Goal: Task Accomplishment & Management: Manage account settings

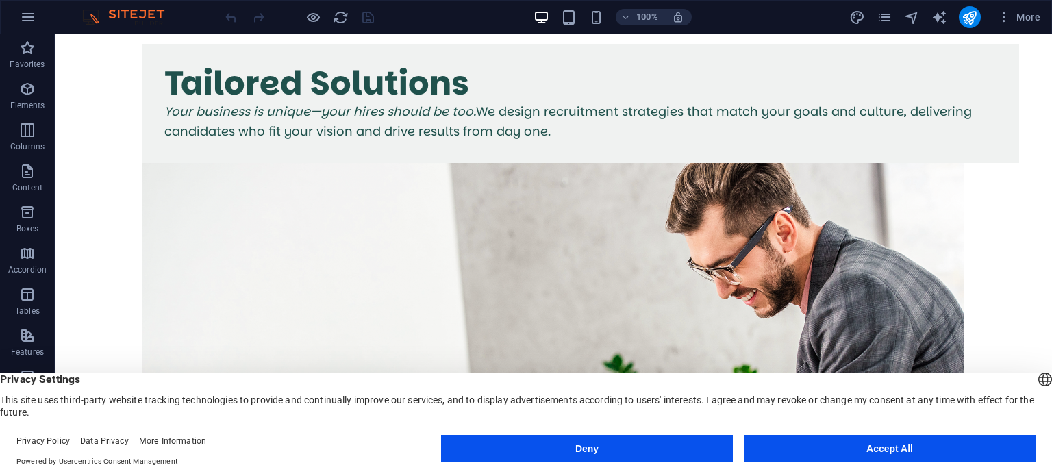
scroll to position [3592, 0]
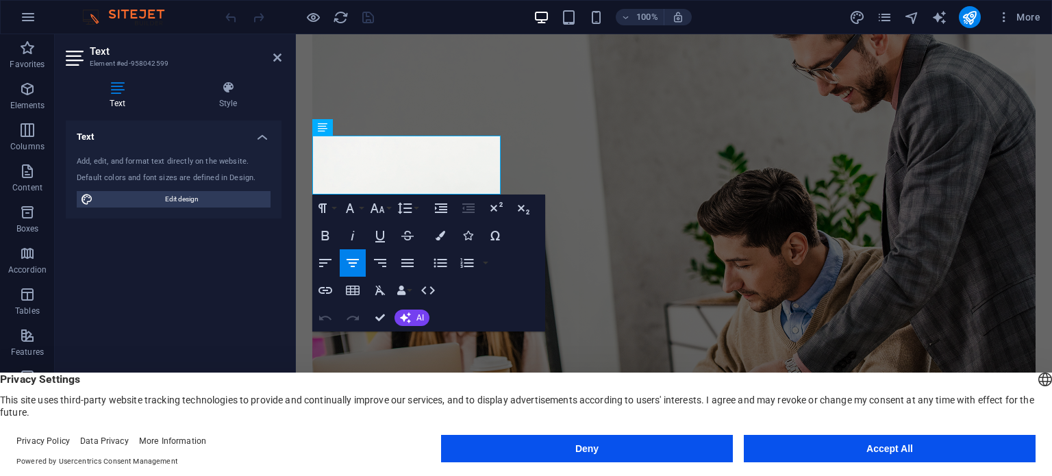
scroll to position [3551, 0]
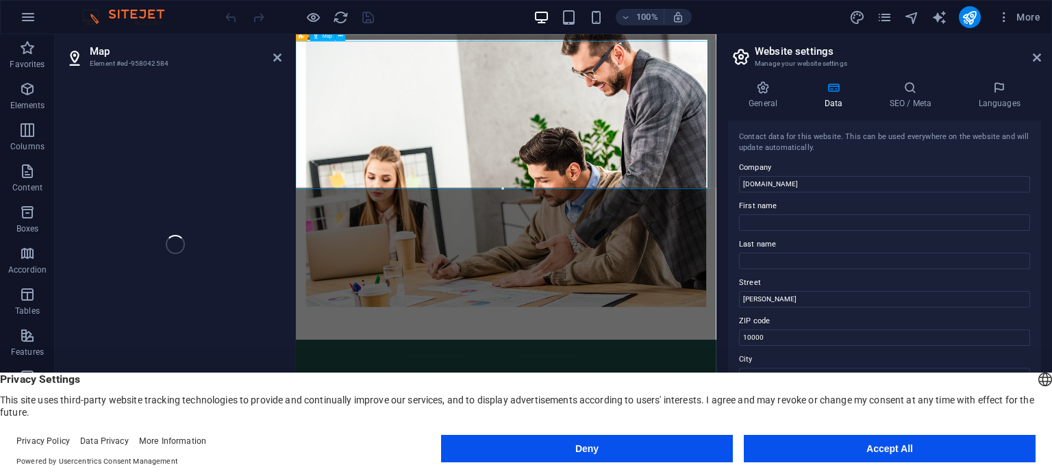
select select "1"
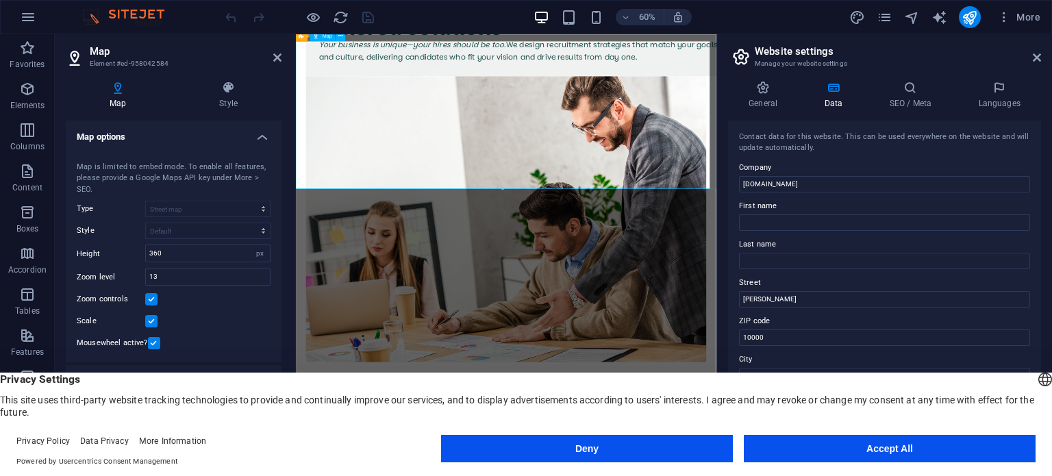
scroll to position [3273, 0]
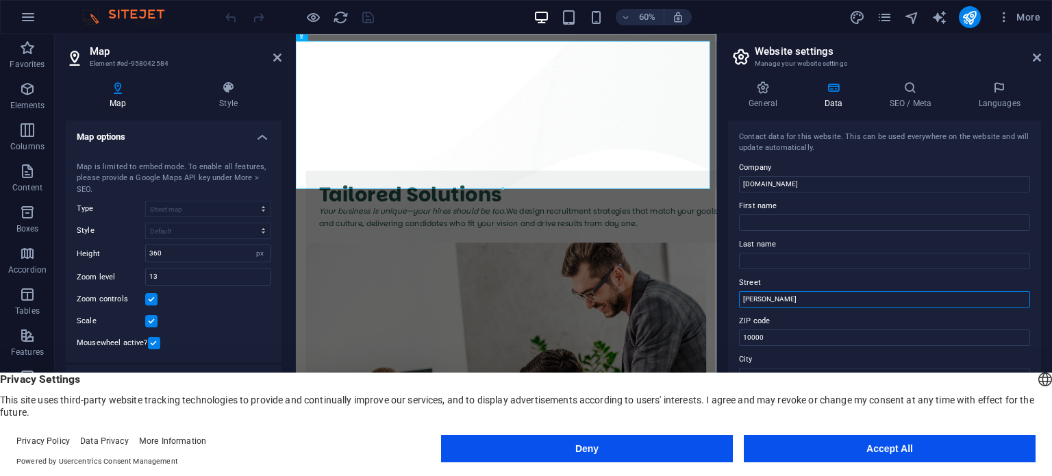
click at [820, 299] on input "[PERSON_NAME]" at bounding box center [884, 299] width 291 height 16
click at [782, 301] on input "[PERSON_NAME]" at bounding box center [884, 299] width 291 height 16
click at [784, 301] on input "[PERSON_NAME]" at bounding box center [884, 299] width 291 height 16
type input "S"
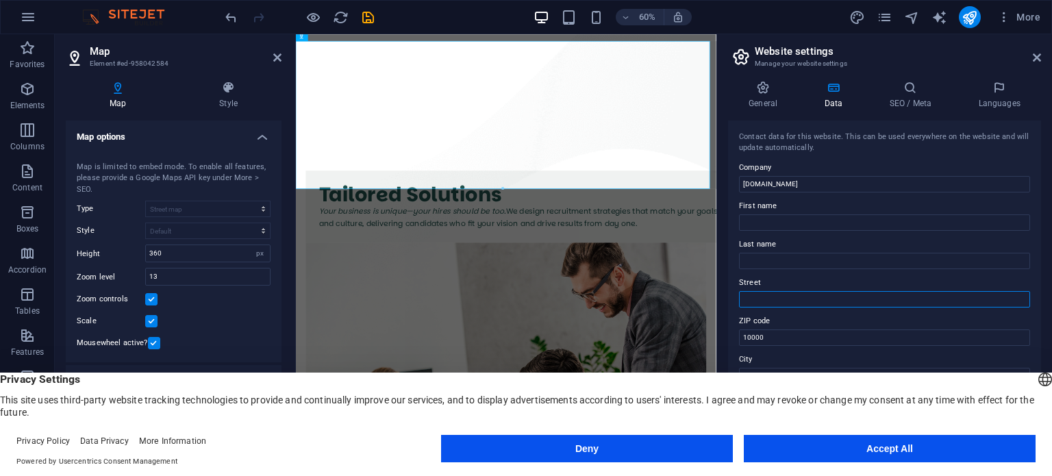
paste input "[PERSON_NAME]"
type input "[PERSON_NAME]"
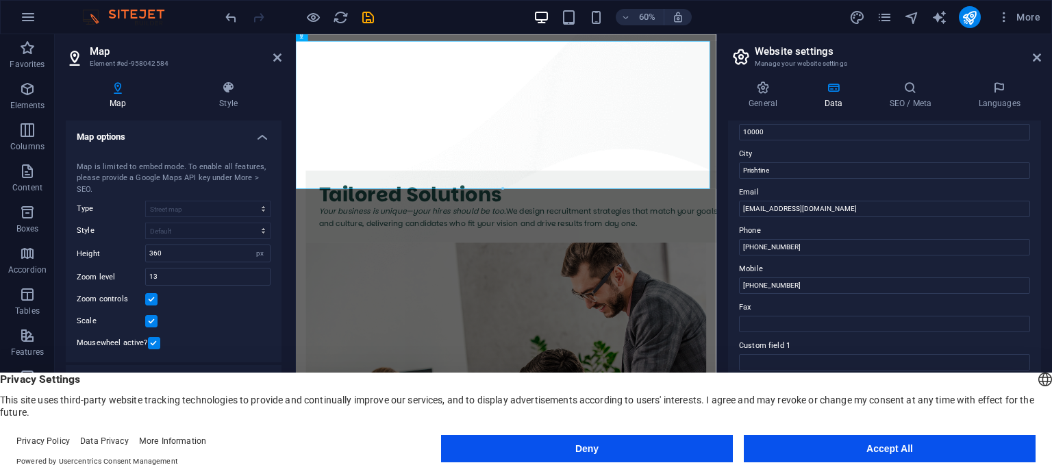
scroll to position [203, 0]
drag, startPoint x: 813, startPoint y: 283, endPoint x: 759, endPoint y: 287, distance: 53.5
click at [759, 287] on input "[PHONE_NUMBER]" at bounding box center [884, 287] width 291 height 16
paste input "049972017"
click at [763, 284] on input "[PHONE_NUMBER]" at bounding box center [884, 287] width 291 height 16
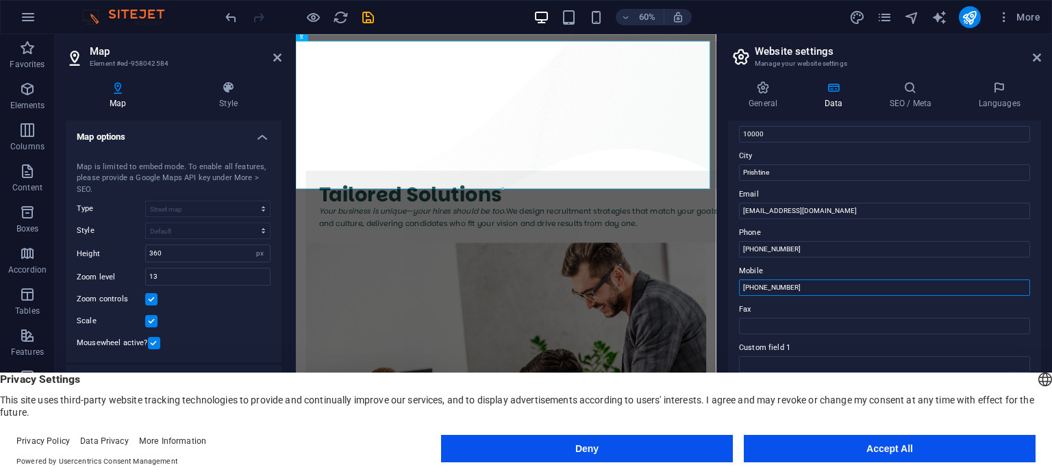
click at [766, 286] on input "[PHONE_NUMBER]" at bounding box center [884, 287] width 291 height 16
click at [781, 285] on input "[PHONE_NUMBER]" at bounding box center [884, 287] width 291 height 16
drag, startPoint x: 1098, startPoint y: 316, endPoint x: 987, endPoint y: 477, distance: 195.4
drag, startPoint x: 802, startPoint y: 288, endPoint x: 740, endPoint y: 286, distance: 61.6
click at [740, 286] on input "[PHONE_NUMBER]" at bounding box center [884, 287] width 291 height 16
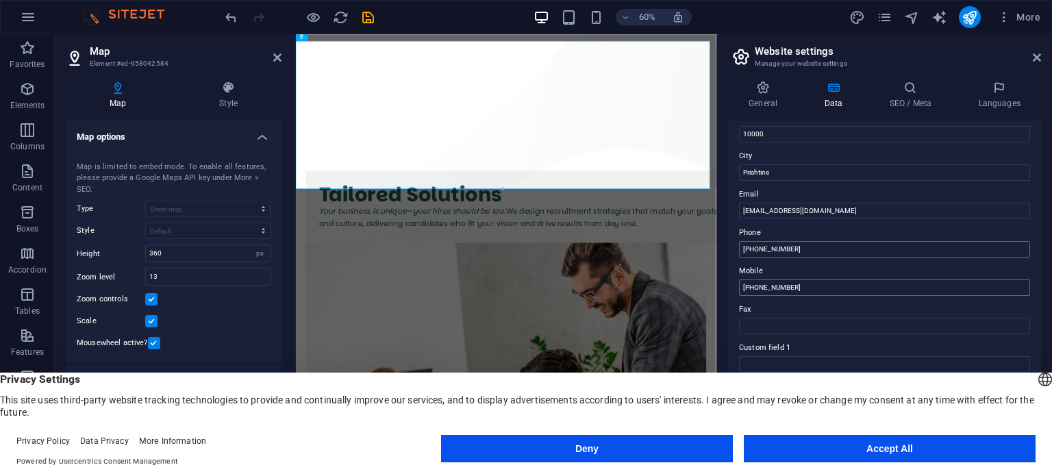
type input "[PHONE_NUMBER]"
click at [803, 251] on input "[PHONE_NUMBER]" at bounding box center [884, 249] width 291 height 16
drag, startPoint x: 803, startPoint y: 251, endPoint x: 721, endPoint y: 251, distance: 81.5
click at [721, 251] on div "General Data SEO / Meta Languages Website name [DOMAIN_NAME] Logo Drag files he…" at bounding box center [884, 262] width 335 height 384
paste input "972 017"
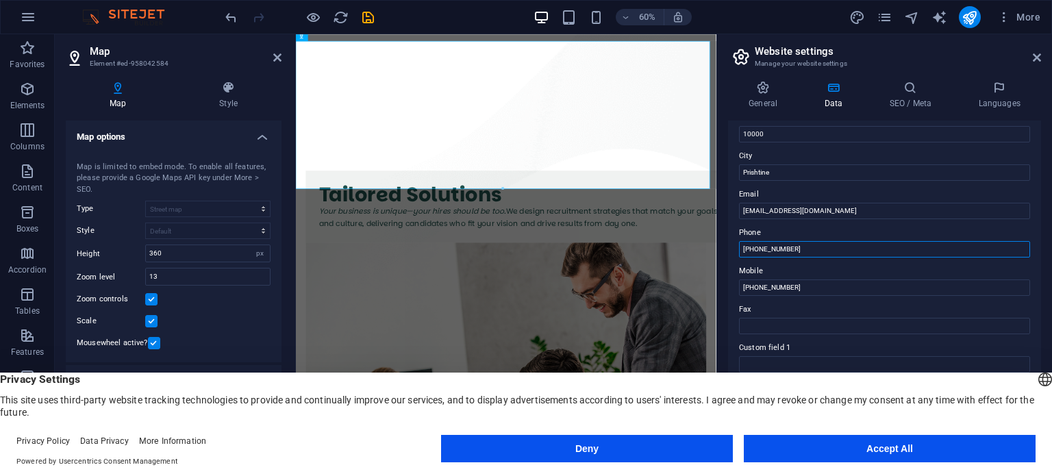
type input "[PHONE_NUMBER]"
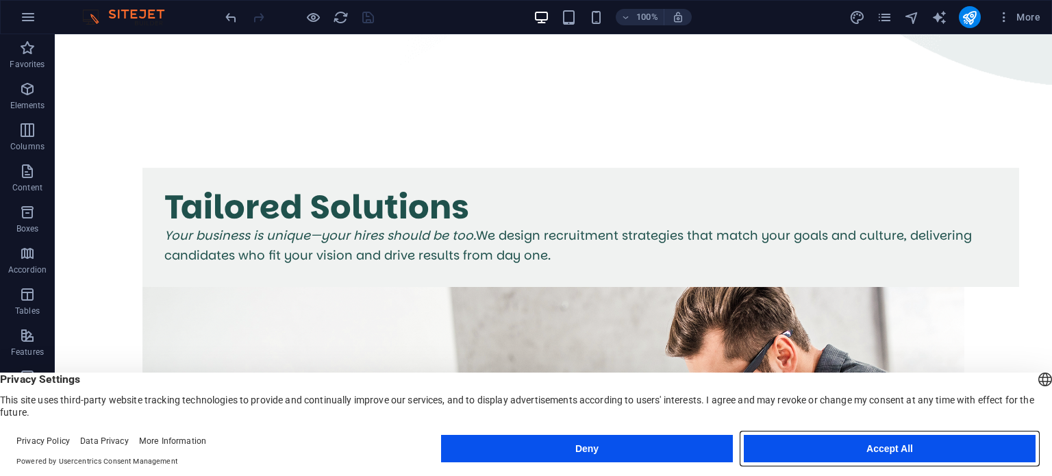
click at [887, 453] on button "Accept All" at bounding box center [890, 448] width 292 height 27
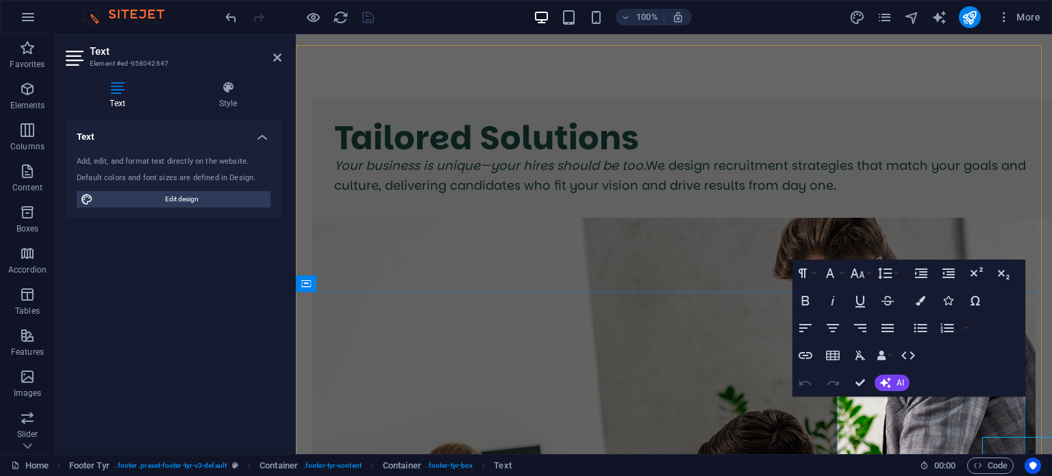
scroll to position [3290, 0]
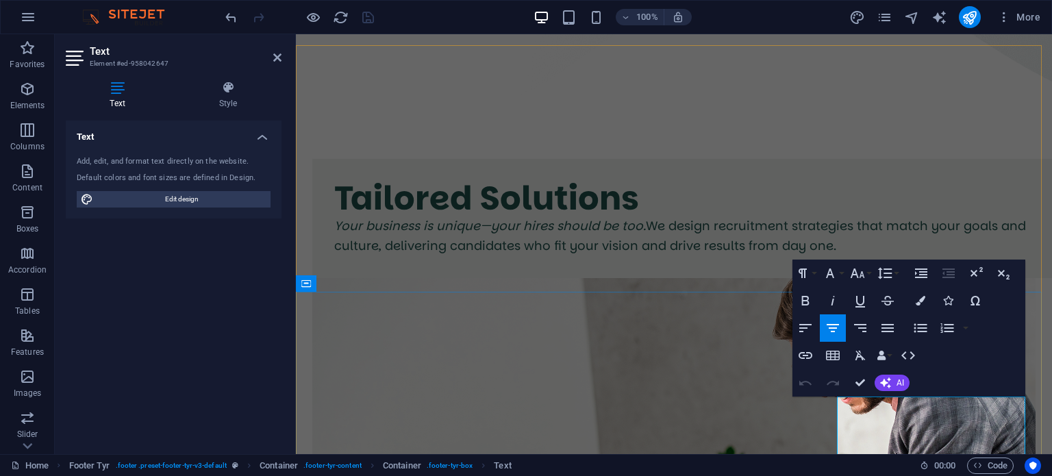
drag, startPoint x: 879, startPoint y: 429, endPoint x: 996, endPoint y: 429, distance: 116.4
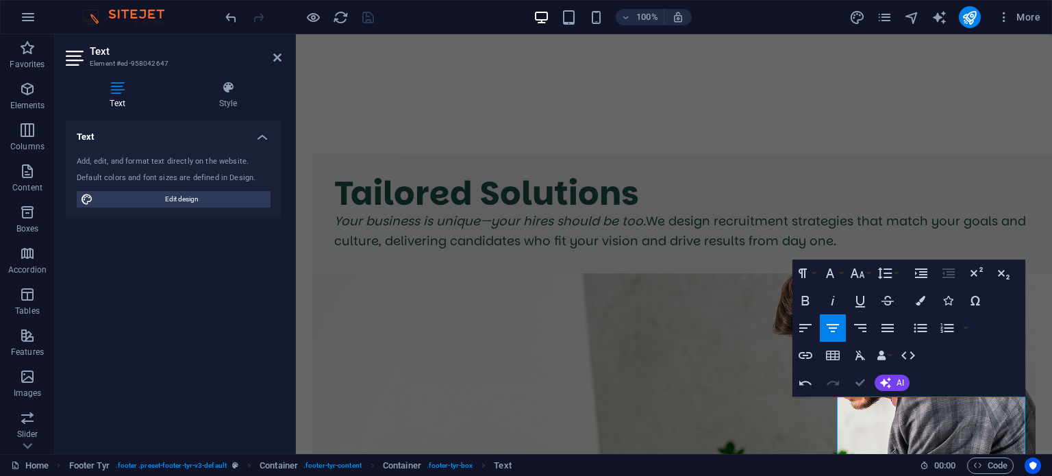
scroll to position [3331, 0]
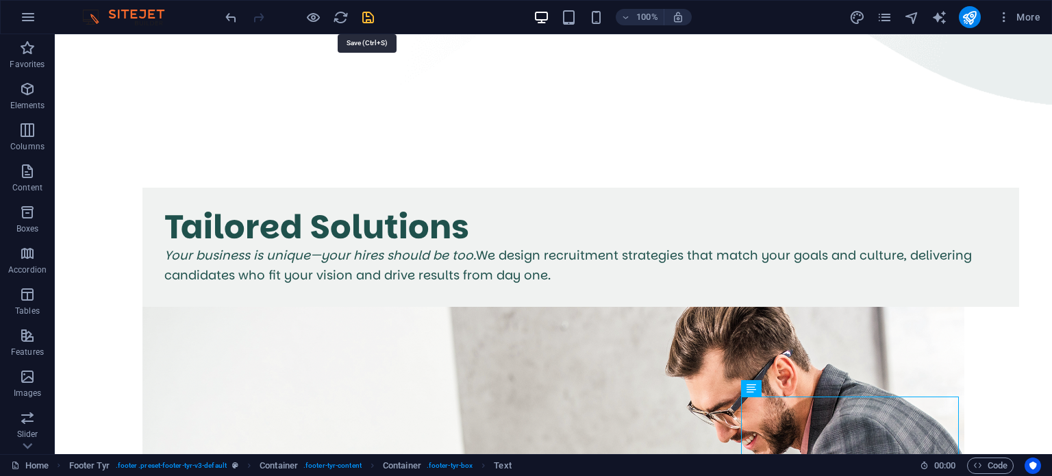
click at [370, 22] on icon "save" at bounding box center [368, 18] width 16 height 16
checkbox input "false"
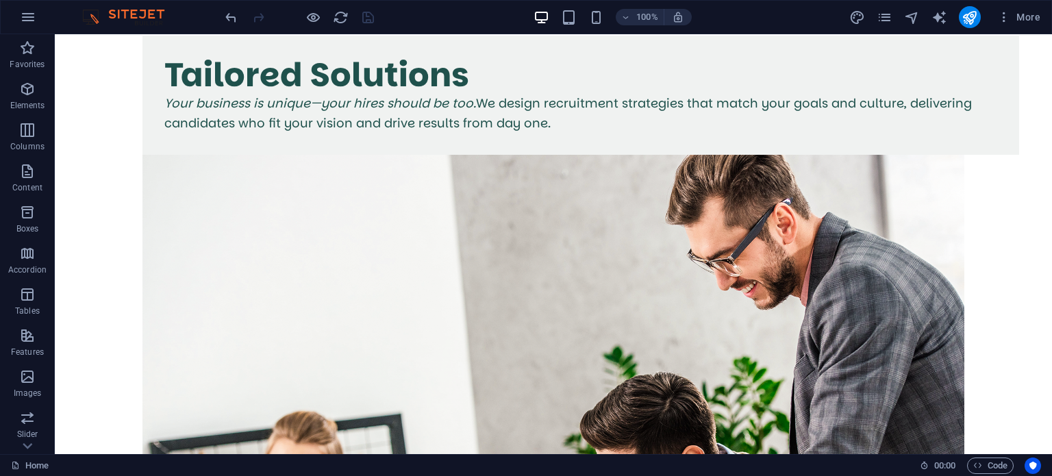
scroll to position [3592, 0]
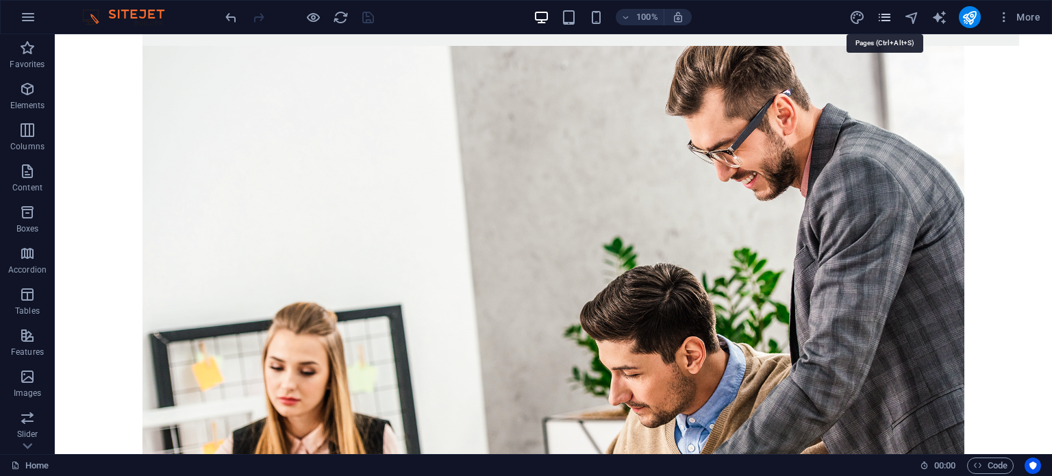
click at [883, 18] on icon "pages" at bounding box center [884, 18] width 16 height 16
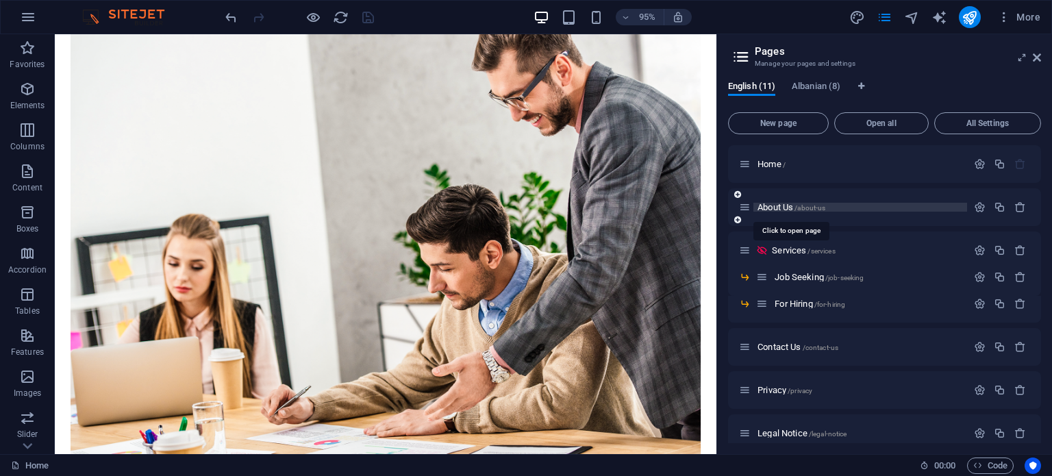
click at [774, 205] on span "About Us /about-us" at bounding box center [791, 207] width 68 height 10
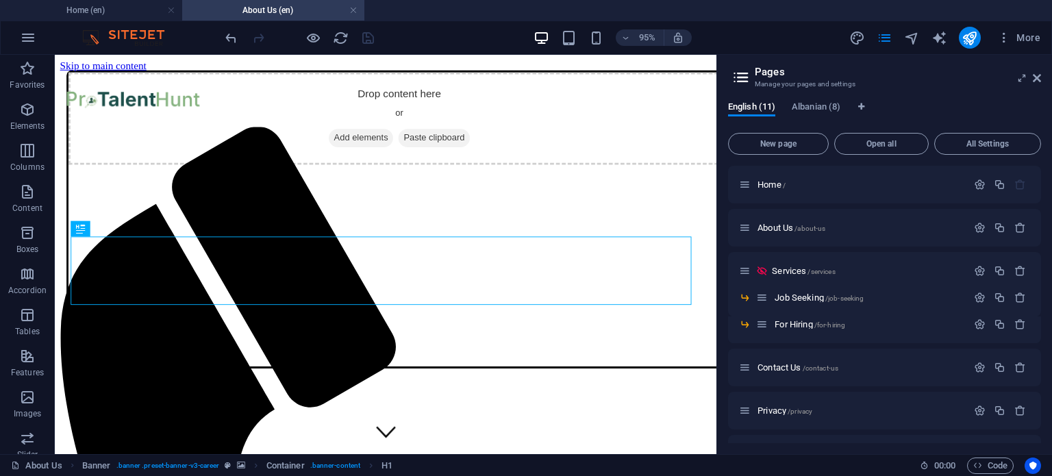
scroll to position [0, 0]
click at [1041, 74] on aside "Pages Manage your pages and settings English (11) Albanian (8) New page Open al…" at bounding box center [884, 254] width 336 height 399
click at [1037, 79] on icon at bounding box center [1037, 78] width 8 height 11
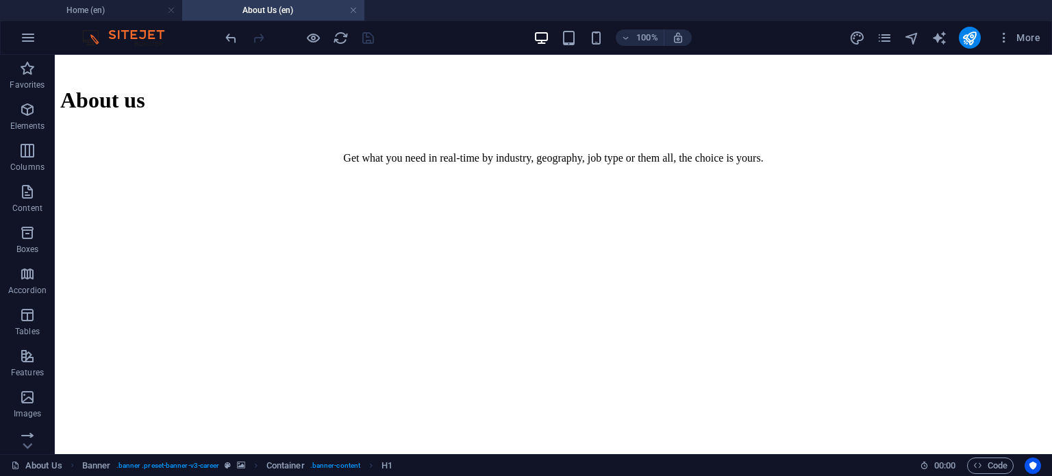
scroll to position [1913, 0]
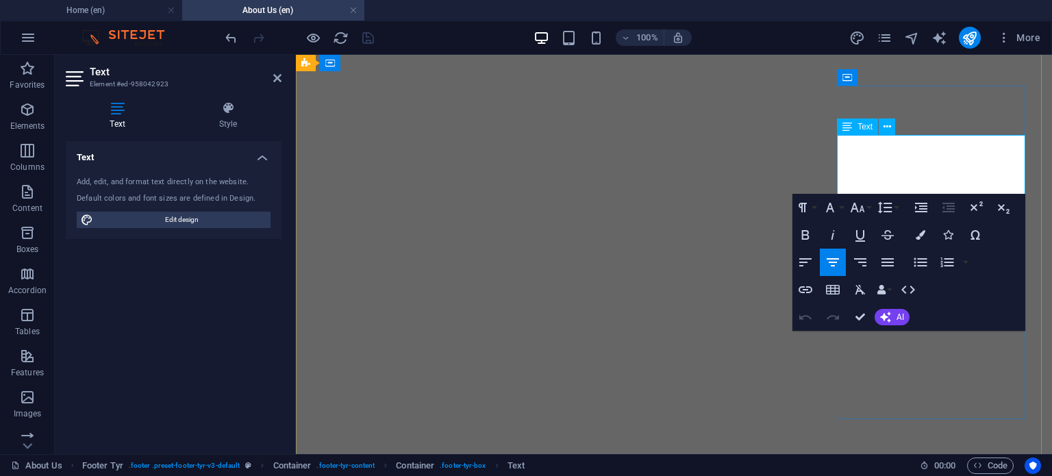
scroll to position [1972, 0]
drag, startPoint x: 866, startPoint y: 166, endPoint x: 1004, endPoint y: 159, distance: 138.5
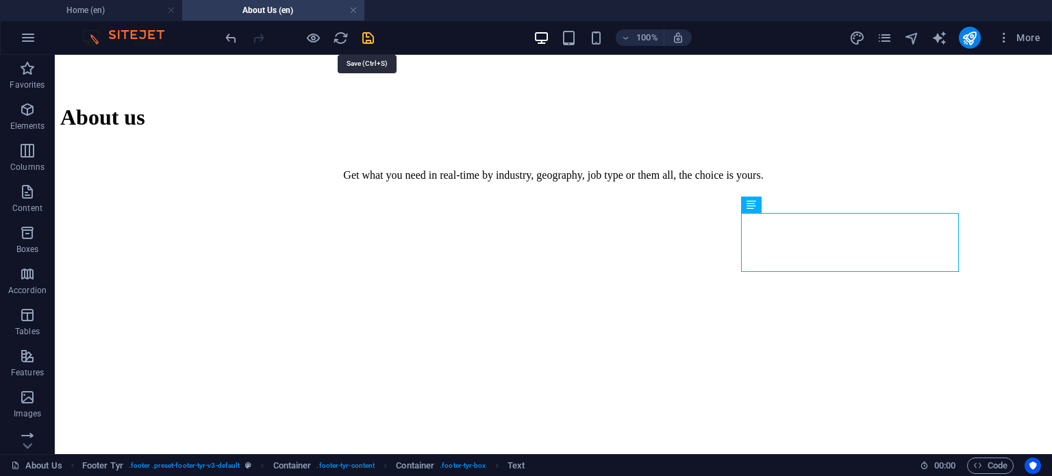
click at [368, 42] on icon "save" at bounding box center [368, 38] width 16 height 16
checkbox input "false"
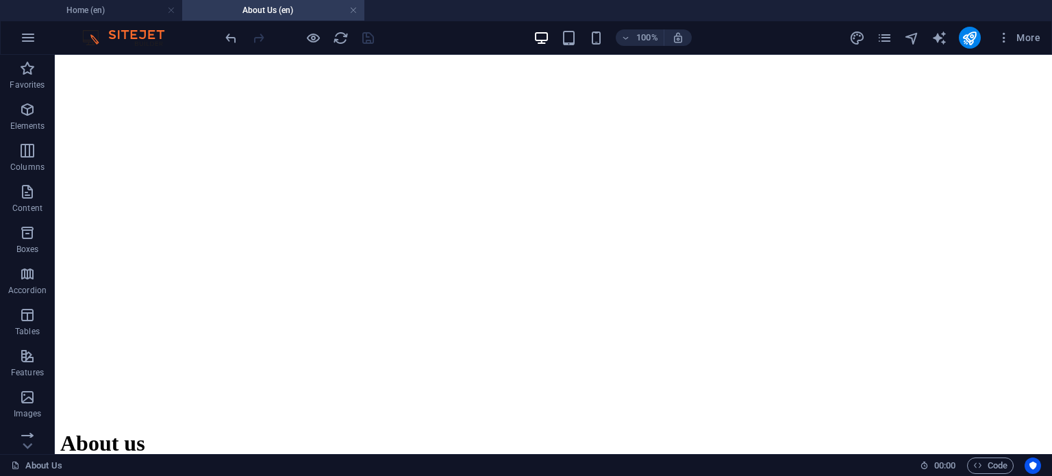
scroll to position [1519, 0]
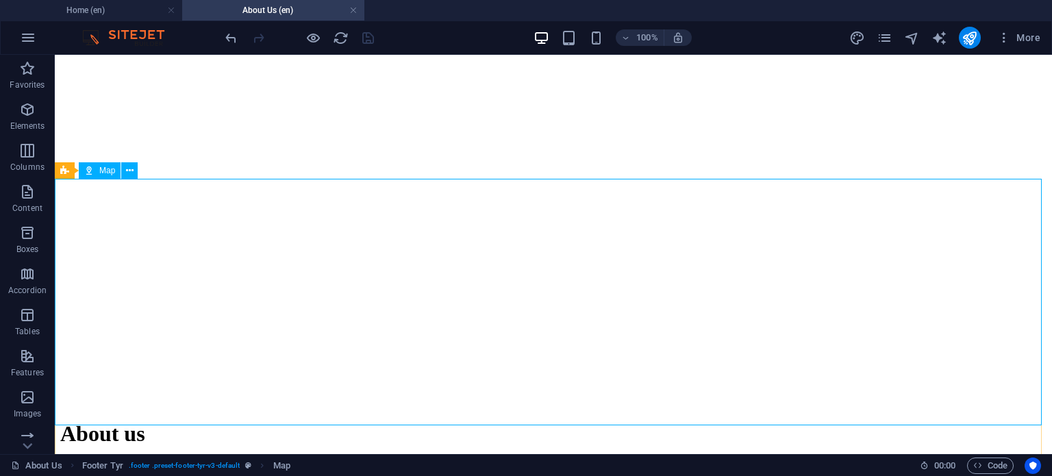
click at [103, 172] on span "Map" at bounding box center [107, 170] width 16 height 8
select select "1"
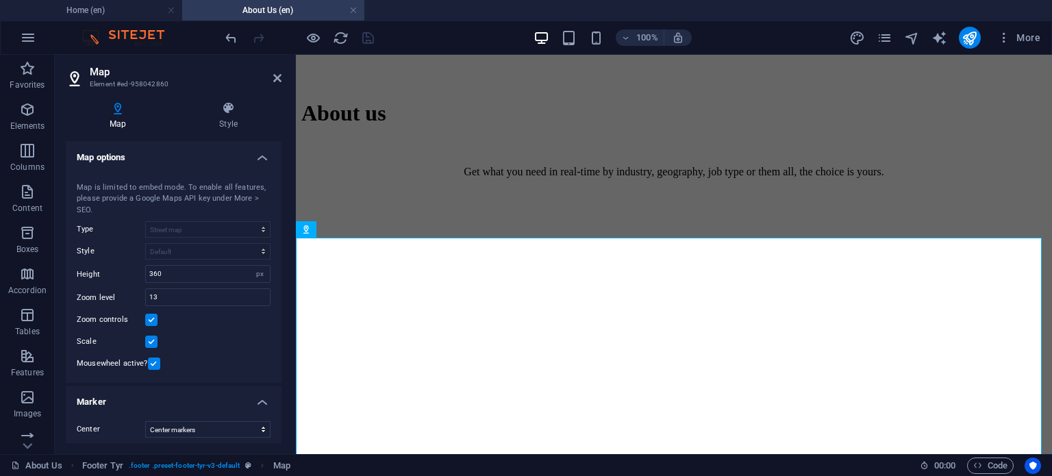
drag, startPoint x: 276, startPoint y: 229, endPoint x: 281, endPoint y: 257, distance: 29.3
click at [281, 257] on div "Map Style Map options Map center Shaqir Igrishta, 10000 Prishtine Map is limite…" at bounding box center [174, 272] width 238 height 364
drag, startPoint x: 281, startPoint y: 257, endPoint x: 289, endPoint y: 299, distance: 42.4
click at [289, 299] on div "Map Style Map options Map center Shaqir Igrishta, 10000 Prishtine Map is limite…" at bounding box center [174, 272] width 238 height 364
drag, startPoint x: 277, startPoint y: 310, endPoint x: 286, endPoint y: 366, distance: 56.7
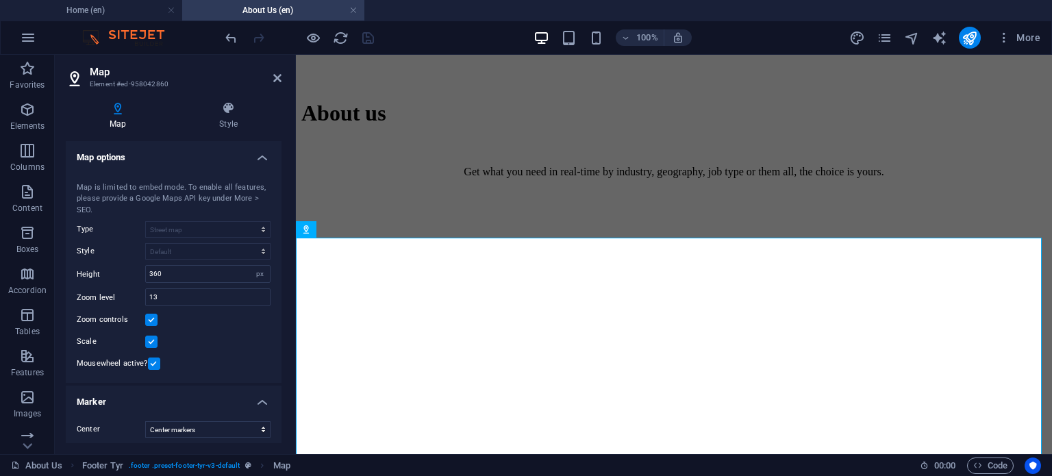
click at [286, 366] on div "Map Style Map options Map center Shaqir Igrishta, 10000 Prishtine Map is limite…" at bounding box center [174, 272] width 238 height 364
drag, startPoint x: 286, startPoint y: 366, endPoint x: 281, endPoint y: 317, distance: 48.8
click at [281, 317] on div "Map Style Map options Map center Shaqir Igrishta, 10000 Prishtine Map is limite…" at bounding box center [174, 272] width 238 height 364
drag, startPoint x: 281, startPoint y: 317, endPoint x: 279, endPoint y: 342, distance: 25.4
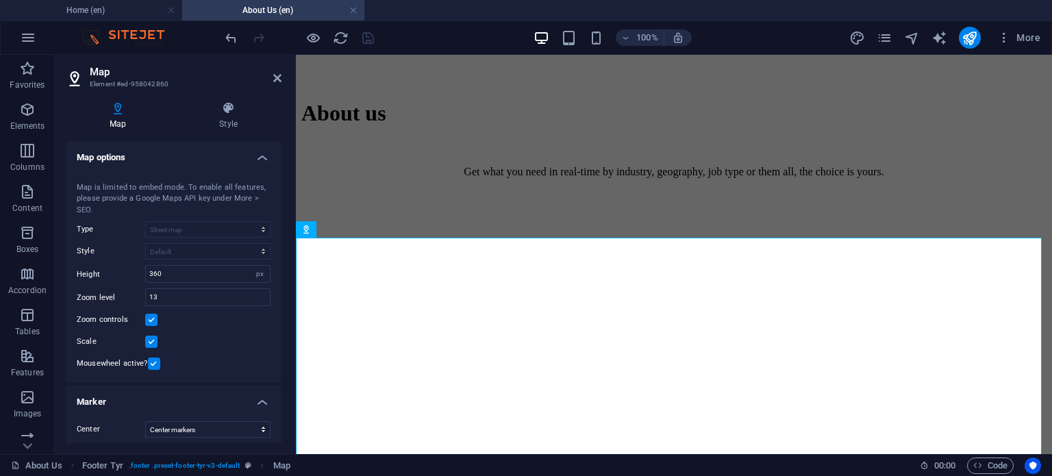
click at [279, 342] on div "Map Style Map options Map center Shaqir Igrishta, 10000 Prishtine Map is limite…" at bounding box center [174, 272] width 238 height 364
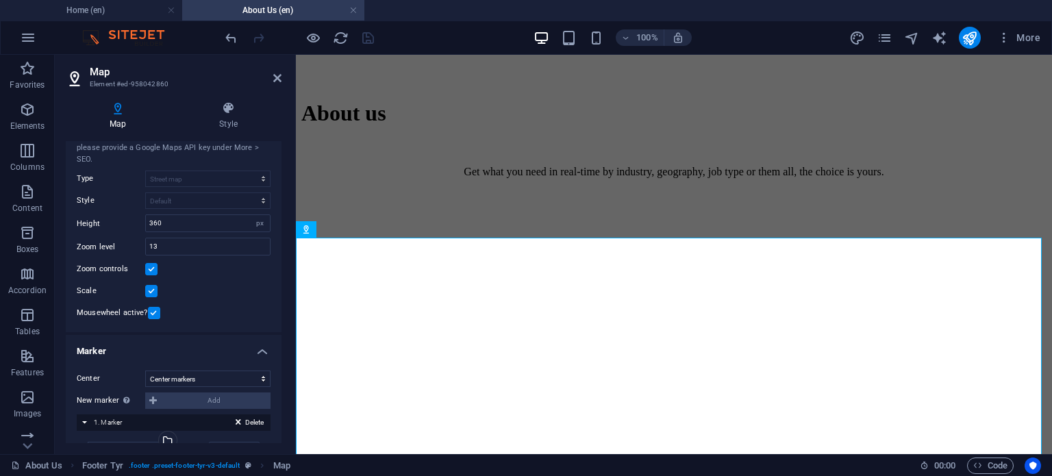
scroll to position [0, 0]
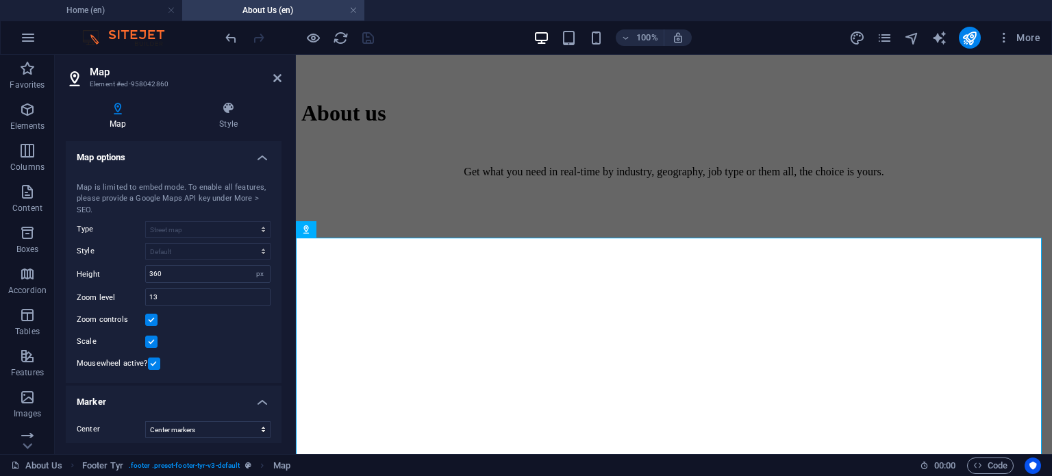
drag, startPoint x: 279, startPoint y: 371, endPoint x: 24, endPoint y: 93, distance: 377.5
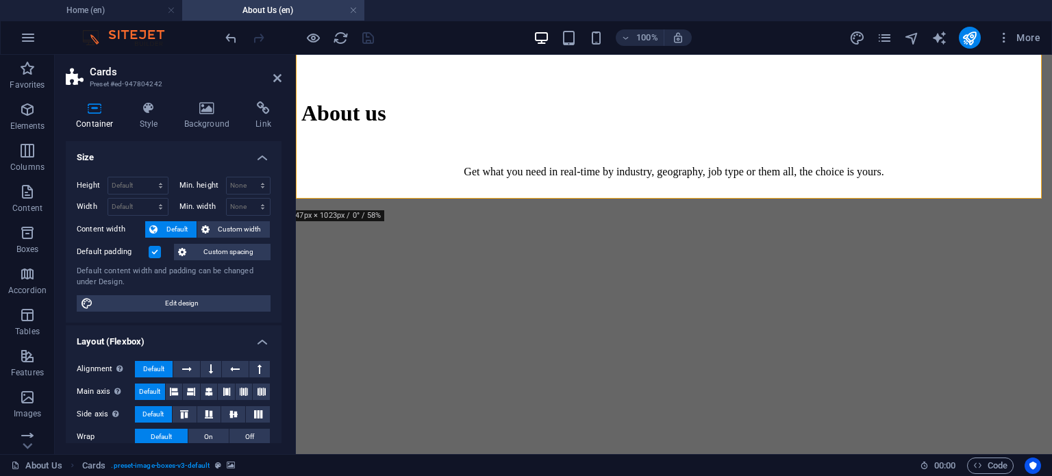
scroll to position [1559, 0]
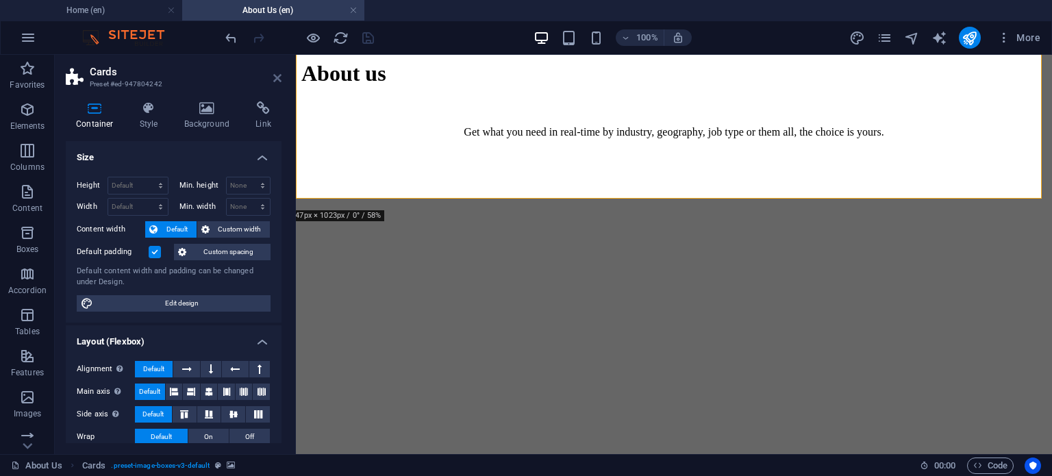
click at [276, 79] on icon at bounding box center [277, 78] width 8 height 11
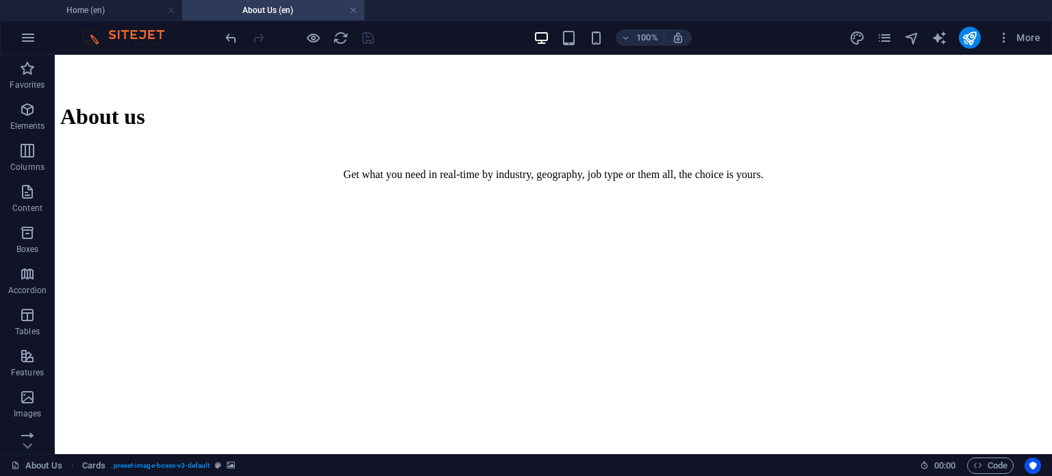
scroll to position [1887, 0]
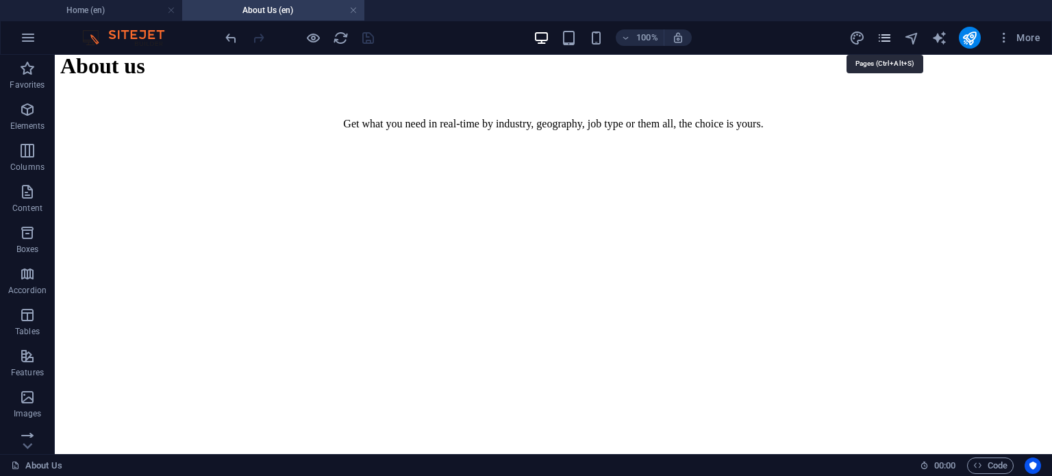
click at [881, 34] on icon "pages" at bounding box center [884, 38] width 16 height 16
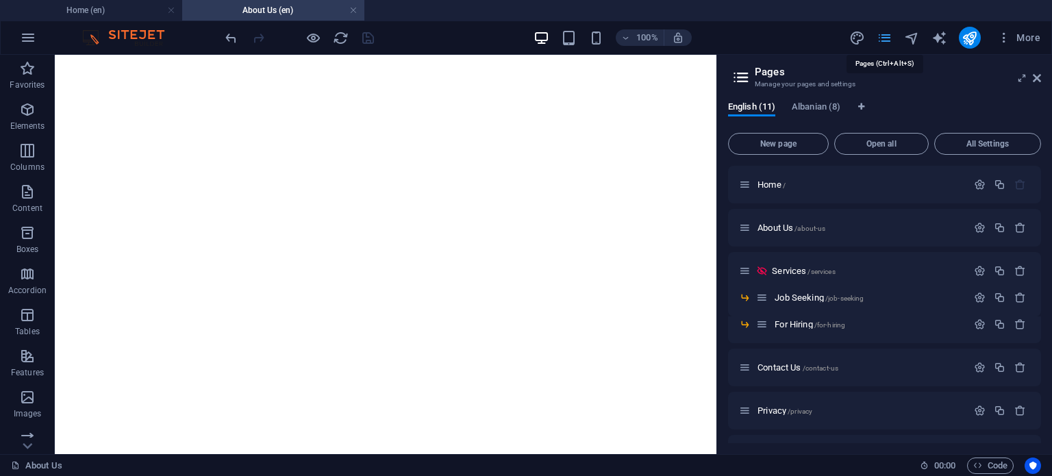
scroll to position [1982, 0]
click at [815, 268] on span "/services" at bounding box center [820, 272] width 27 height 8
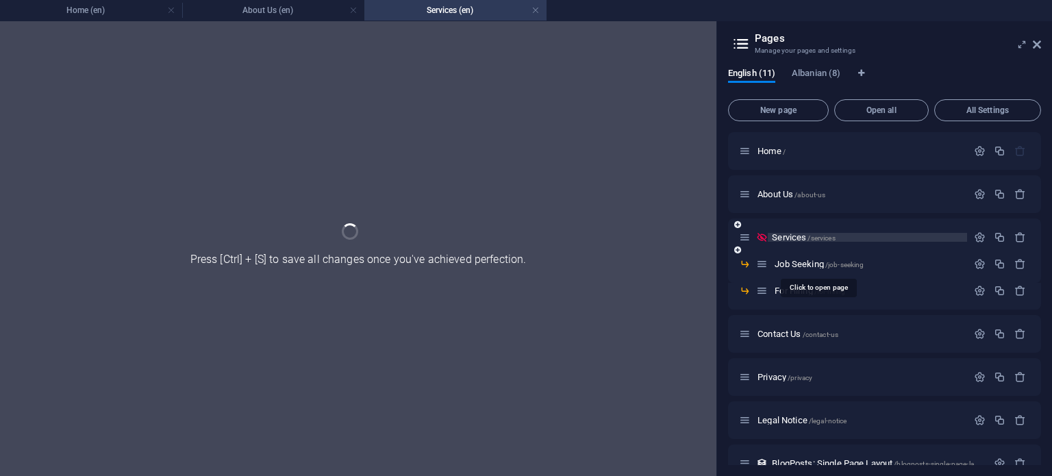
scroll to position [0, 0]
click at [815, 268] on span "Job Seeking /job-seeking" at bounding box center [818, 264] width 89 height 10
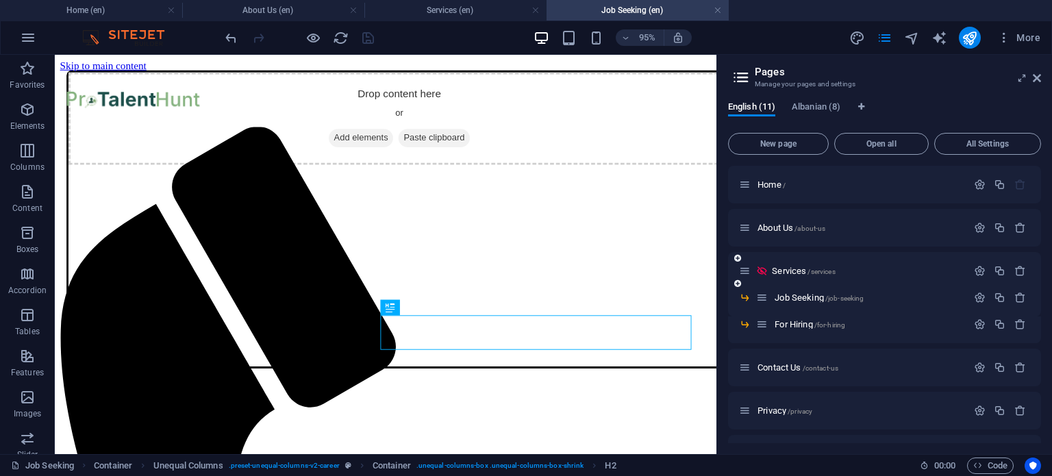
click at [797, 264] on div "Services /services" at bounding box center [853, 271] width 228 height 16
click at [794, 272] on span "Services /services" at bounding box center [803, 271] width 63 height 10
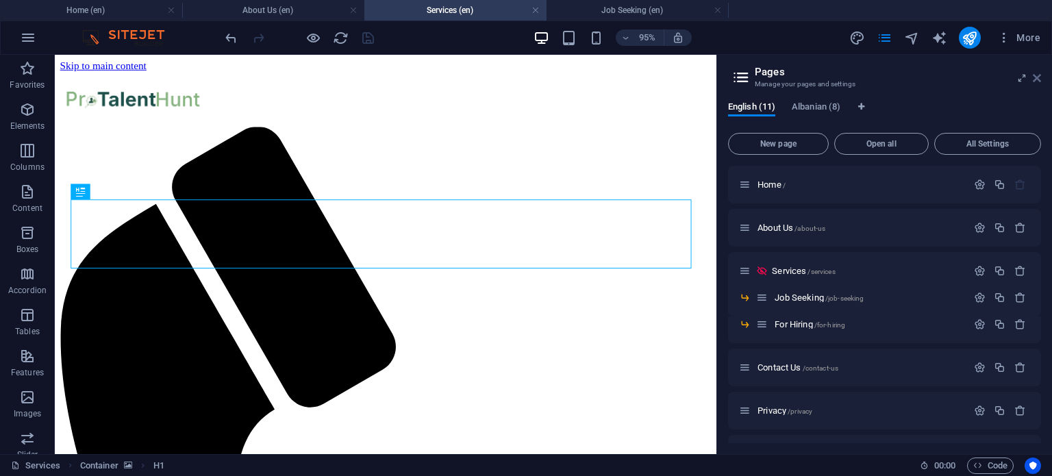
click at [1037, 77] on icon at bounding box center [1037, 78] width 8 height 11
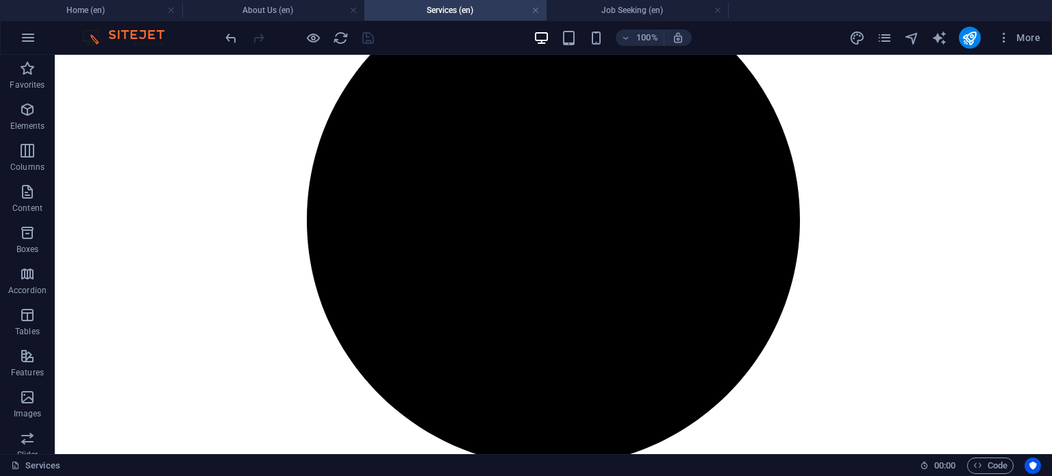
scroll to position [1919, 0]
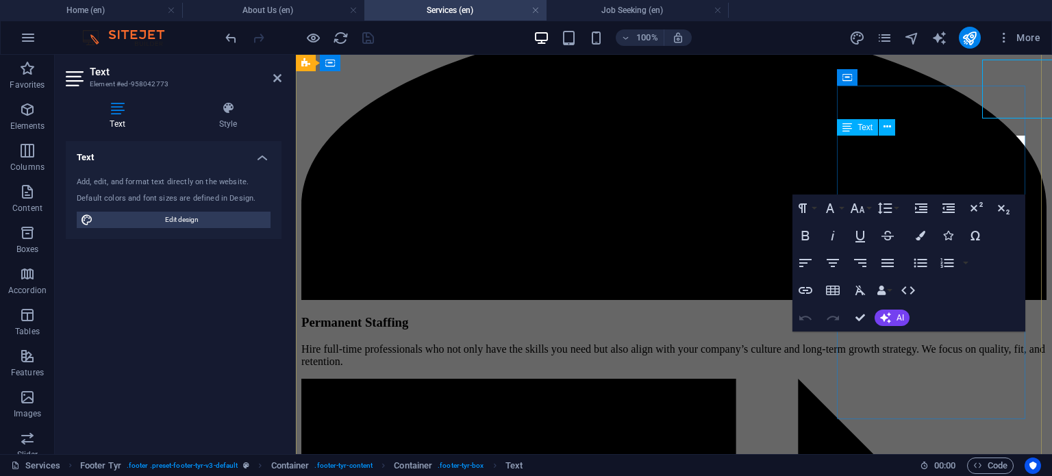
scroll to position [1994, 0]
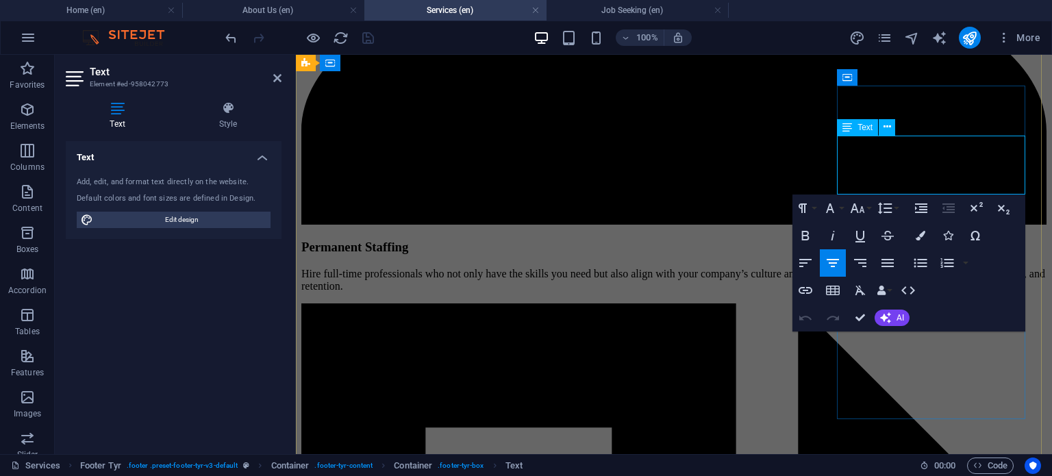
drag, startPoint x: 1110, startPoint y: 169, endPoint x: 986, endPoint y: 167, distance: 124.0
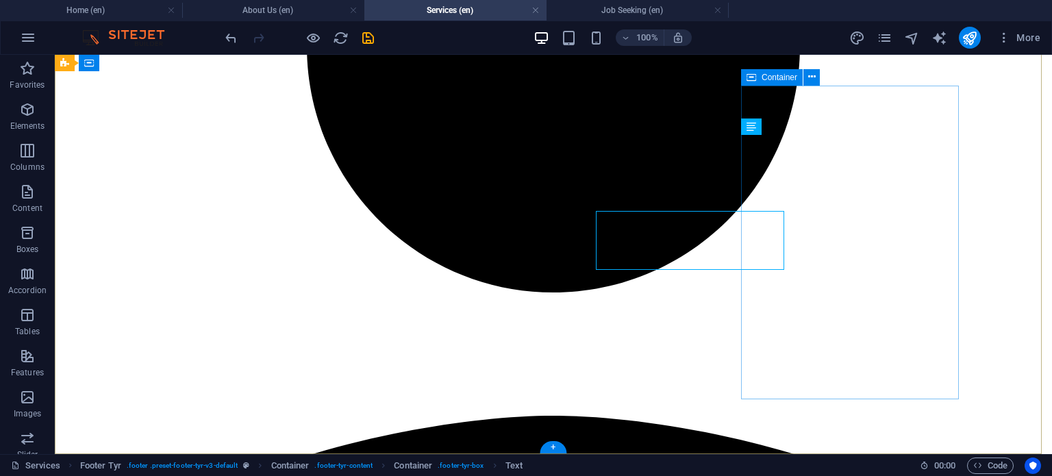
scroll to position [1919, 0]
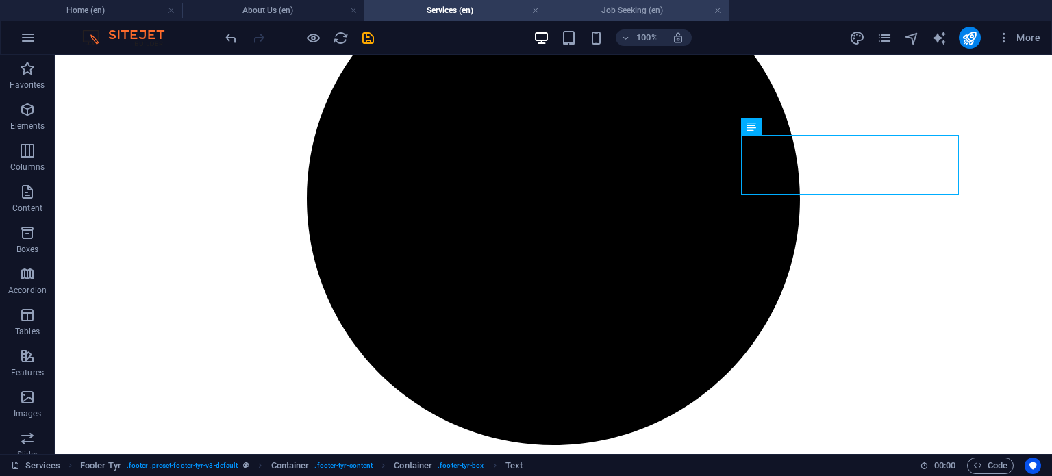
click at [649, 10] on h4 "Job Seeking (en)" at bounding box center [637, 10] width 182 height 15
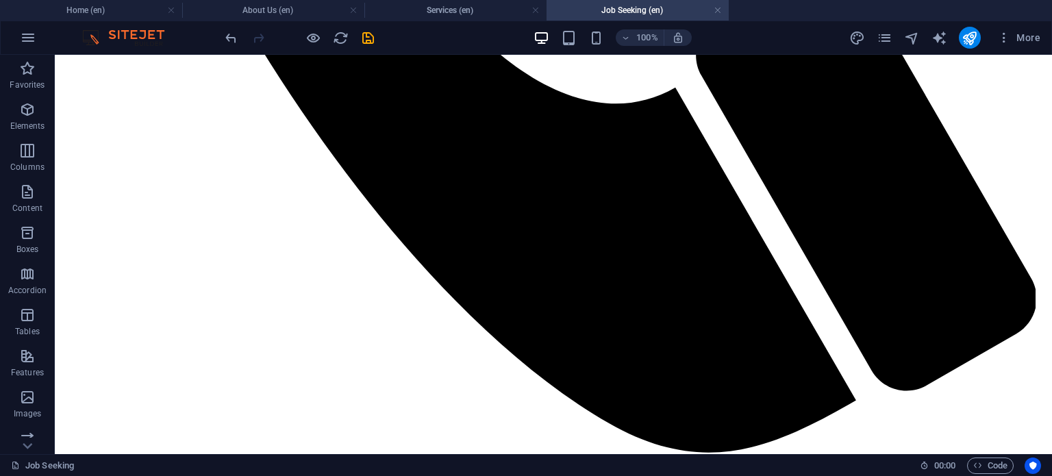
scroll to position [1124, 0]
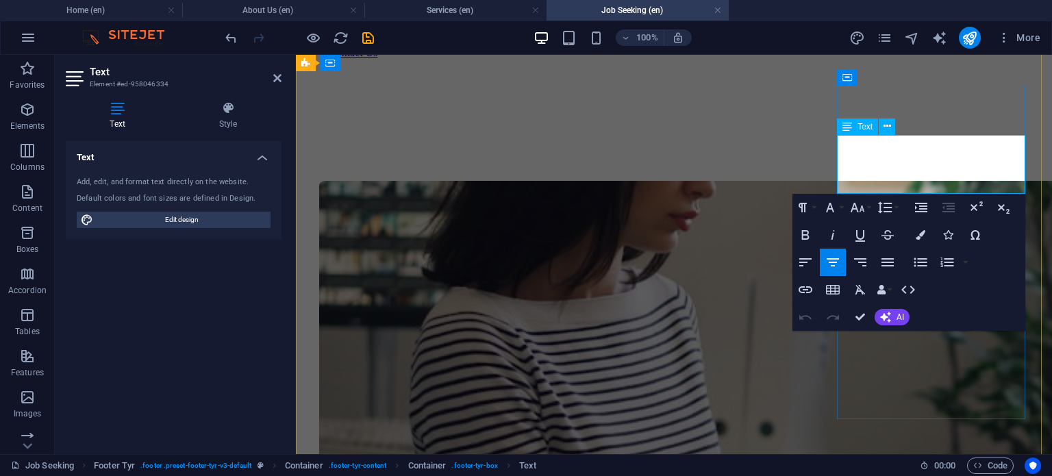
drag, startPoint x: 875, startPoint y: 164, endPoint x: 981, endPoint y: 168, distance: 106.2
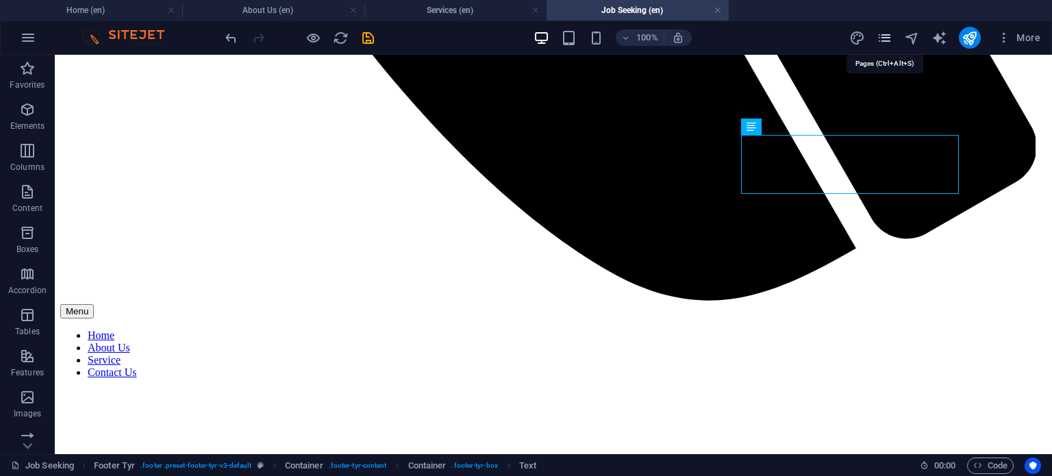
click at [882, 40] on icon "pages" at bounding box center [884, 38] width 16 height 16
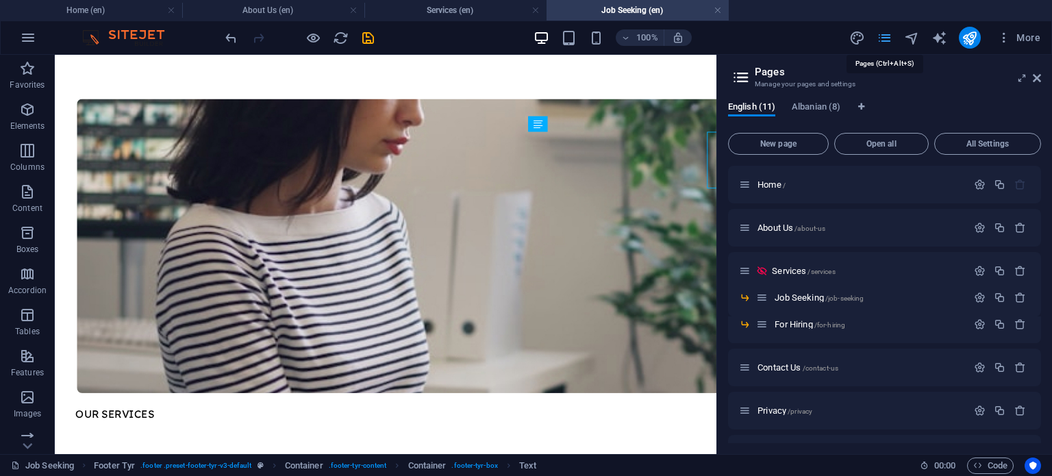
scroll to position [1123, 0]
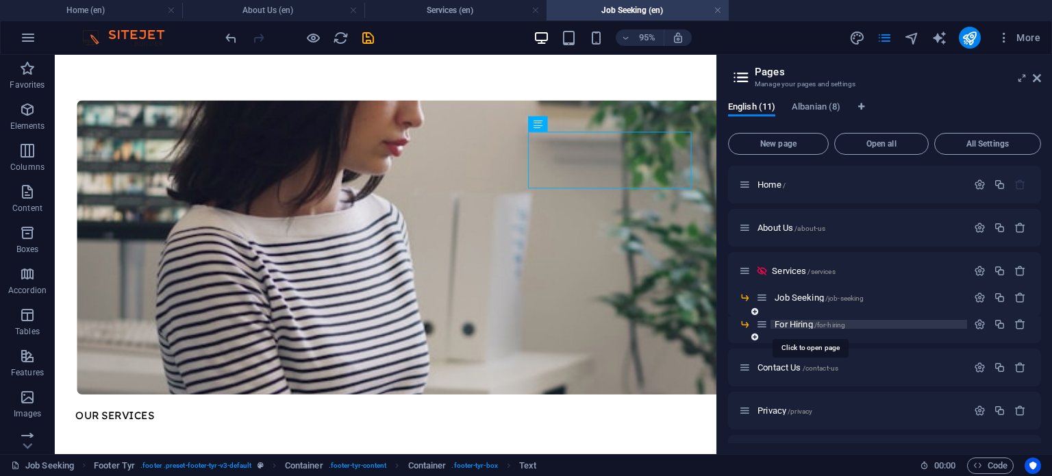
click at [819, 325] on span "/for-hiring" at bounding box center [829, 325] width 31 height 8
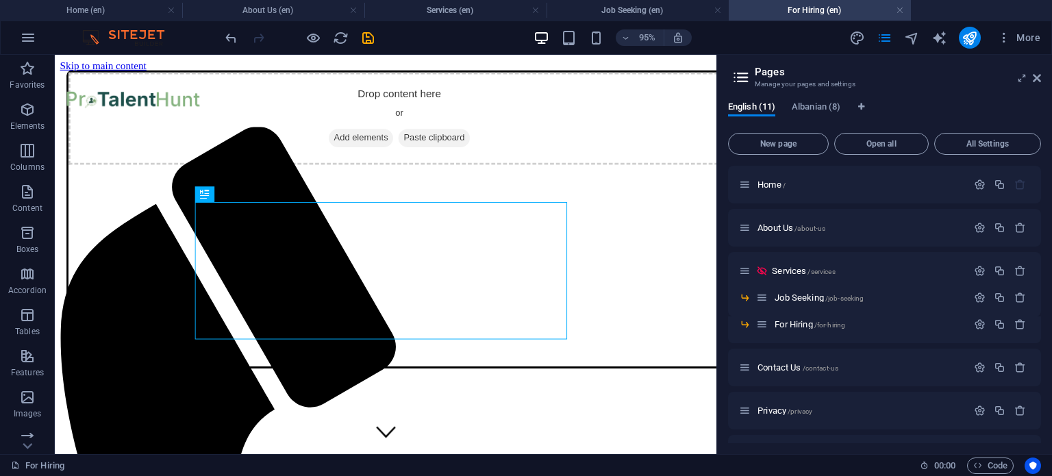
scroll to position [0, 0]
click at [1038, 77] on icon at bounding box center [1037, 78] width 8 height 11
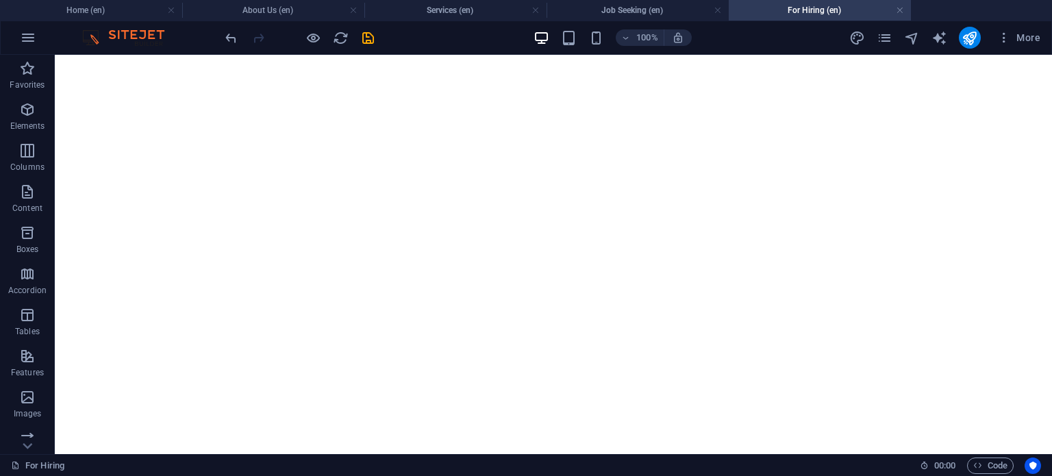
scroll to position [1570, 0]
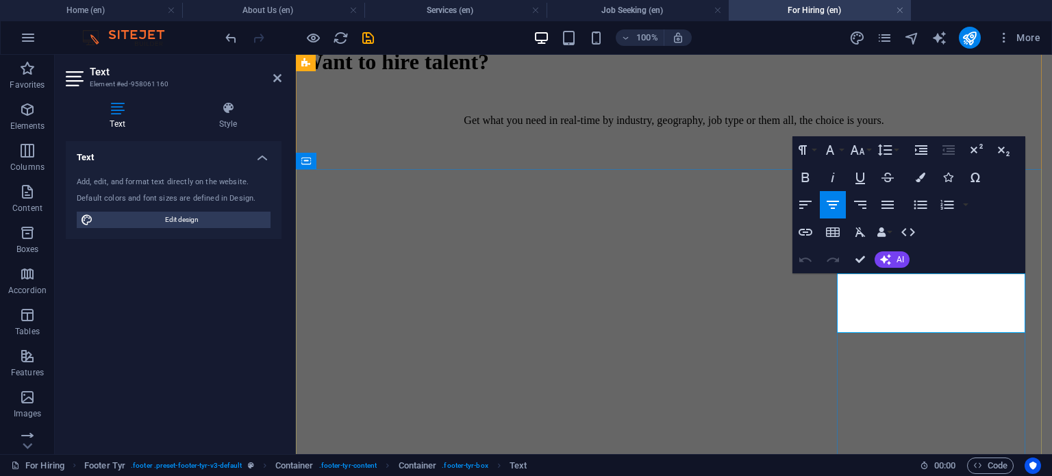
scroll to position [1610, 0]
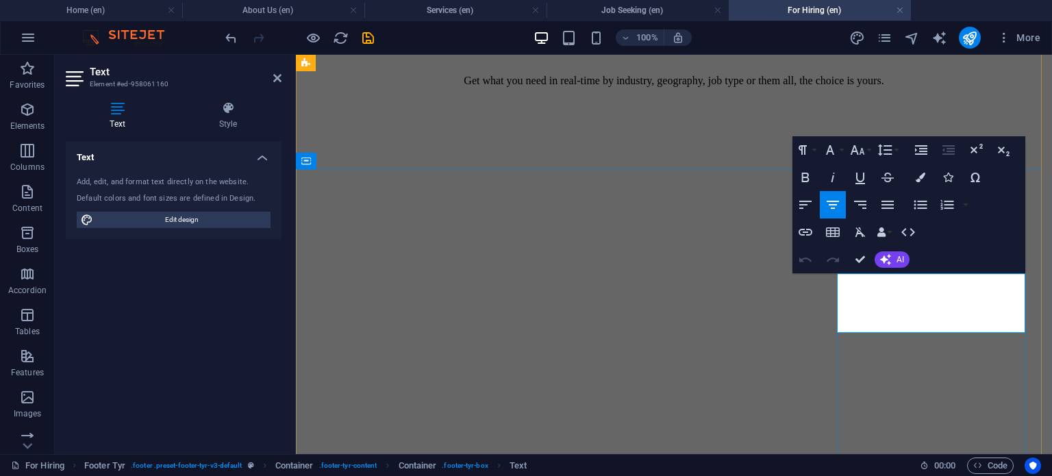
drag, startPoint x: 874, startPoint y: 305, endPoint x: 994, endPoint y: 299, distance: 120.7
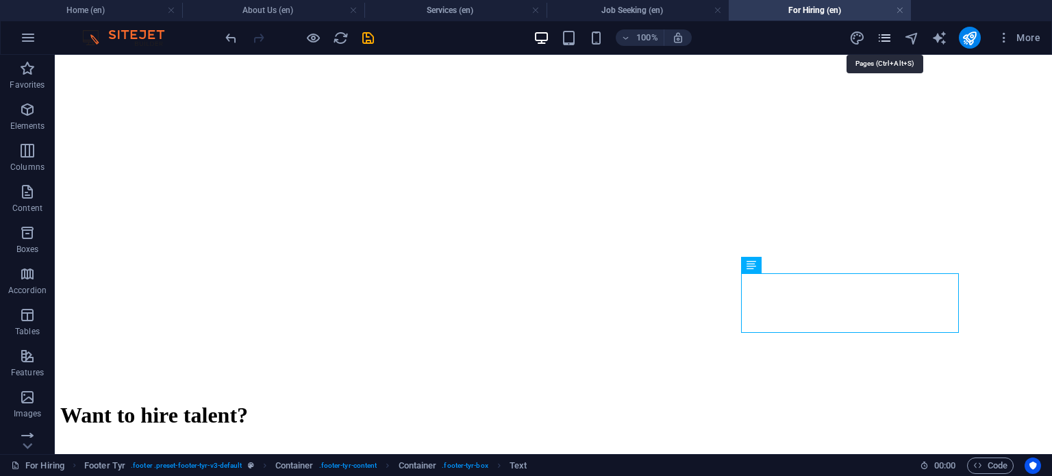
click at [892, 45] on icon "pages" at bounding box center [884, 38] width 16 height 16
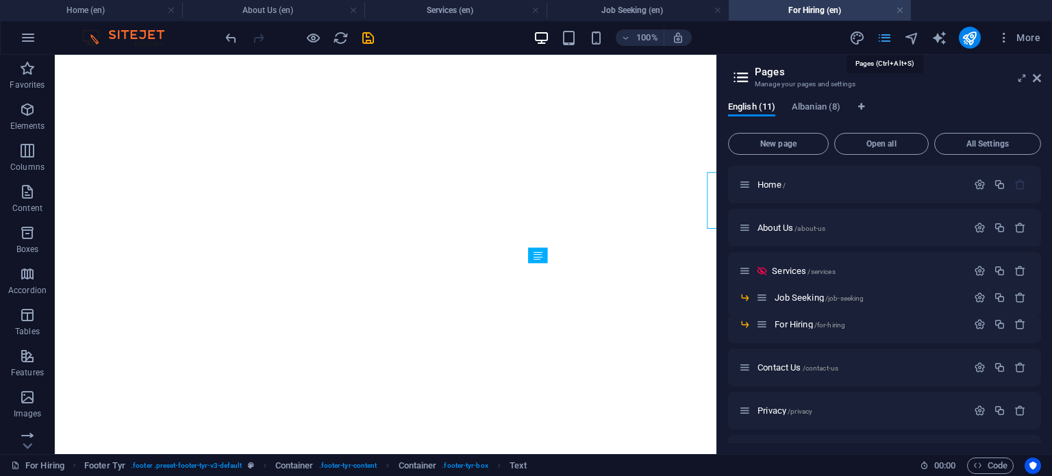
scroll to position [1665, 0]
click at [794, 366] on span "Contact Us /contact-us" at bounding box center [797, 367] width 81 height 10
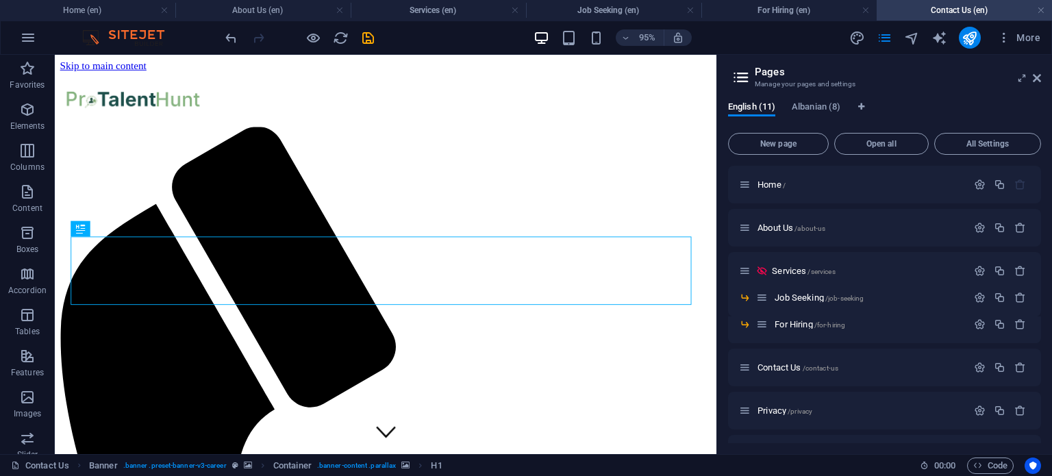
scroll to position [0, 0]
click at [1044, 81] on aside "Pages Manage your pages and settings English (11) Albanian (8) New page Open al…" at bounding box center [884, 254] width 336 height 399
click at [1035, 76] on icon at bounding box center [1037, 78] width 8 height 11
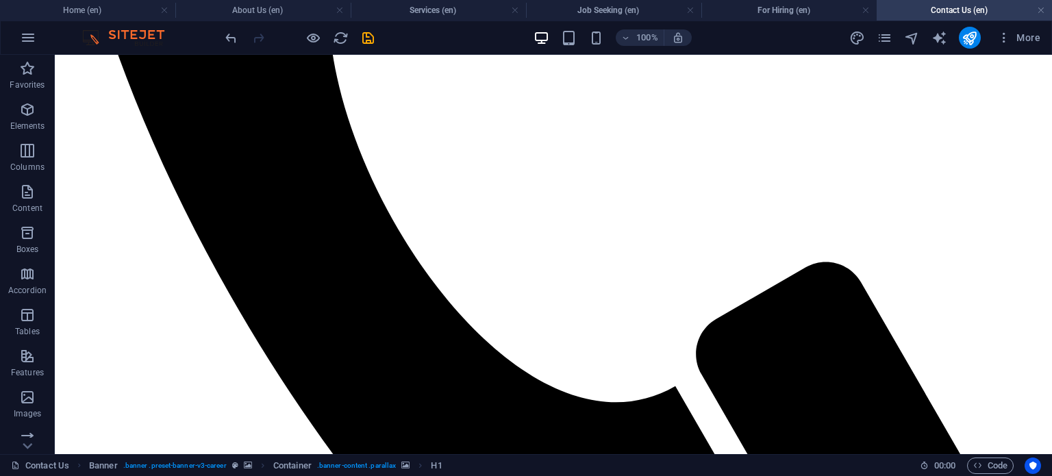
scroll to position [704, 0]
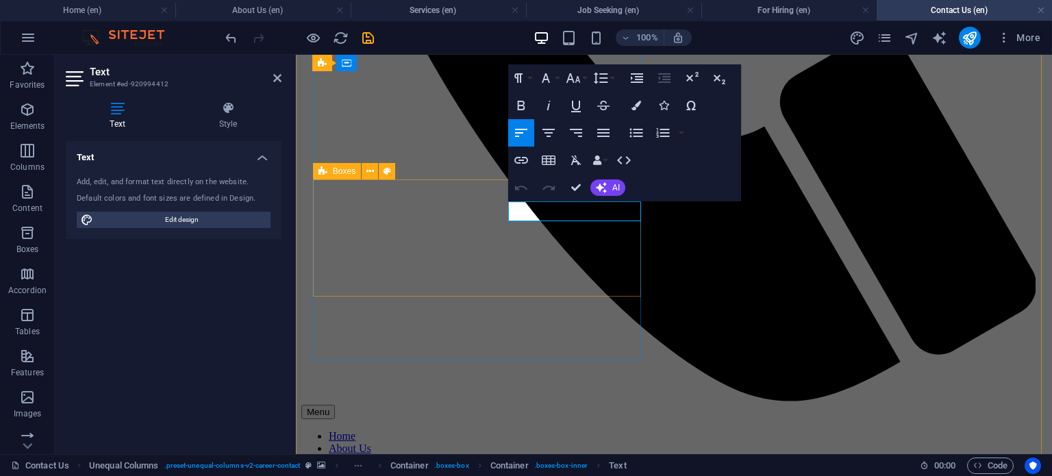
drag, startPoint x: 584, startPoint y: 210, endPoint x: 474, endPoint y: 212, distance: 110.3
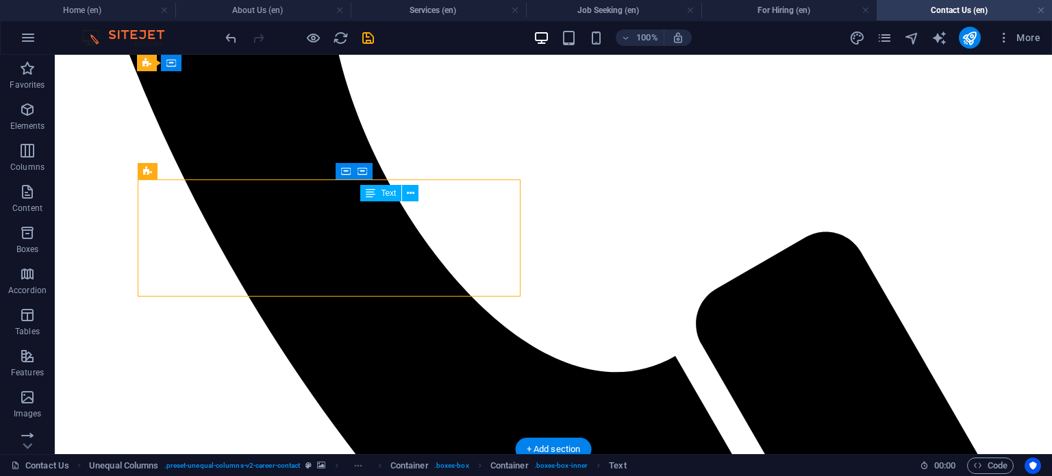
drag, startPoint x: 467, startPoint y: 221, endPoint x: 474, endPoint y: 216, distance: 8.8
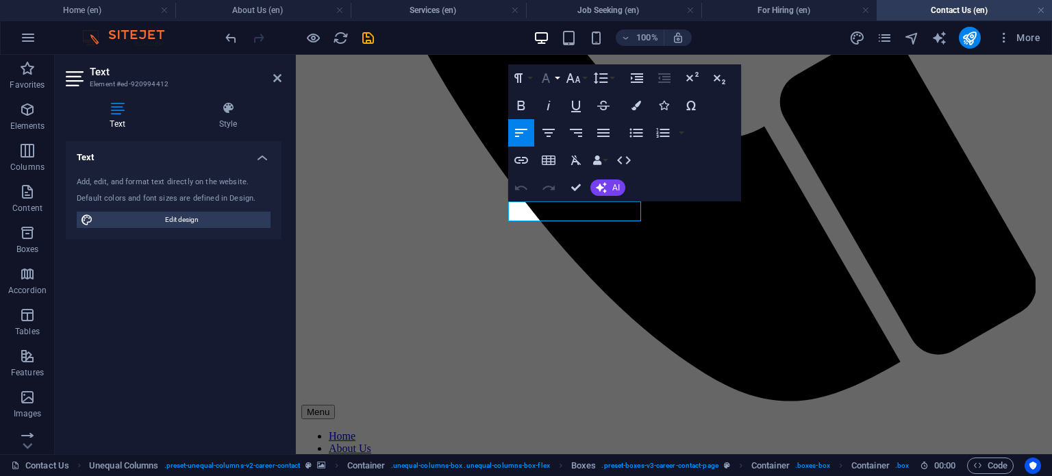
click at [551, 81] on icon "button" at bounding box center [546, 78] width 16 height 16
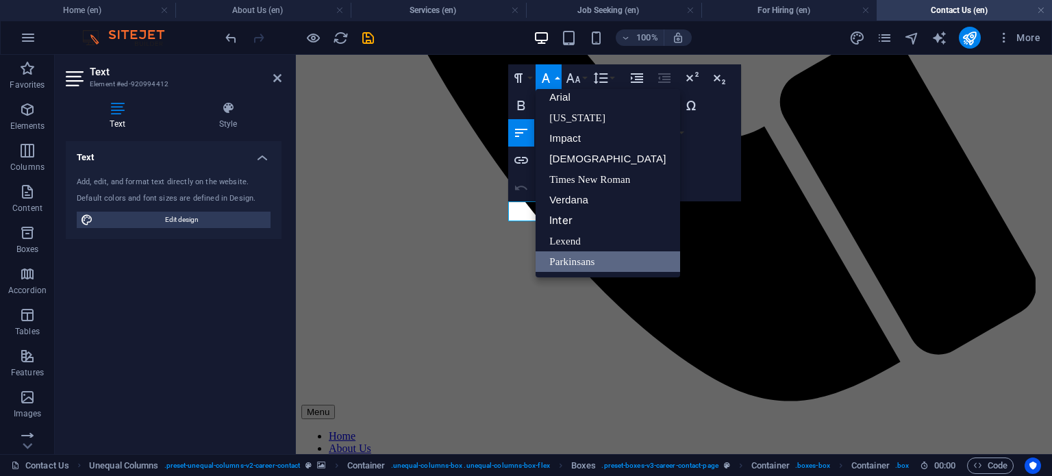
scroll to position [8, 0]
click at [568, 81] on icon "button" at bounding box center [573, 78] width 16 height 16
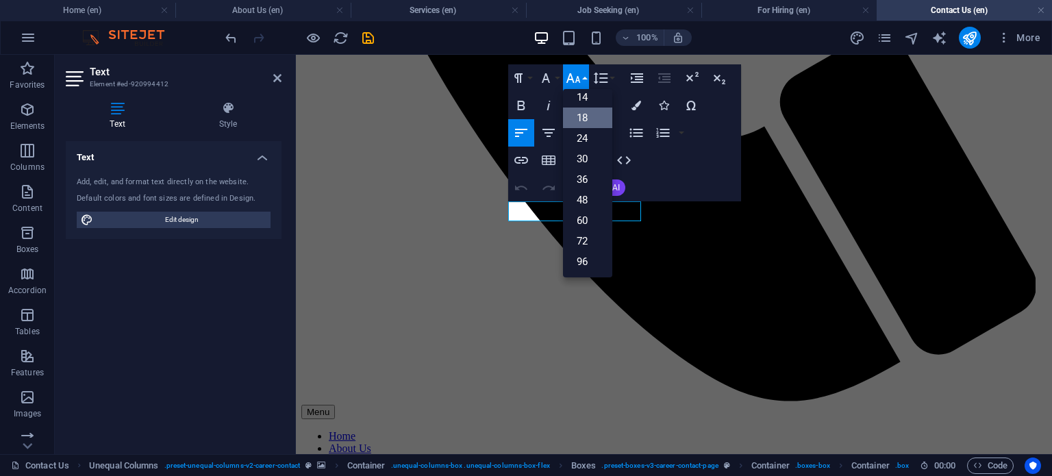
scroll to position [110, 0]
click at [573, 94] on link "14" at bounding box center [587, 98] width 49 height 21
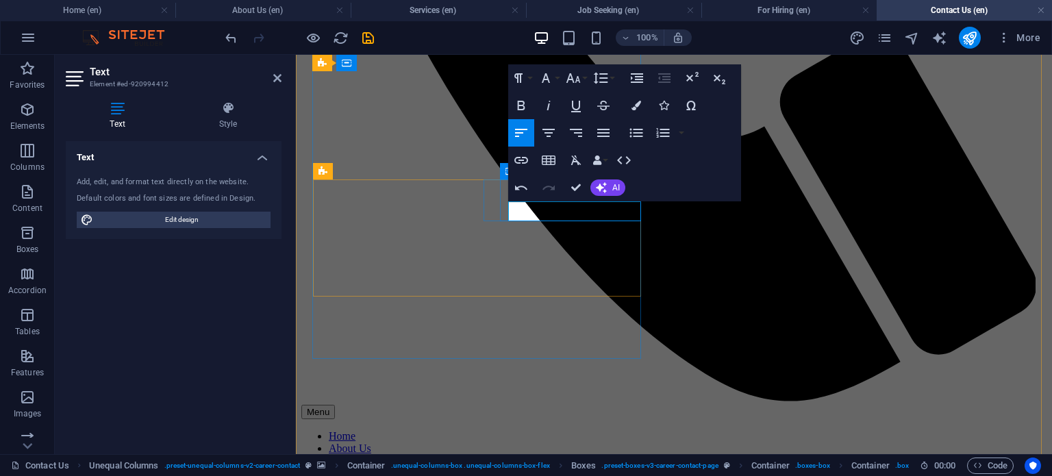
drag, startPoint x: 607, startPoint y: 213, endPoint x: 502, endPoint y: 218, distance: 105.6
click at [568, 83] on icon "button" at bounding box center [573, 78] width 16 height 16
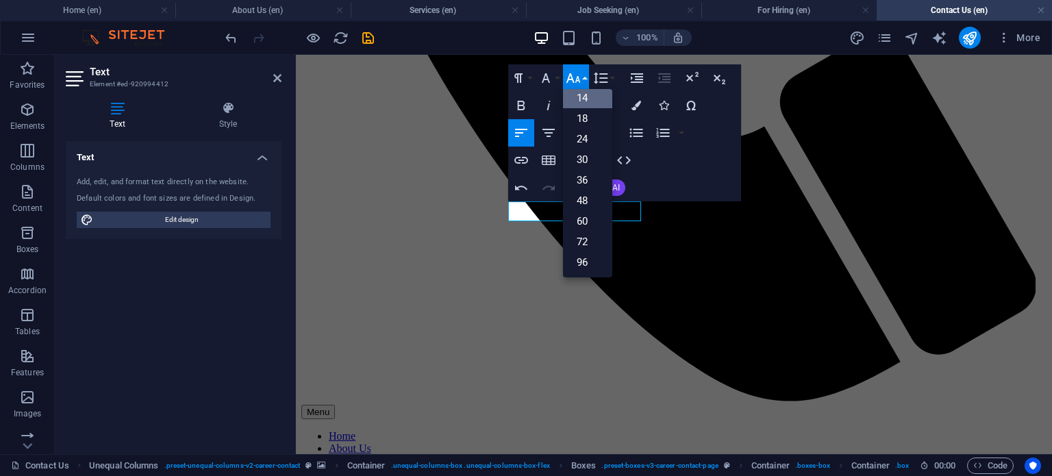
click at [582, 103] on link "14" at bounding box center [587, 98] width 49 height 21
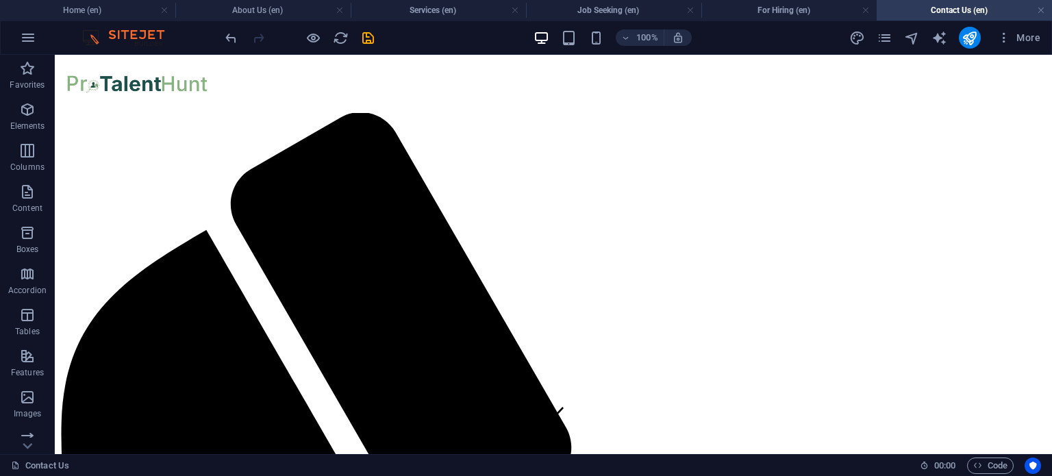
scroll to position [0, 0]
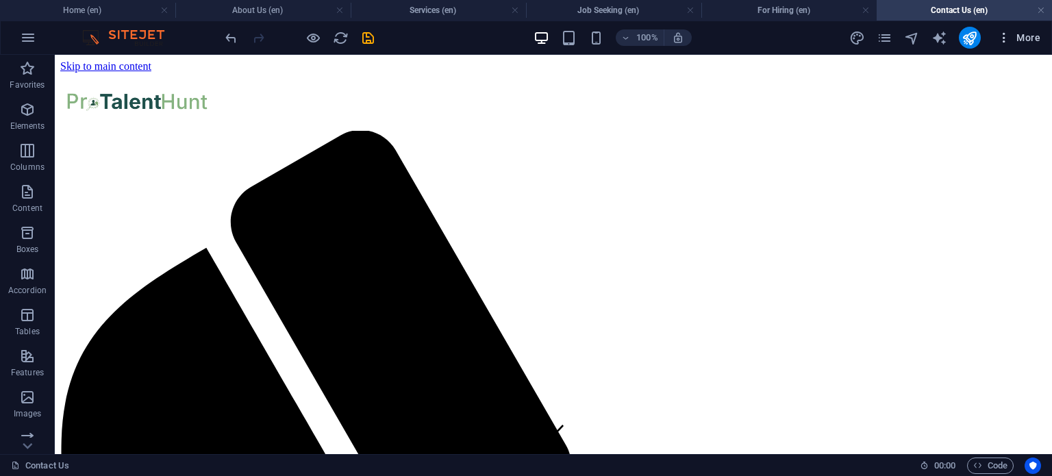
click at [999, 40] on icon "button" at bounding box center [1004, 38] width 14 height 14
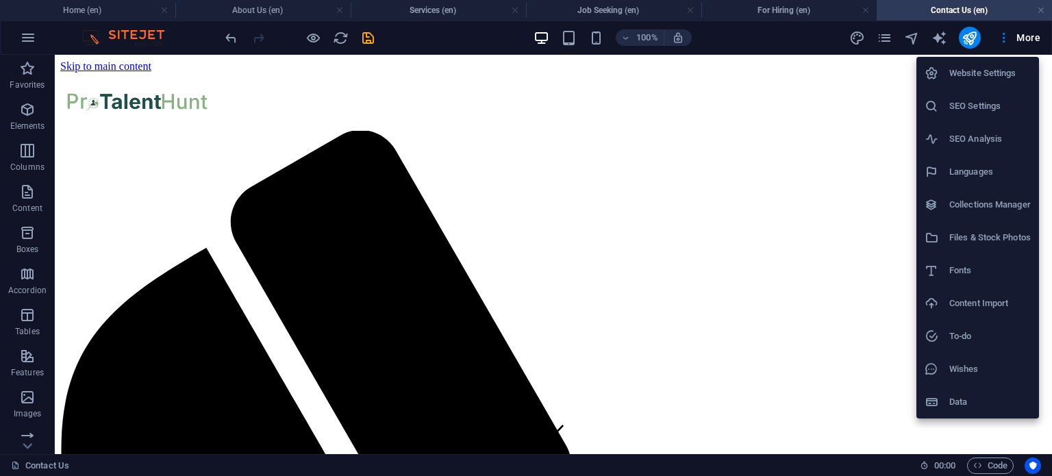
click at [882, 34] on div at bounding box center [526, 238] width 1052 height 476
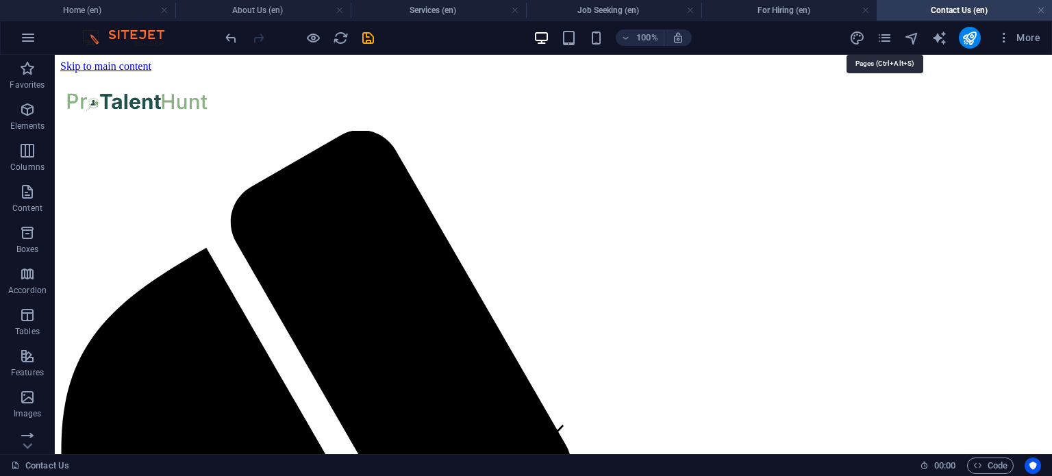
click at [882, 34] on icon "pages" at bounding box center [884, 38] width 16 height 16
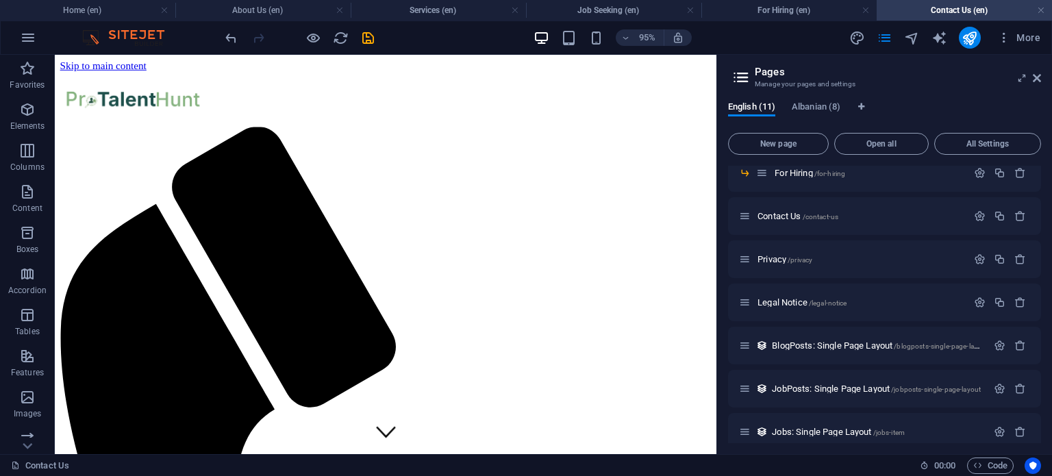
scroll to position [156, 0]
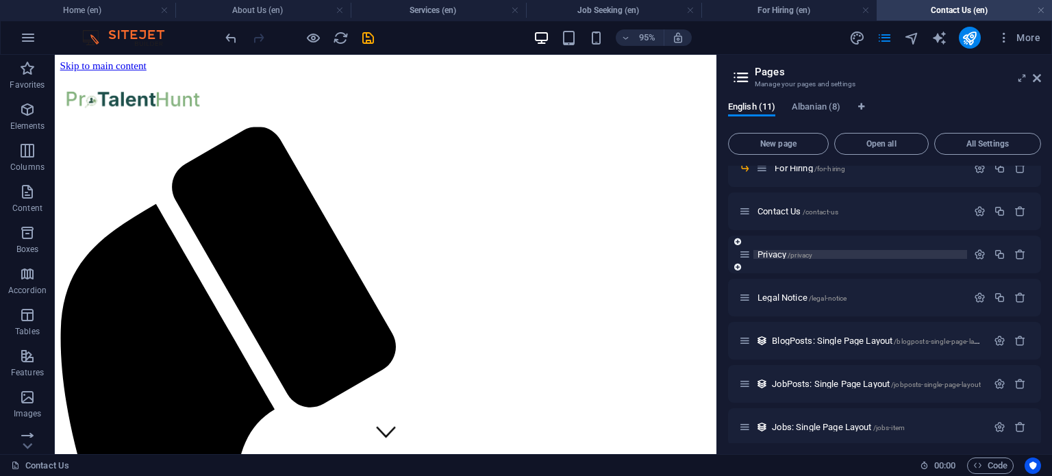
click at [779, 255] on span "Privacy /privacy" at bounding box center [784, 254] width 55 height 10
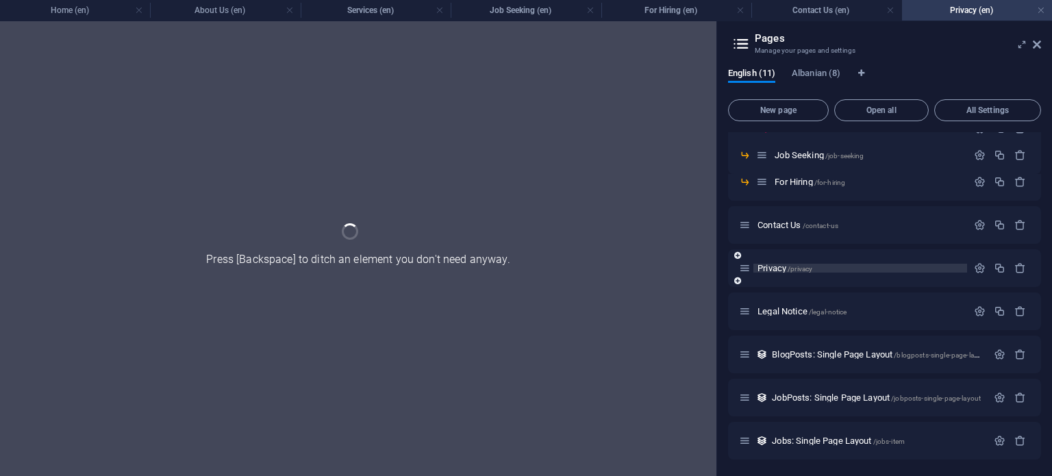
click at [779, 255] on div "Privacy /privacy" at bounding box center [884, 268] width 313 height 38
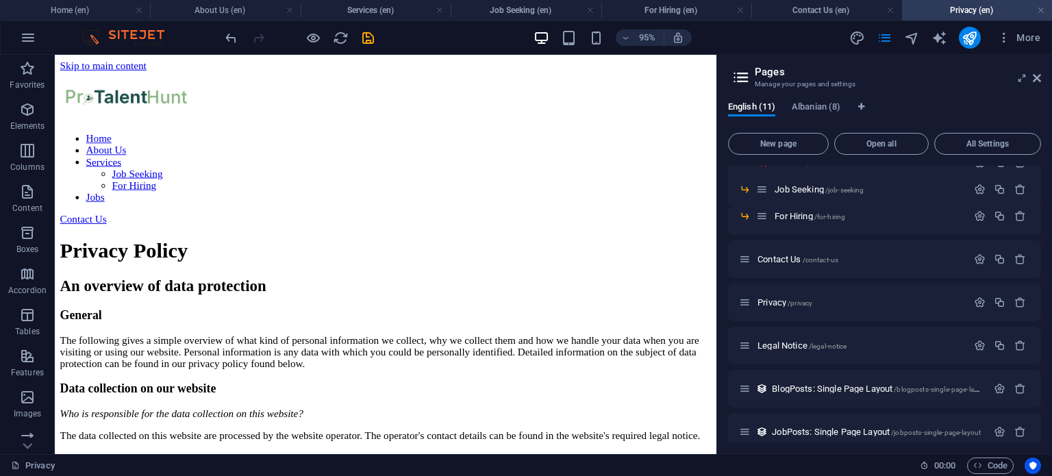
scroll to position [0, 0]
click at [1036, 77] on icon at bounding box center [1037, 78] width 8 height 11
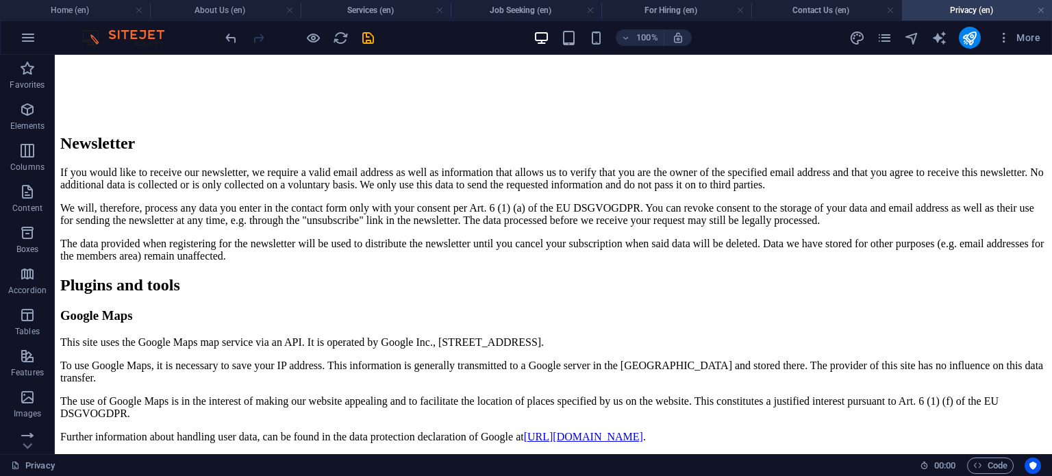
scroll to position [3003, 0]
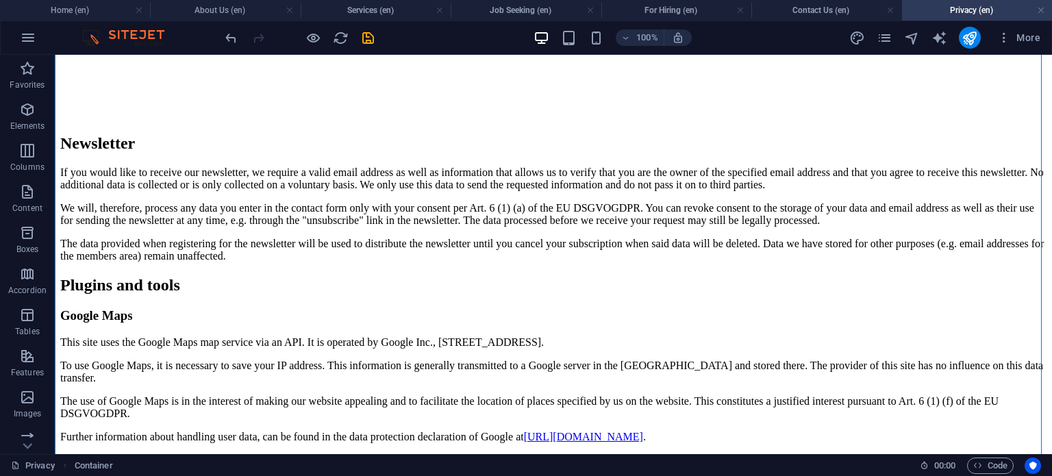
drag, startPoint x: 1035, startPoint y: 323, endPoint x: 1051, endPoint y: 320, distance: 16.6
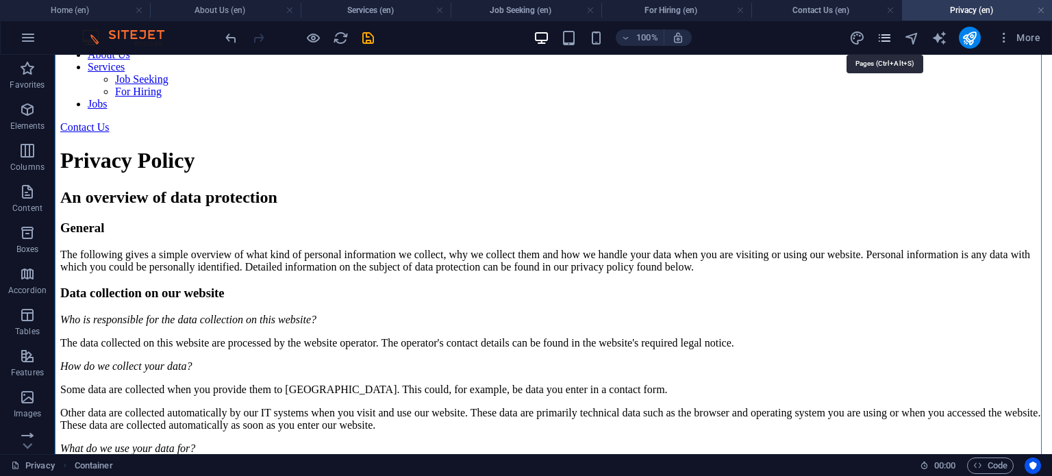
scroll to position [0, 0]
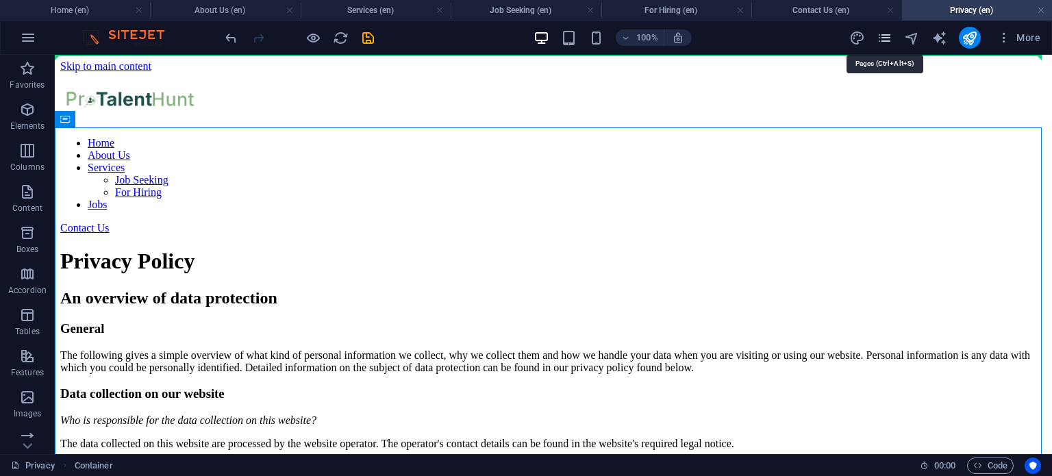
click at [885, 43] on icon "pages" at bounding box center [884, 38] width 16 height 16
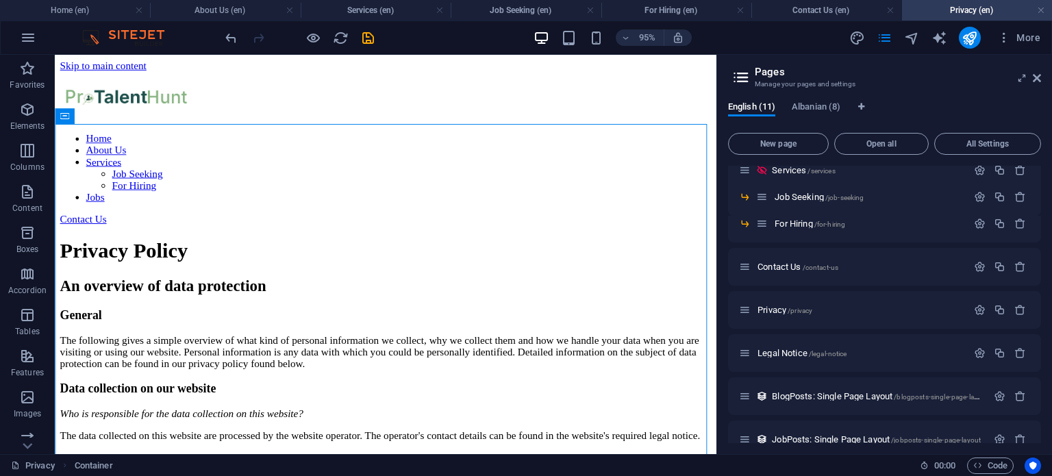
scroll to position [106, 0]
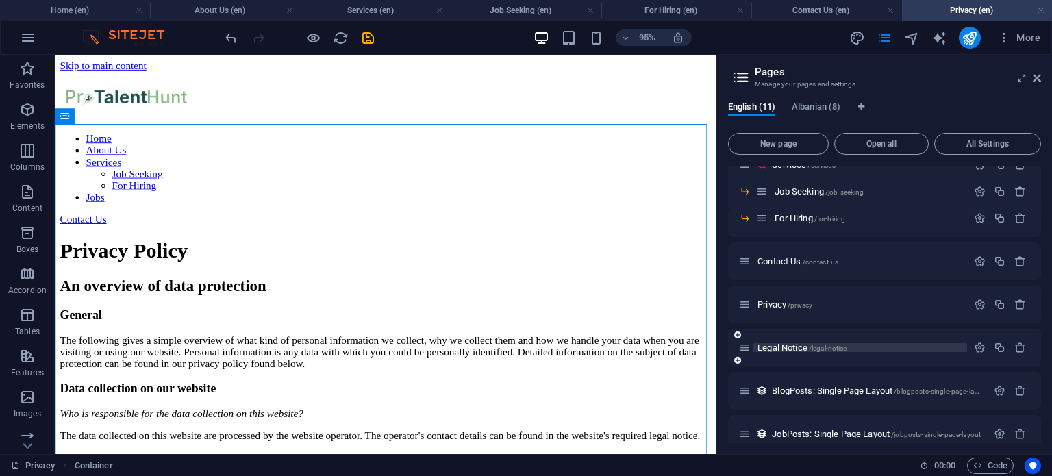
click at [807, 347] on span "Legal Notice /legal-notice" at bounding box center [801, 347] width 89 height 10
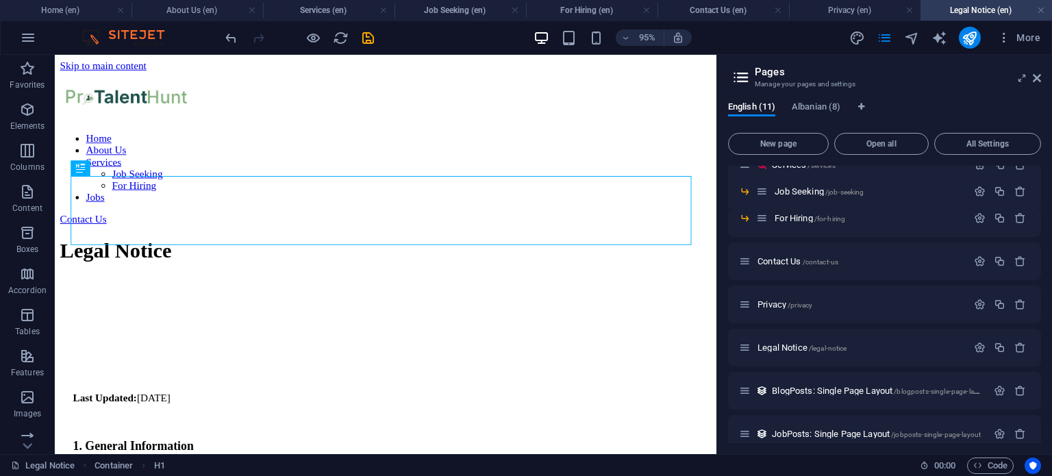
scroll to position [0, 0]
click at [1033, 77] on icon at bounding box center [1037, 78] width 8 height 11
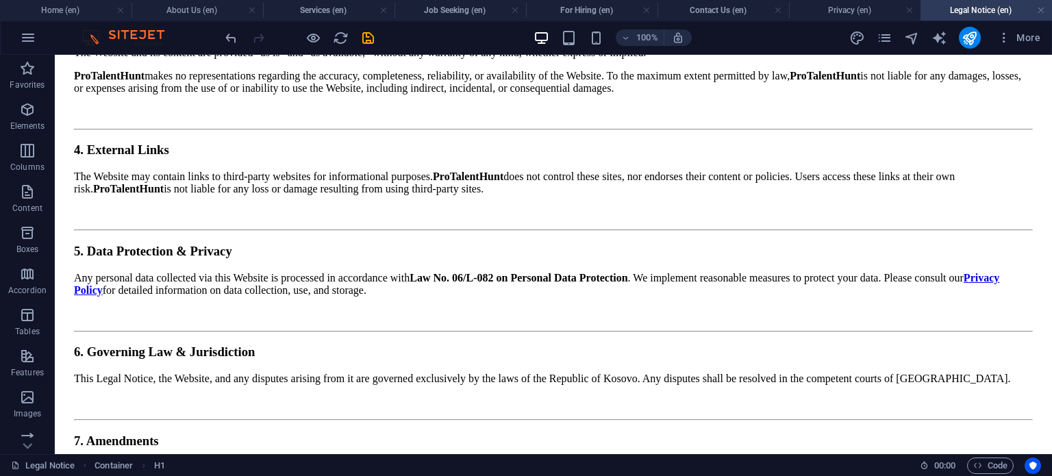
scroll to position [703, 0]
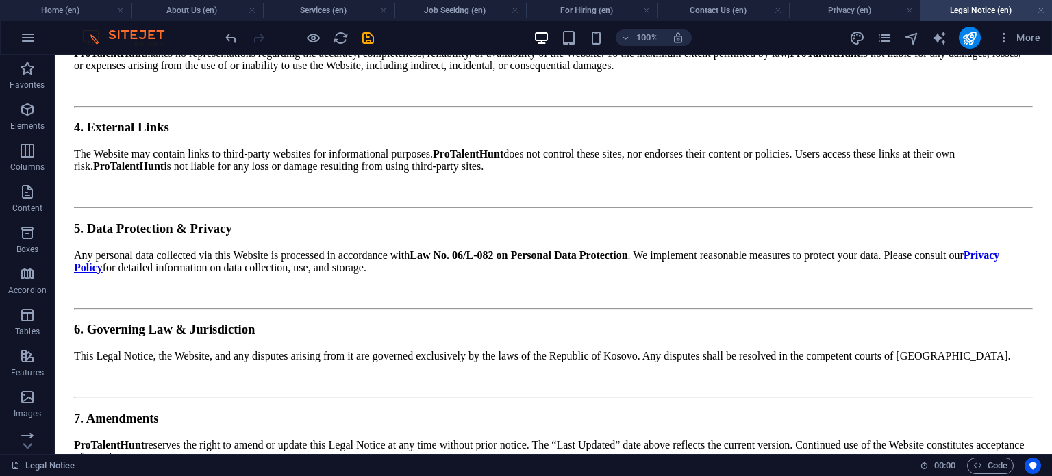
drag, startPoint x: 1051, startPoint y: 164, endPoint x: 1105, endPoint y: 517, distance: 357.5
click at [272, 413] on div "Last Updated: [DATE] 1. General Information This website, [DOMAIN_NAME] (“the W…" at bounding box center [553, 155] width 959 height 897
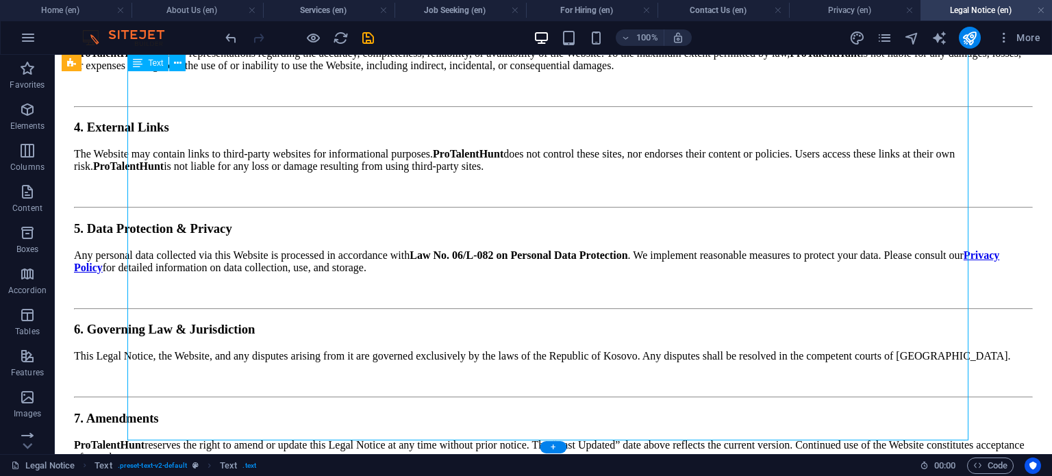
click at [272, 413] on div "Last Updated: [DATE] 1. General Information This website, [DOMAIN_NAME] (“the W…" at bounding box center [553, 155] width 959 height 897
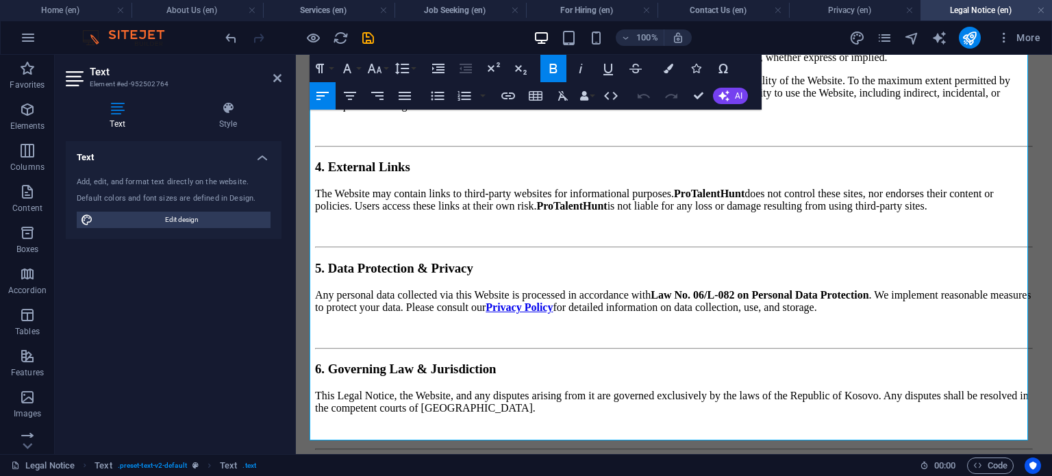
scroll to position [762, 0]
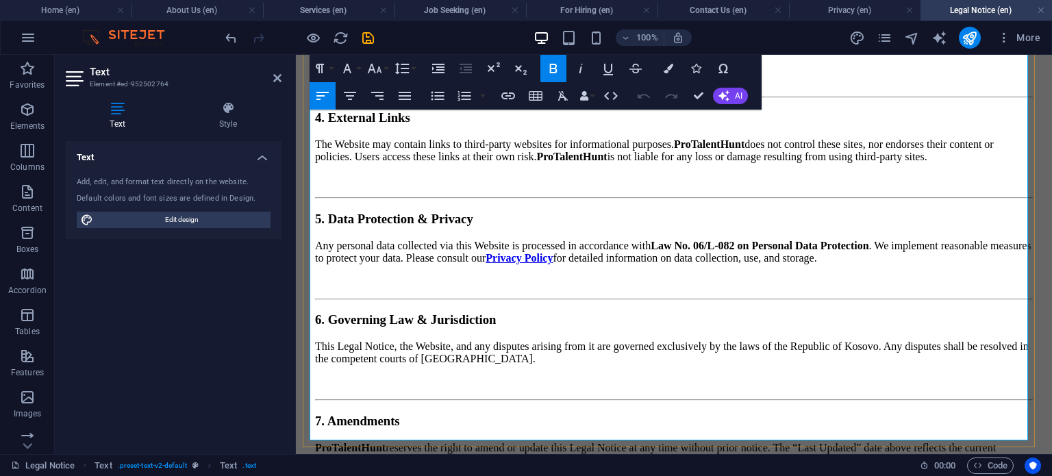
drag, startPoint x: 355, startPoint y: 414, endPoint x: 464, endPoint y: 418, distance: 109.0
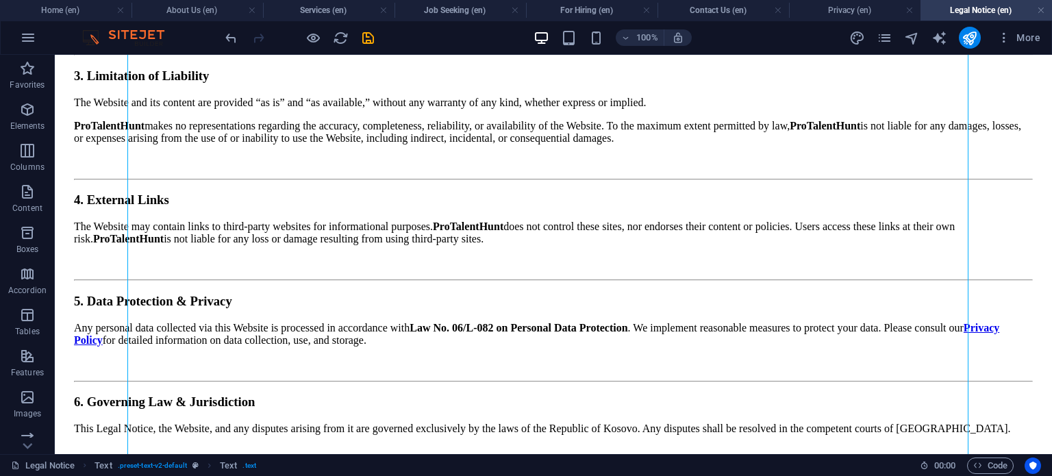
scroll to position [703, 0]
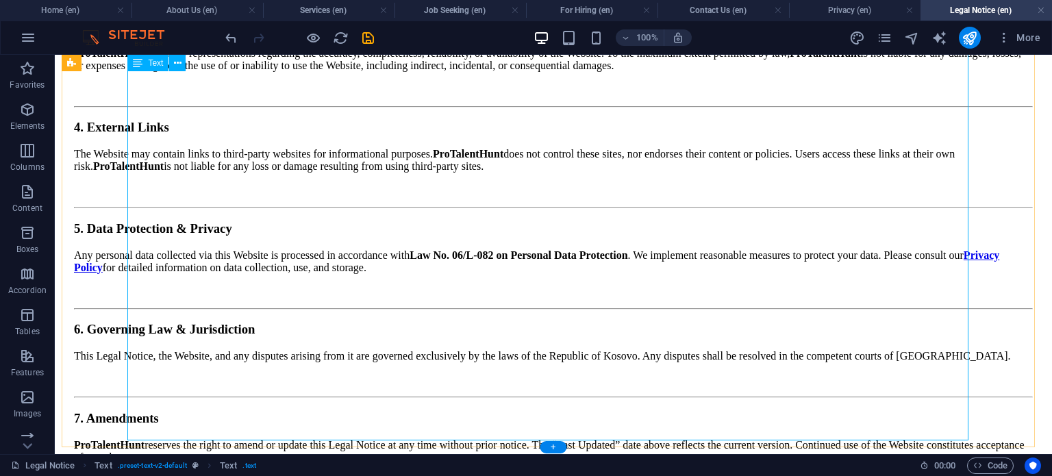
click at [217, 394] on div "Last Updated: [DATE] 1. General Information This website, [DOMAIN_NAME] (“the W…" at bounding box center [553, 155] width 959 height 897
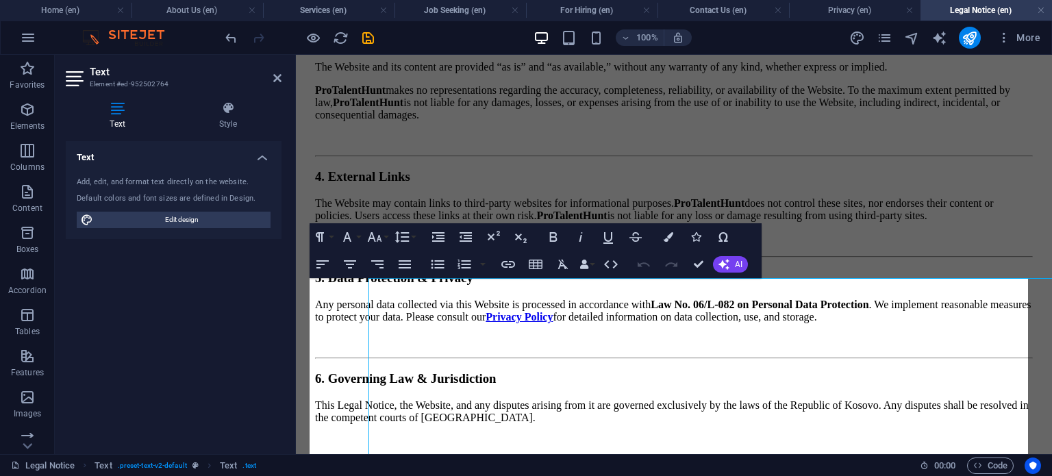
scroll to position [0, 0]
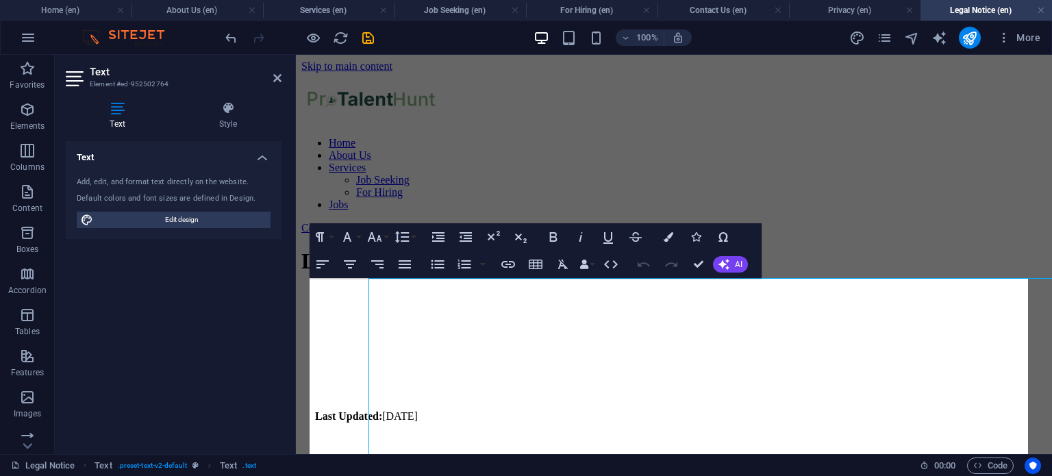
click at [217, 394] on div "Text Add, edit, and format text directly on the website. Default colors and fon…" at bounding box center [174, 292] width 216 height 302
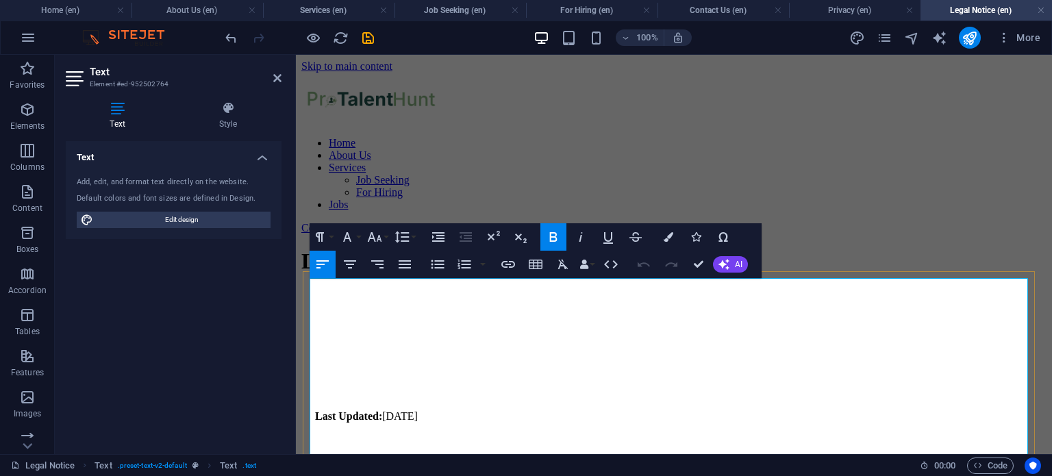
drag, startPoint x: 970, startPoint y: 339, endPoint x: 358, endPoint y: 366, distance: 612.1
drag, startPoint x: 966, startPoint y: 346, endPoint x: 1018, endPoint y: 339, distance: 52.6
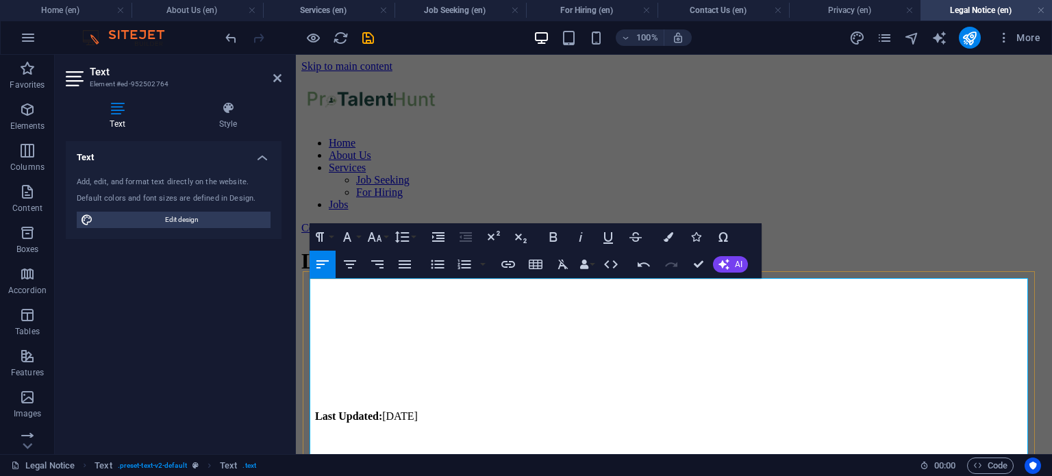
drag, startPoint x: 970, startPoint y: 346, endPoint x: 1000, endPoint y: 344, distance: 30.8
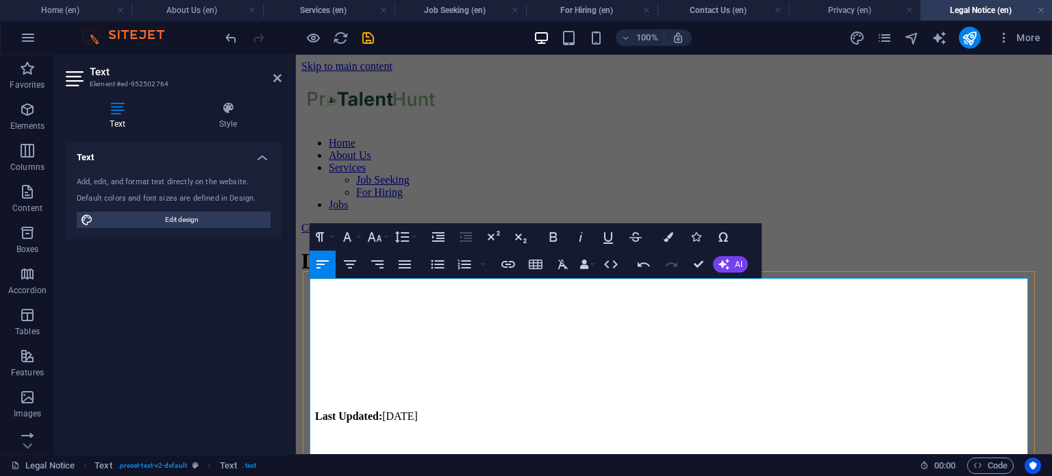
drag, startPoint x: 966, startPoint y: 347, endPoint x: 1004, endPoint y: 348, distance: 37.7
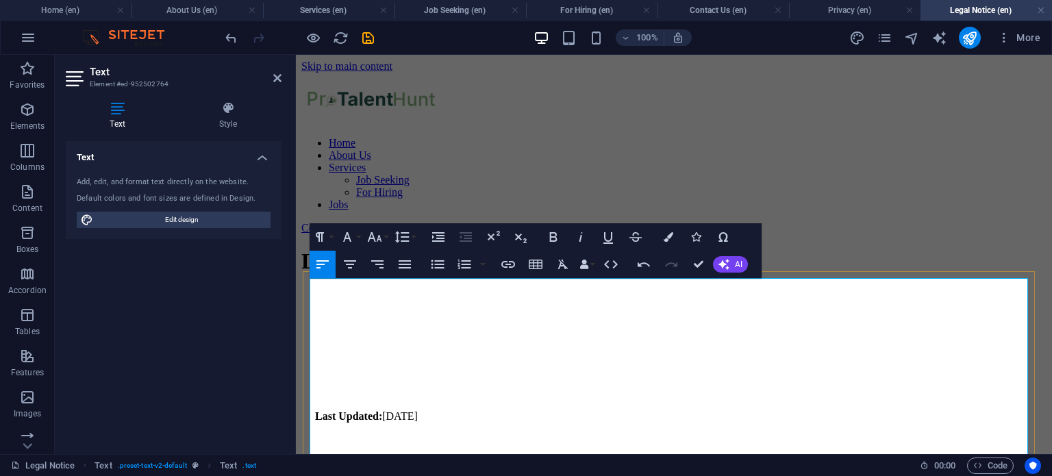
drag, startPoint x: 355, startPoint y: 366, endPoint x: 969, endPoint y: 347, distance: 613.8
click at [553, 232] on icon "button" at bounding box center [554, 237] width 8 height 10
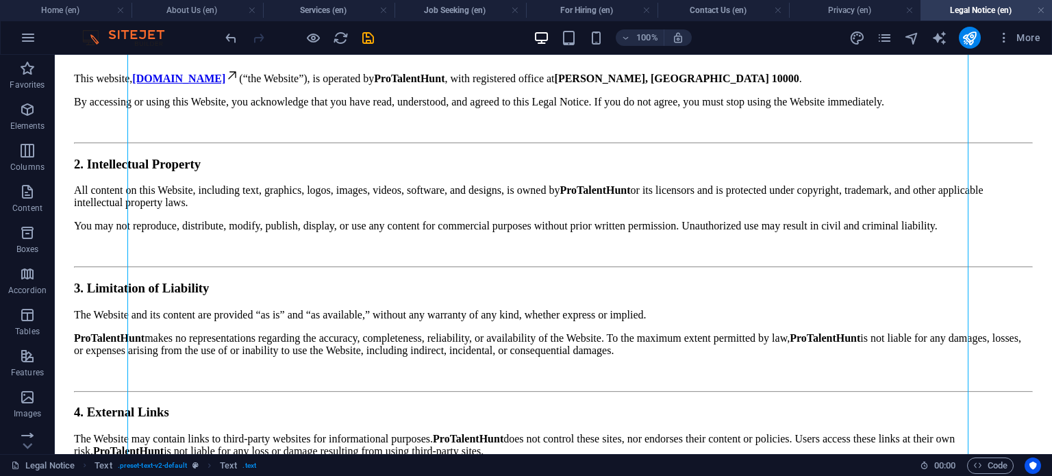
scroll to position [683, 0]
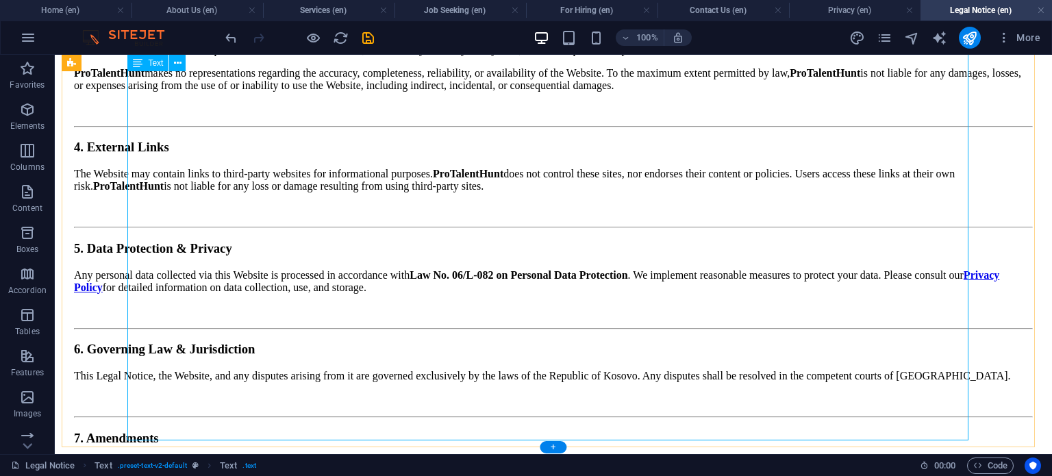
click at [219, 392] on div "Last Updated: [DATE] 1. General Information This website, [DOMAIN_NAME] (“the W…" at bounding box center [553, 175] width 959 height 897
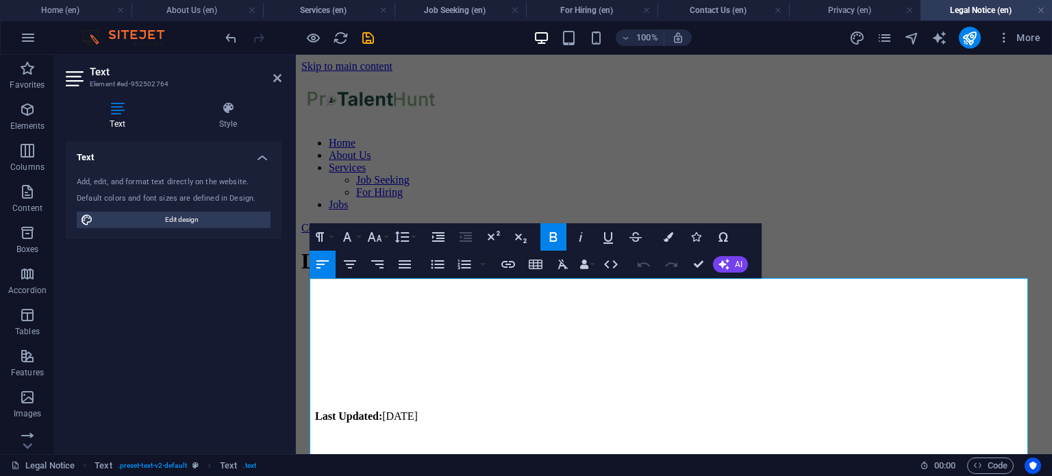
scroll to position [762, 0]
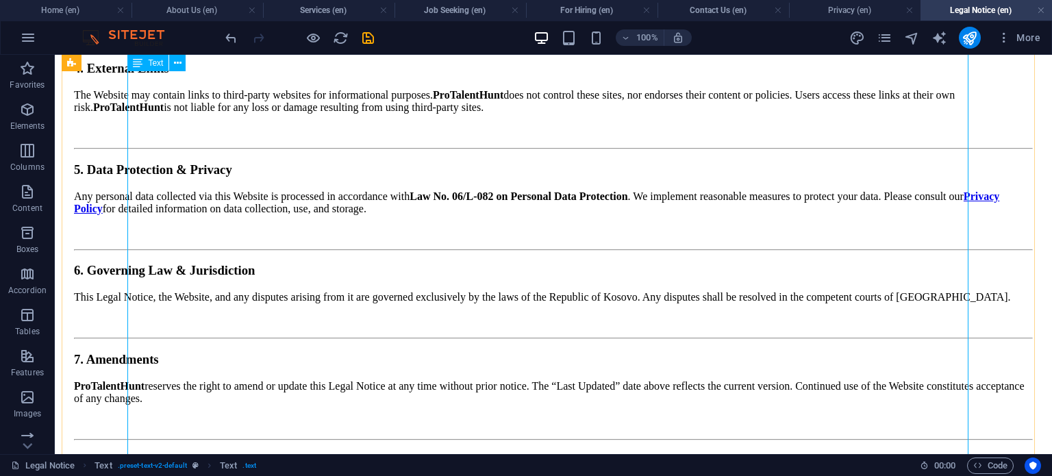
scroll to position [611, 0]
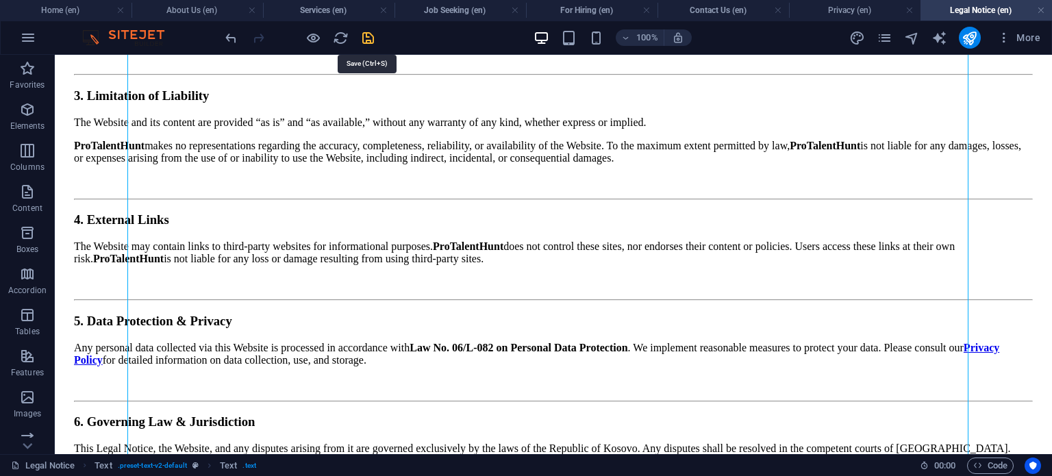
click at [364, 39] on icon "save" at bounding box center [368, 38] width 16 height 16
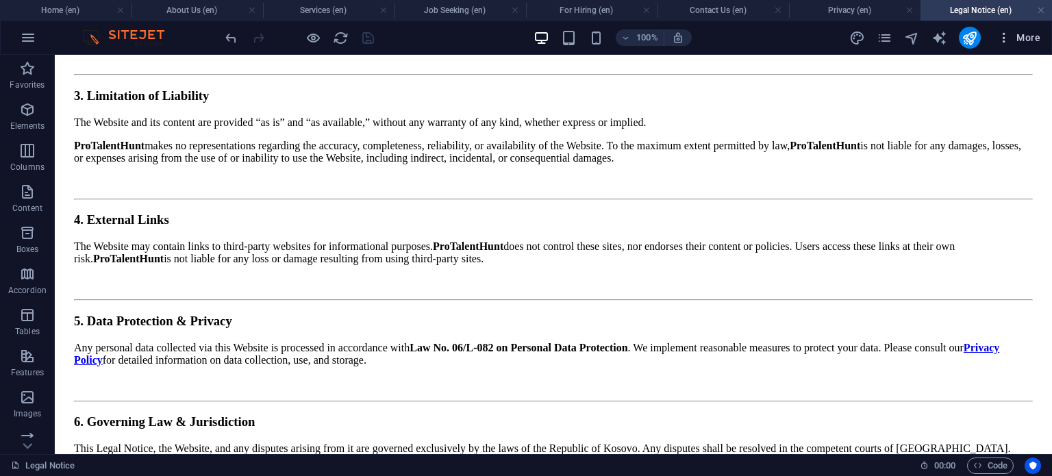
click at [1001, 37] on icon "button" at bounding box center [1004, 38] width 14 height 14
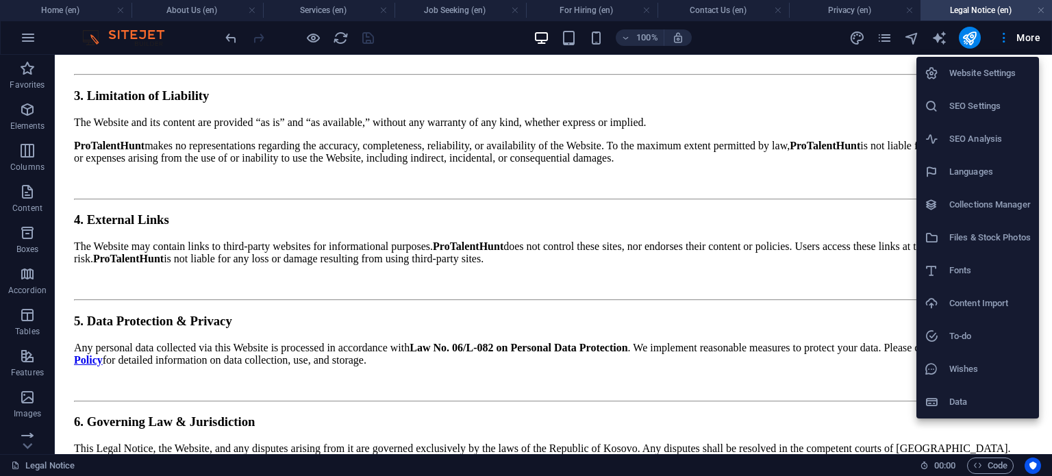
click at [992, 66] on h6 "Website Settings" at bounding box center [989, 73] width 81 height 16
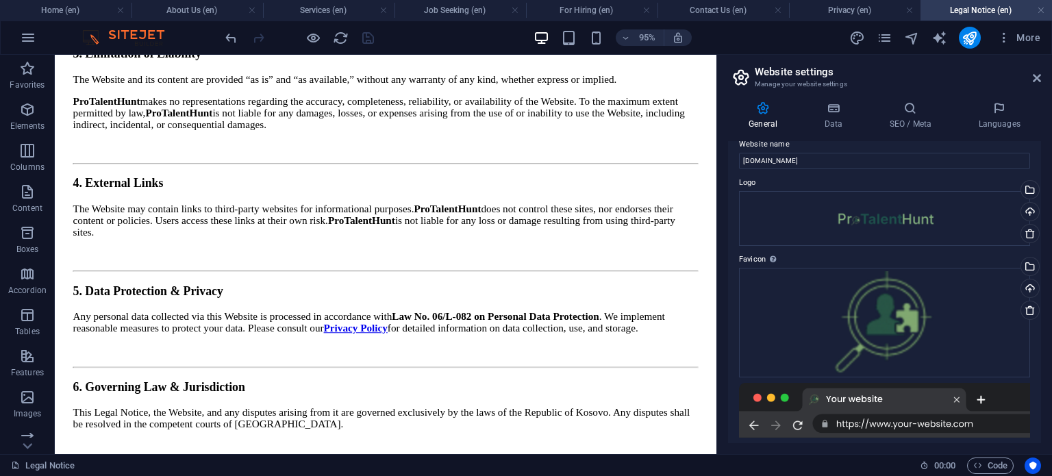
scroll to position [0, 0]
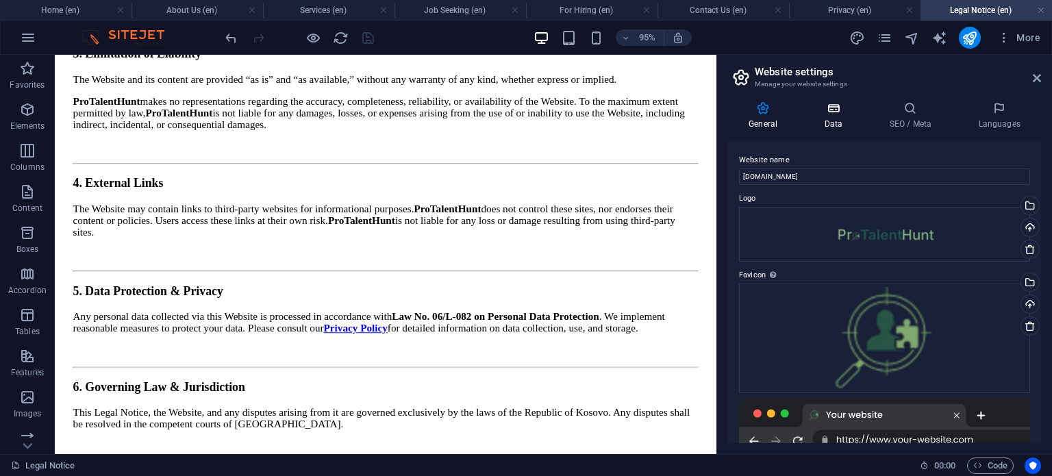
click at [837, 112] on icon at bounding box center [833, 108] width 60 height 14
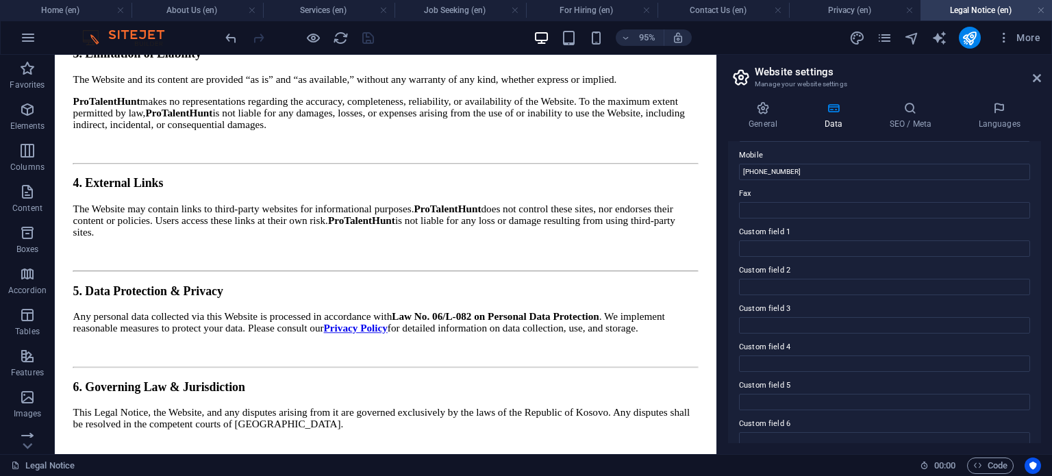
scroll to position [355, 0]
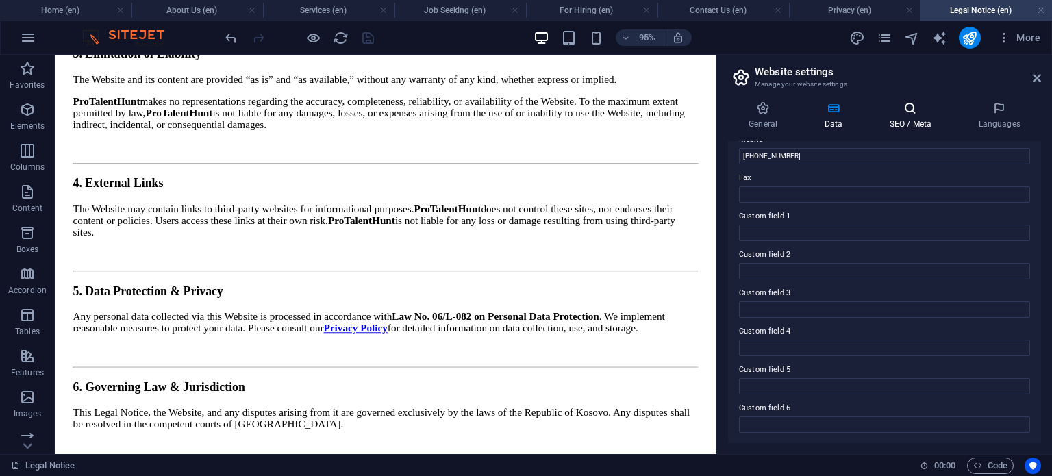
click at [922, 107] on icon at bounding box center [910, 108] width 84 height 14
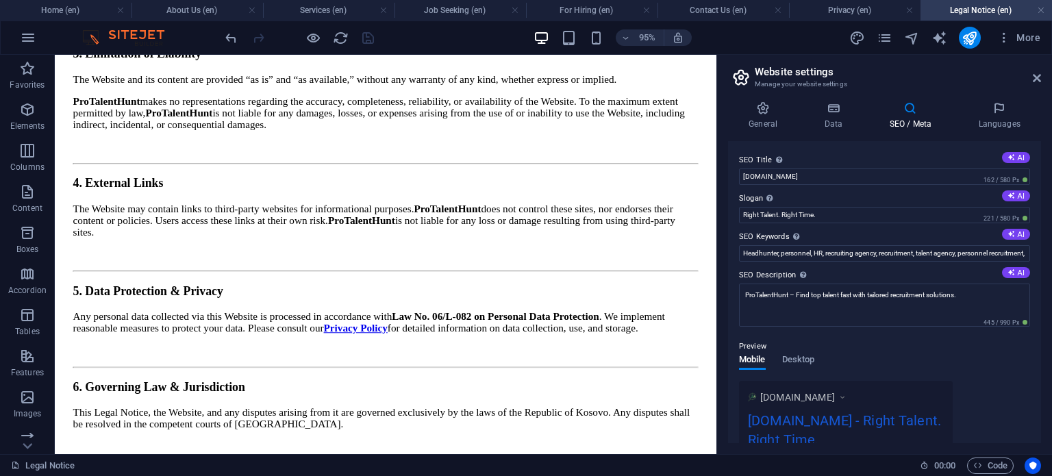
drag, startPoint x: 1035, startPoint y: 150, endPoint x: 1038, endPoint y: 205, distance: 55.5
click at [1038, 205] on div "SEO Title The title of your website - make it something that stands out in sear…" at bounding box center [884, 292] width 313 height 302
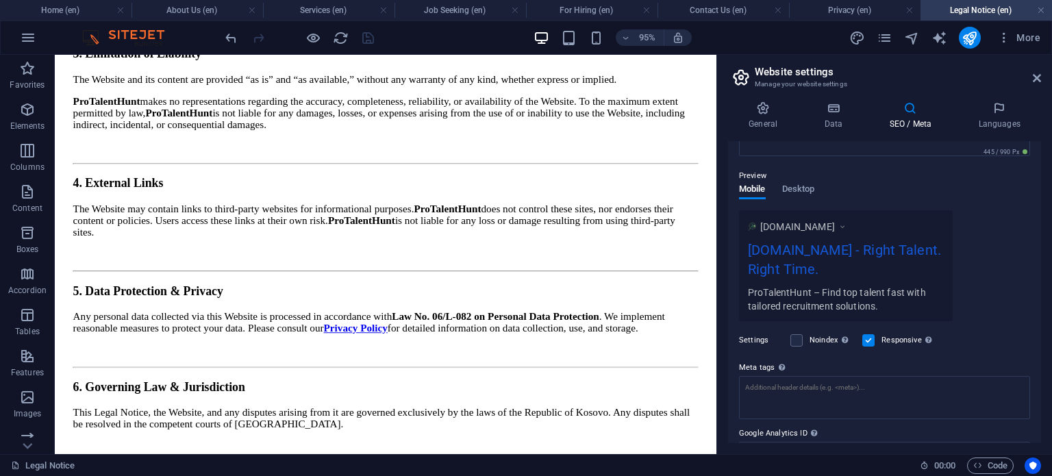
scroll to position [177, 0]
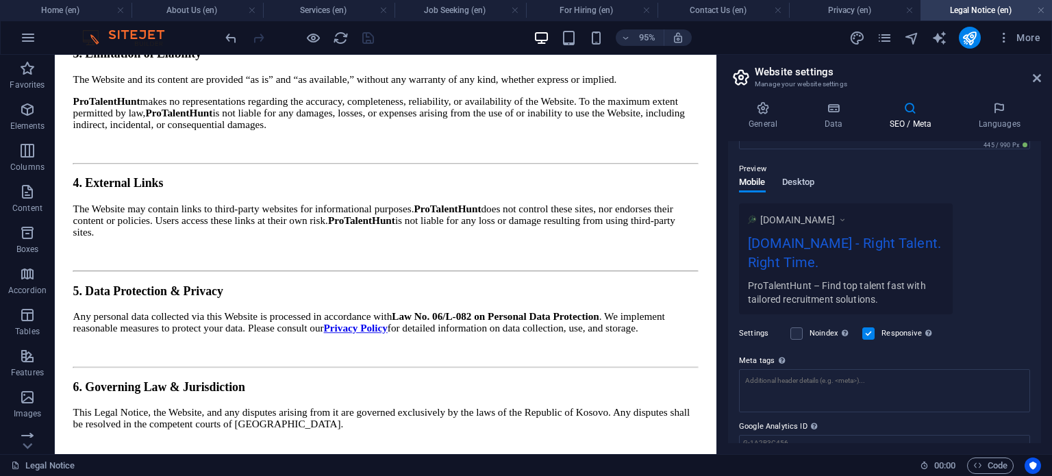
click at [793, 180] on span "Desktop" at bounding box center [798, 183] width 33 height 19
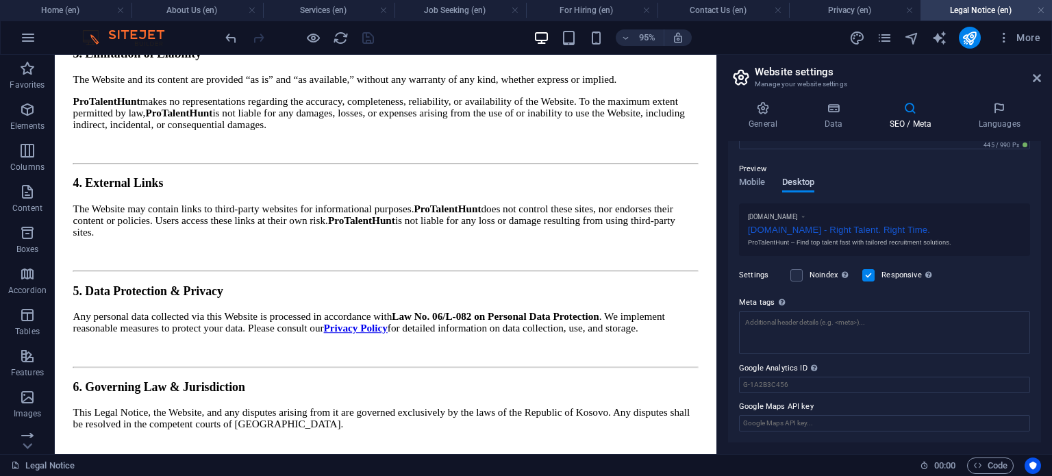
scroll to position [175, 0]
drag, startPoint x: 1041, startPoint y: 264, endPoint x: 1044, endPoint y: 310, distance: 45.3
click at [1044, 310] on div "General Data SEO / Meta Languages Website name [DOMAIN_NAME] Logo Drag files he…" at bounding box center [884, 272] width 335 height 364
click at [761, 184] on span "Mobile" at bounding box center [752, 185] width 27 height 19
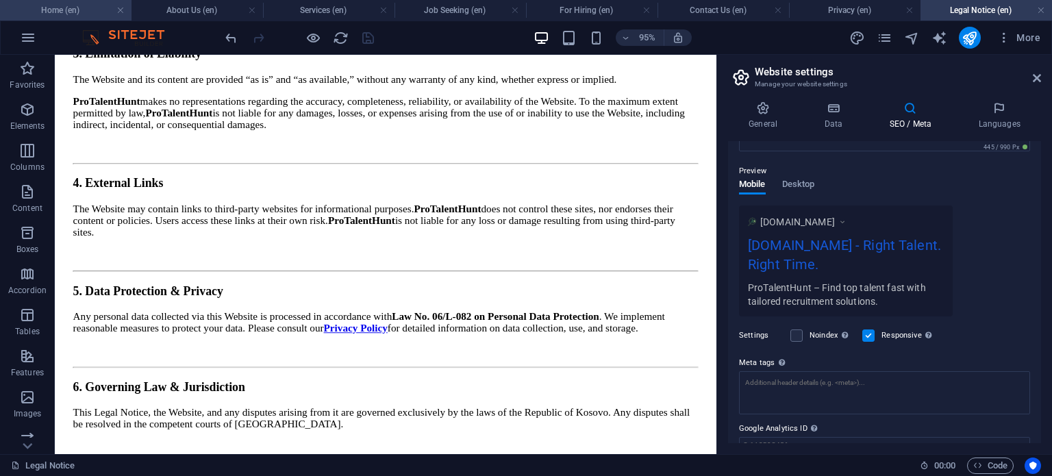
click at [73, 13] on h4 "Home (en)" at bounding box center [65, 10] width 131 height 15
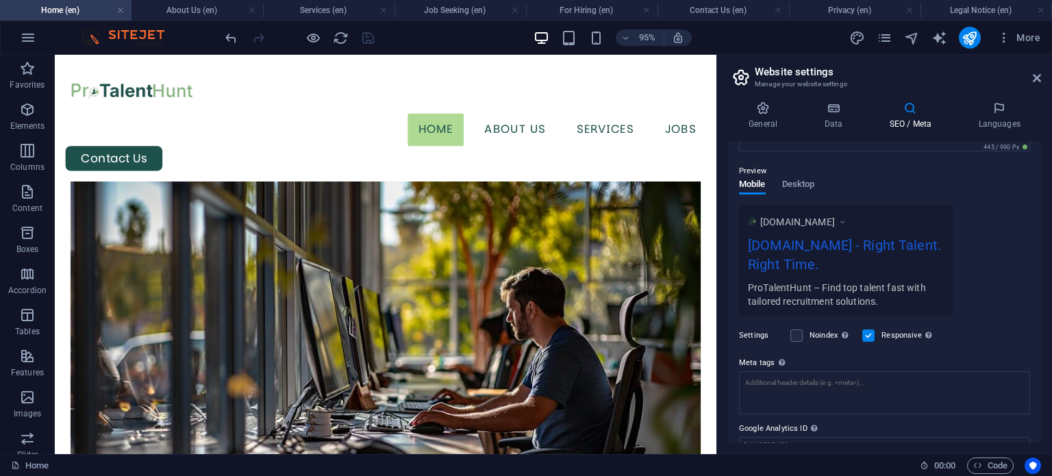
scroll to position [0, 0]
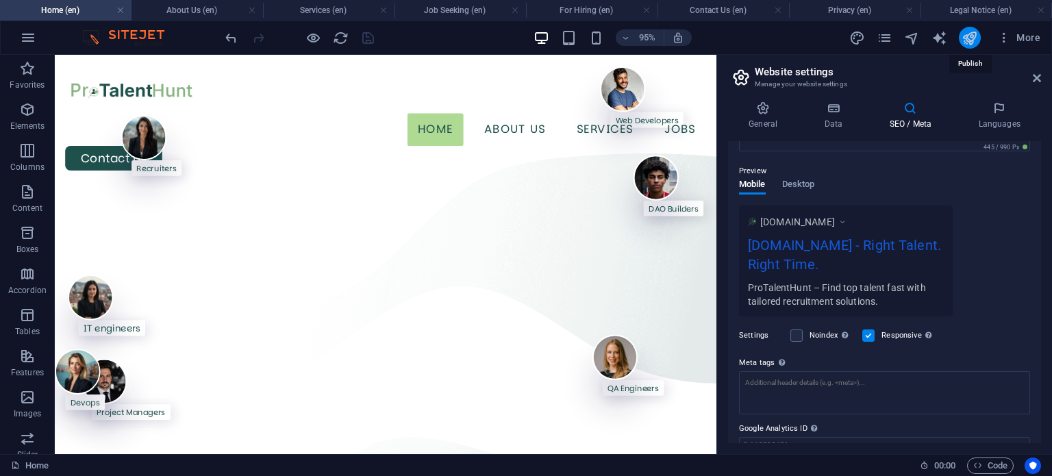
click at [972, 38] on icon "publish" at bounding box center [969, 38] width 16 height 16
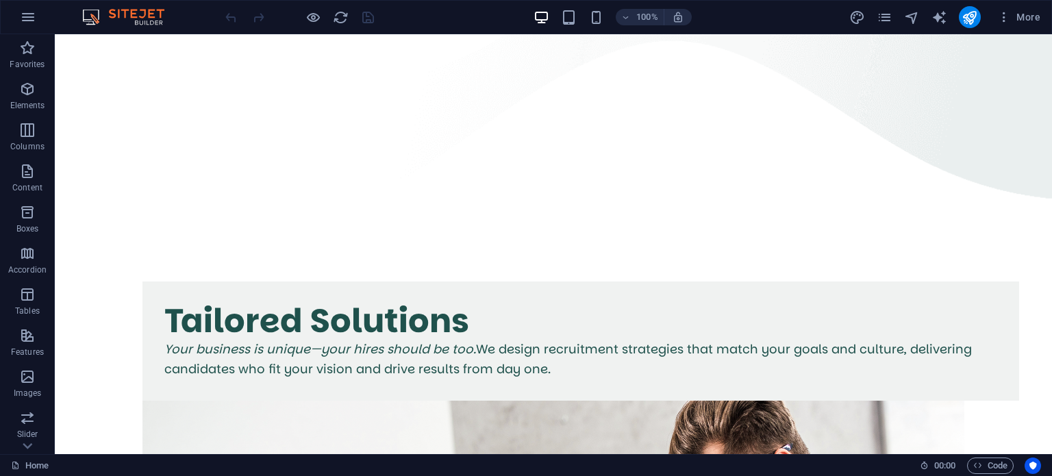
scroll to position [3259, 0]
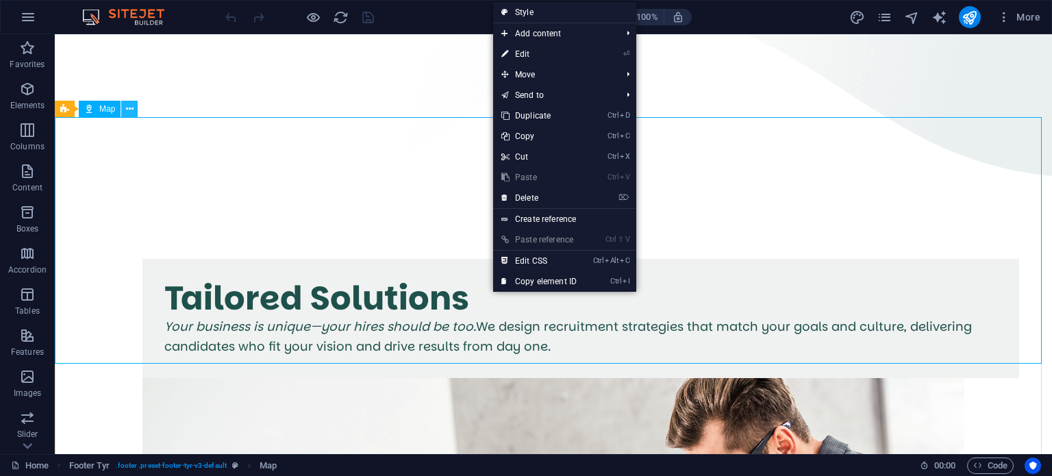
click at [124, 116] on button at bounding box center [129, 109] width 16 height 16
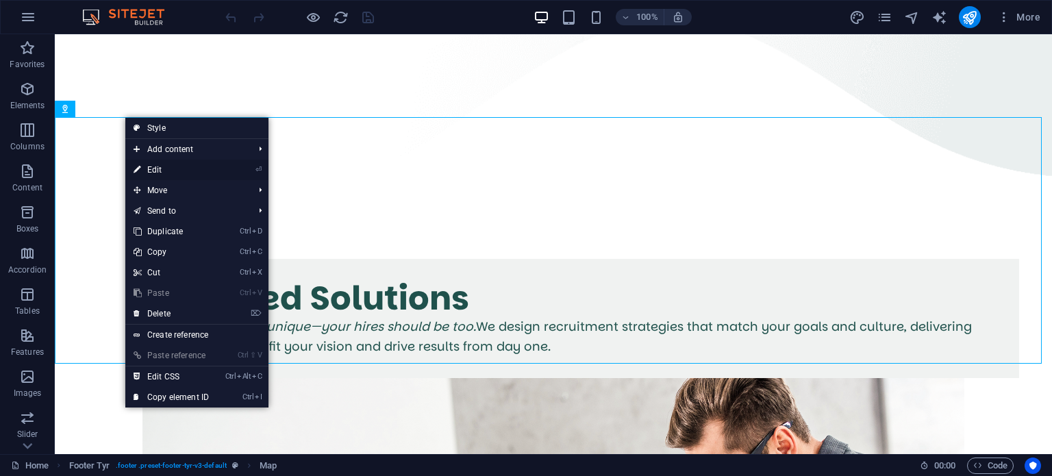
click at [148, 168] on link "⏎ Edit" at bounding box center [171, 170] width 92 height 21
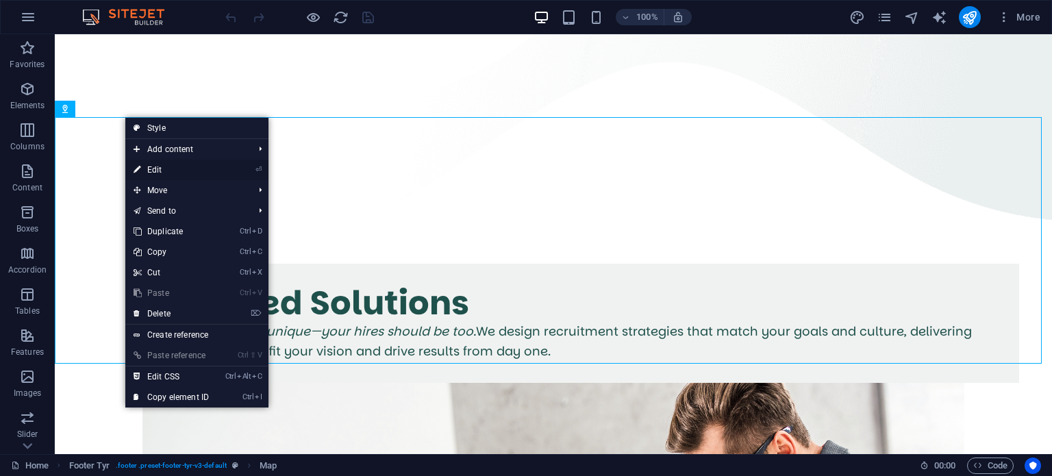
select select "1"
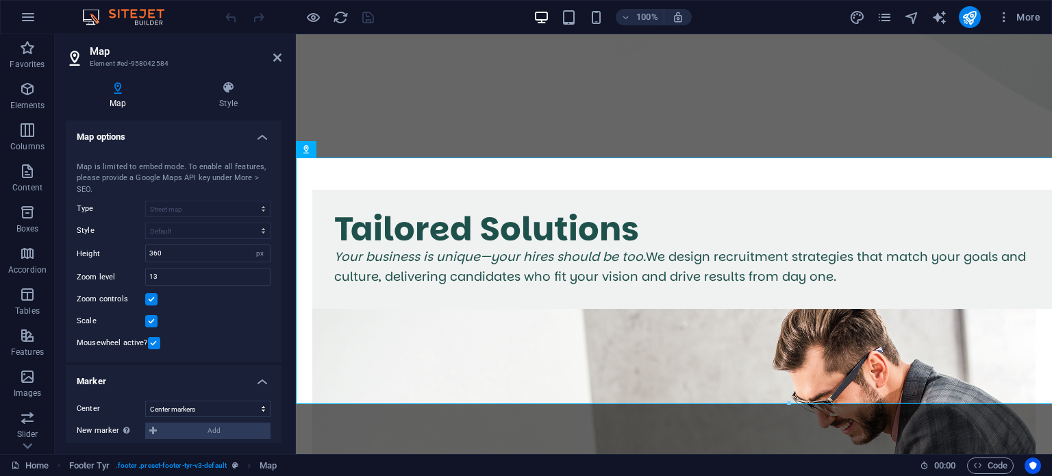
scroll to position [3218, 0]
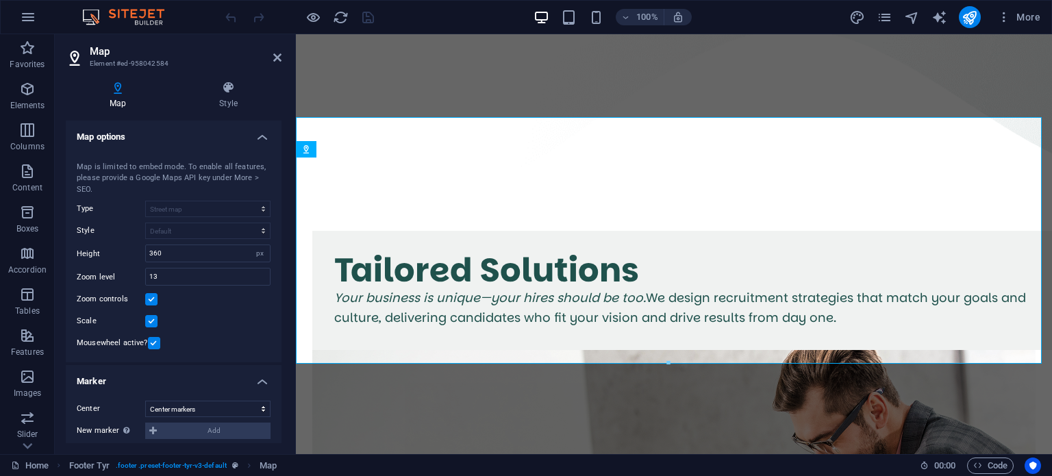
drag, startPoint x: 285, startPoint y: 155, endPoint x: 275, endPoint y: 160, distance: 11.6
click at [275, 160] on div "Map Style Map options Map center Shaqir Igrishta, 10000 Prishtine Map is limite…" at bounding box center [174, 262] width 238 height 384
drag, startPoint x: 275, startPoint y: 160, endPoint x: 270, endPoint y: 191, distance: 31.2
click at [270, 191] on div "Map center Shaqir Igrishta, 10000 Prishtine Map is limited to embed mode. To en…" at bounding box center [174, 254] width 216 height 218
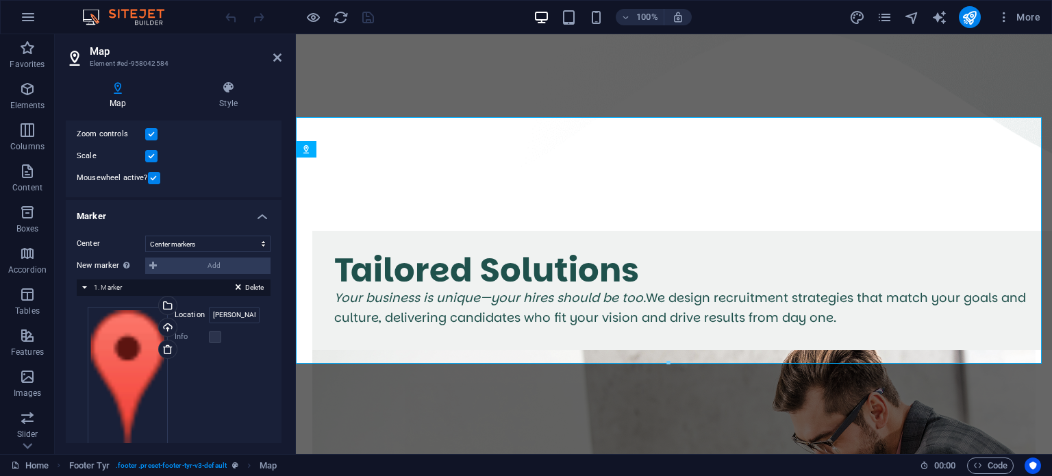
scroll to position [187, 0]
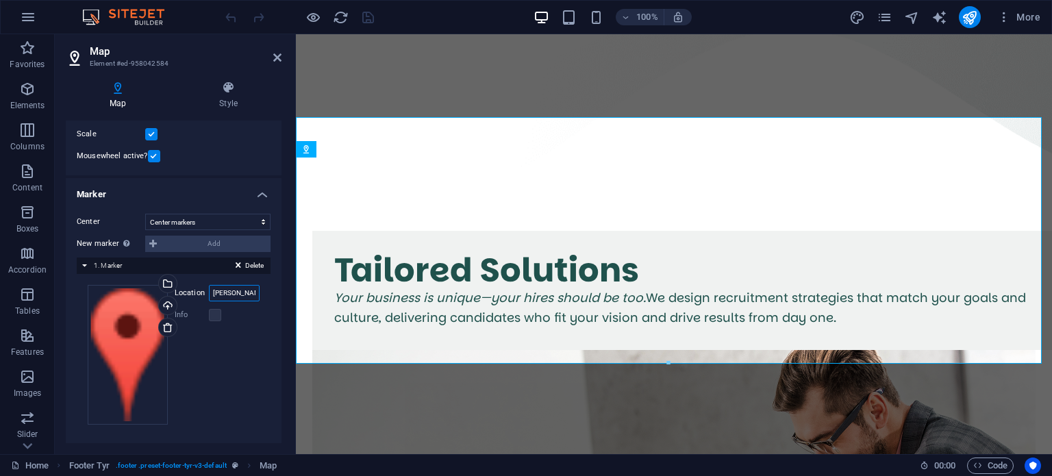
click at [246, 289] on input "[PERSON_NAME], 10000 Prishtine" at bounding box center [234, 293] width 51 height 16
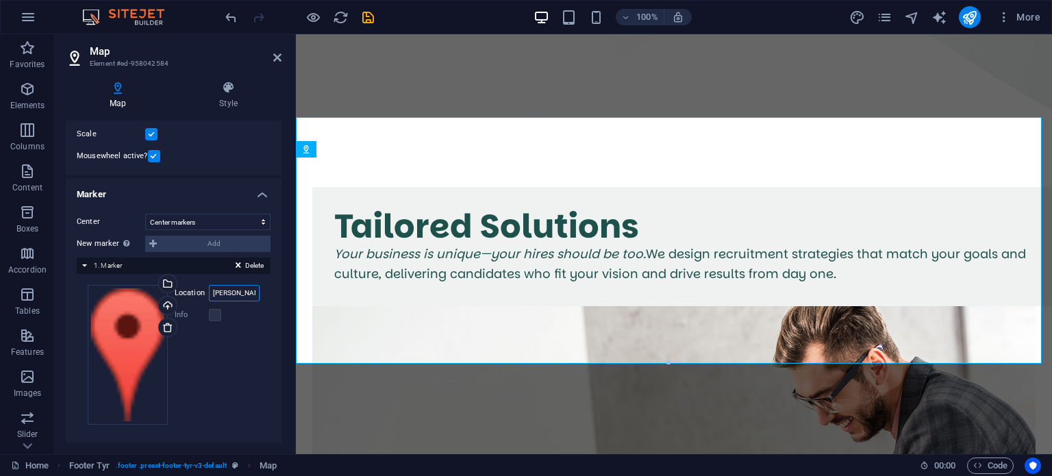
type input "Isa Kastrati, 10000 Prishtine"
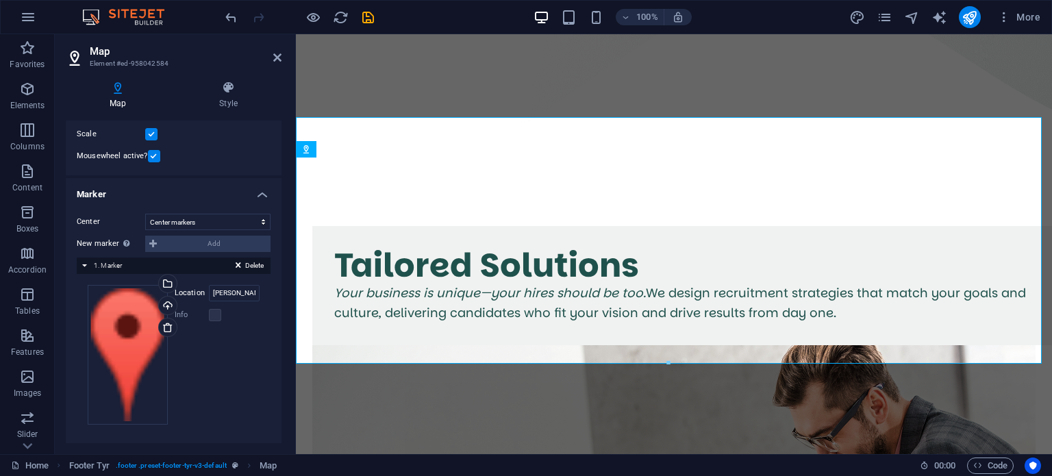
checkbox input "false"
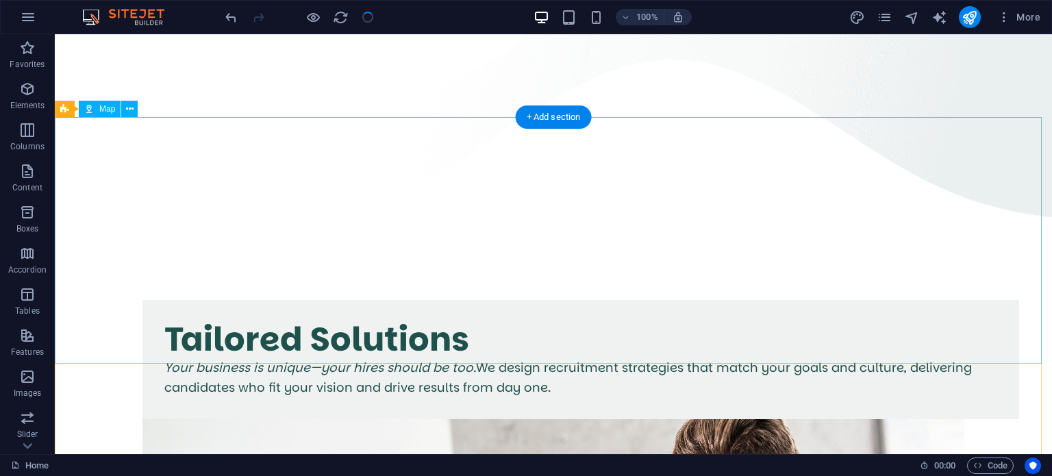
scroll to position [3259, 0]
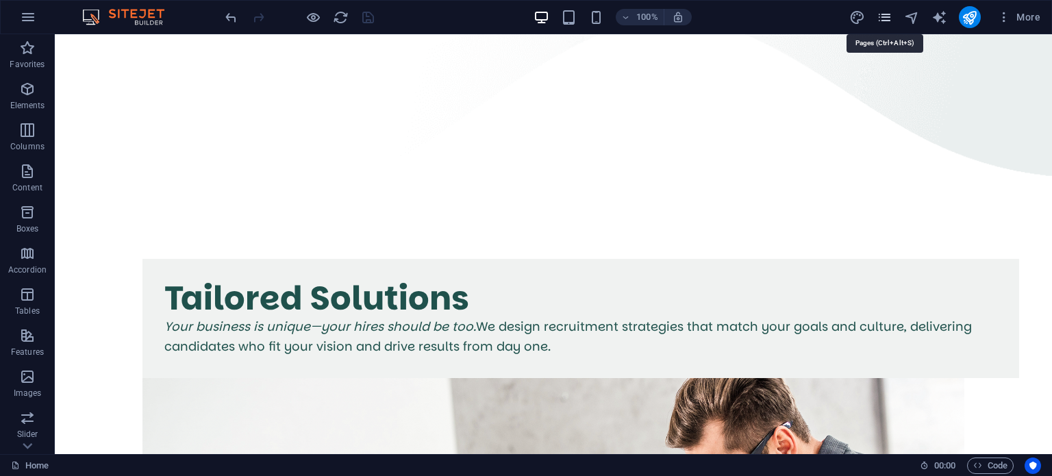
click at [890, 14] on icon "pages" at bounding box center [884, 18] width 16 height 16
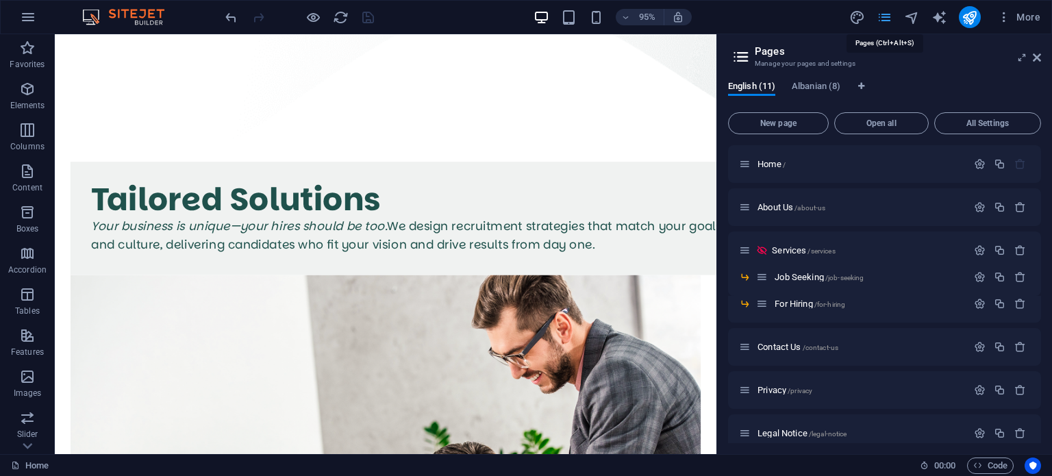
scroll to position [3200, 0]
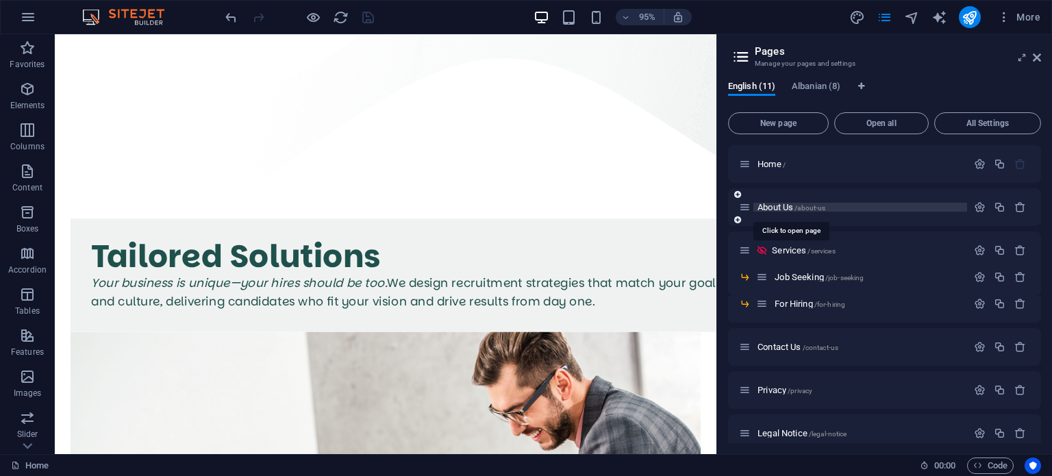
click at [783, 205] on span "About Us /about-us" at bounding box center [791, 207] width 68 height 10
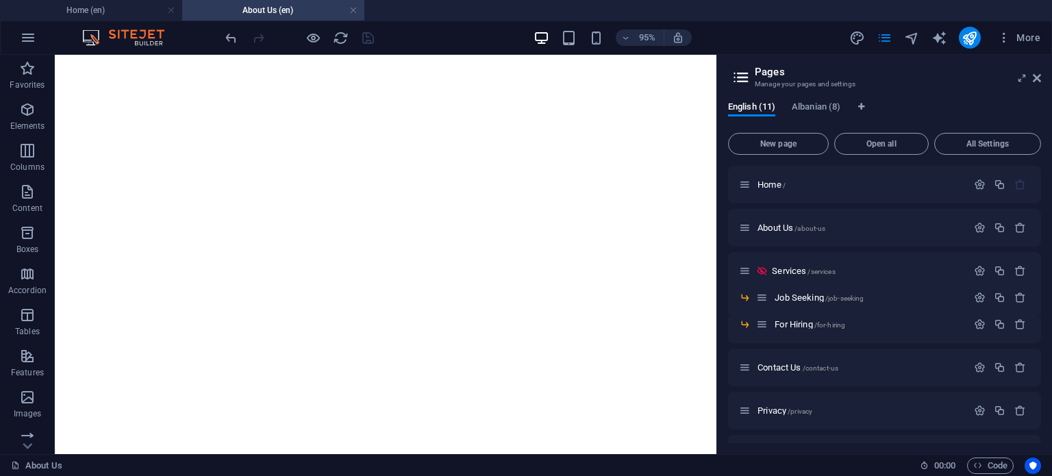
scroll to position [1591, 0]
click at [1041, 76] on aside "Pages Manage your pages and settings English (11) Albanian (8) New page Open al…" at bounding box center [884, 254] width 336 height 399
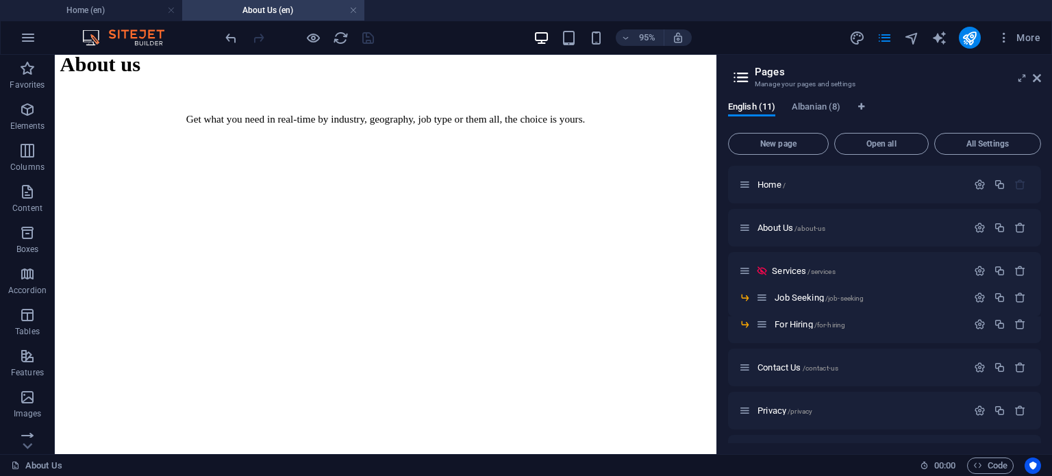
scroll to position [1468, 0]
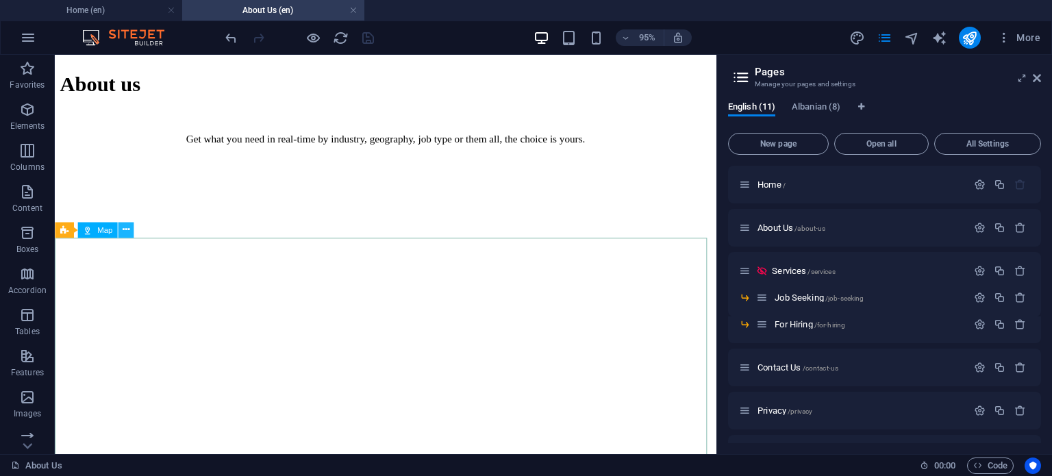
click at [123, 227] on icon at bounding box center [126, 230] width 7 height 14
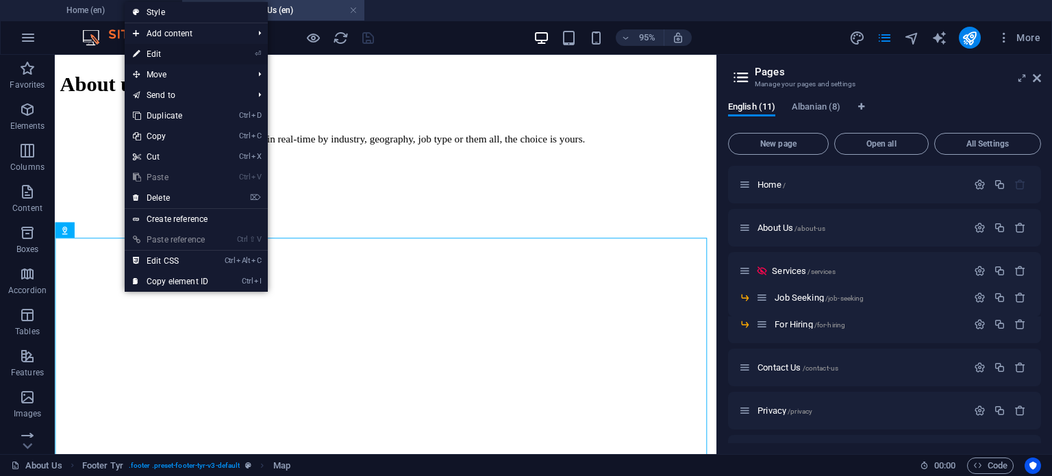
click at [192, 54] on link "⏎ Edit" at bounding box center [171, 54] width 92 height 21
select select "1"
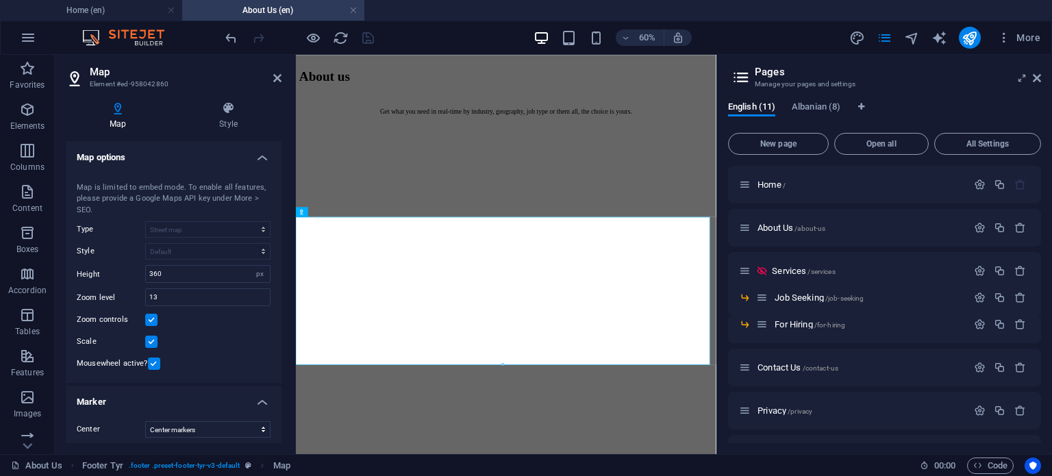
scroll to position [208, 0]
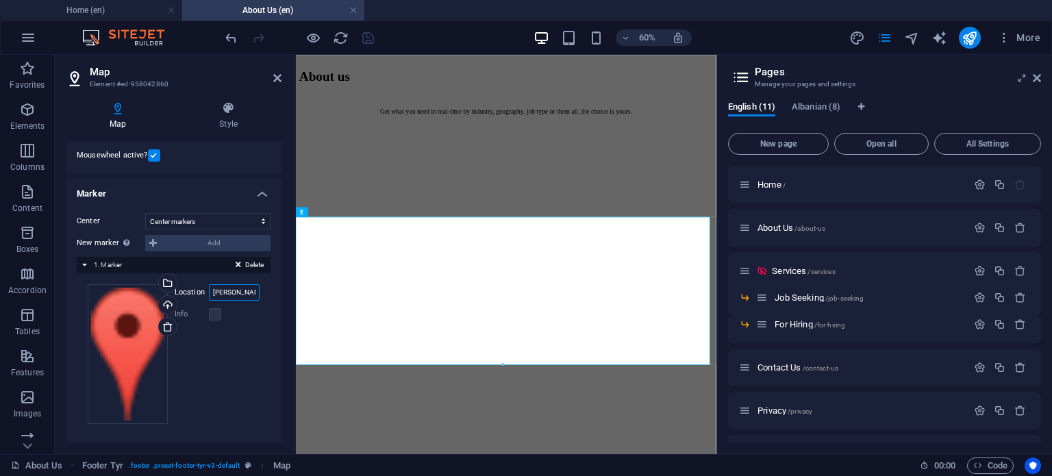
click at [223, 292] on input "[PERSON_NAME], 10000 Prishtine" at bounding box center [234, 292] width 51 height 16
type input "Isa Kastrati, 10000 Prishtine"
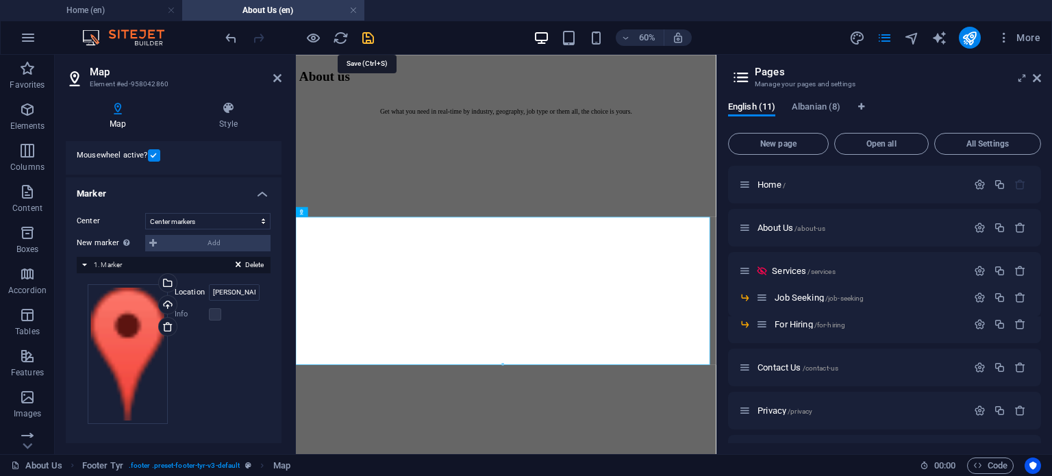
click at [364, 32] on icon "save" at bounding box center [368, 38] width 16 height 16
checkbox input "false"
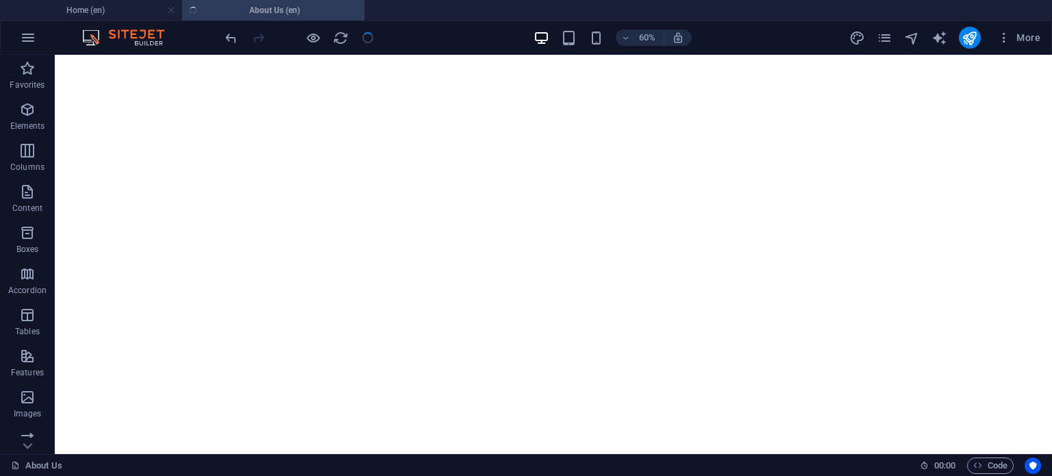
scroll to position [1429, 0]
click at [888, 41] on icon "pages" at bounding box center [884, 38] width 16 height 16
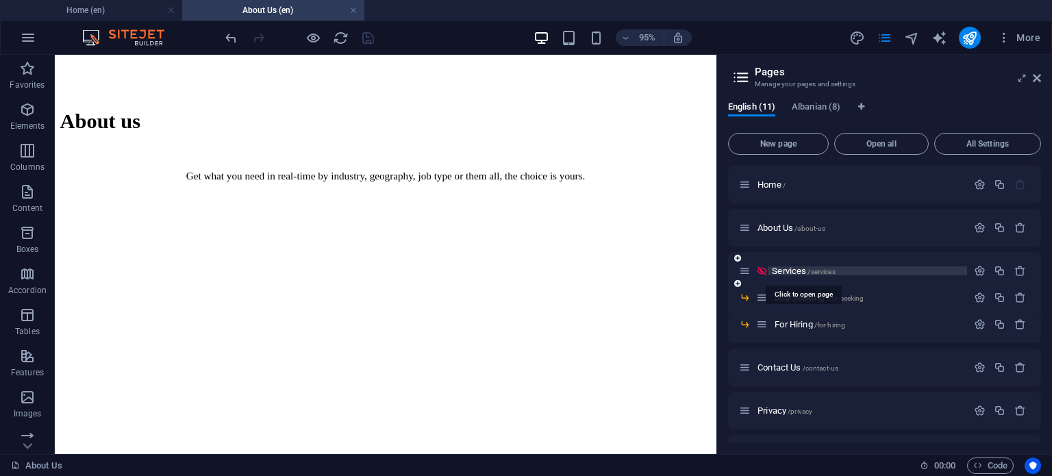
click at [798, 274] on span "Services /services" at bounding box center [803, 271] width 63 height 10
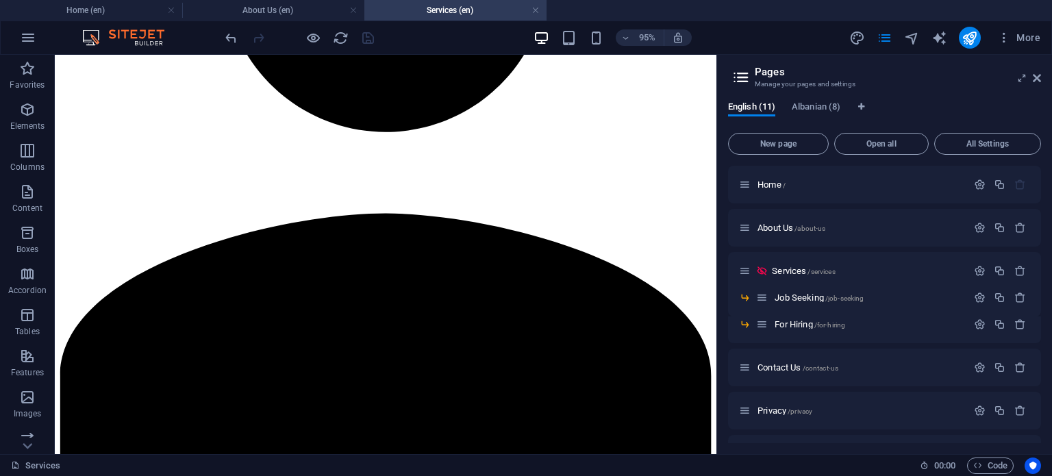
scroll to position [1594, 0]
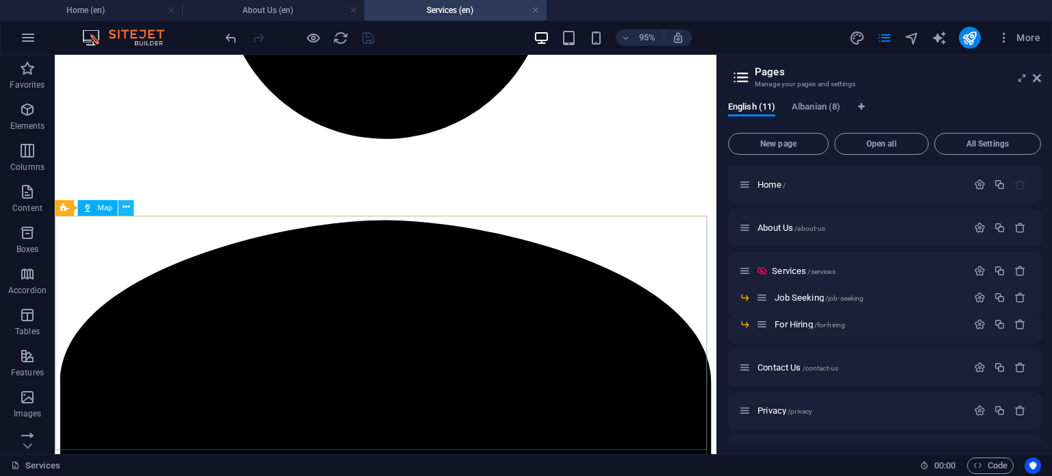
click at [118, 209] on button at bounding box center [126, 207] width 16 height 16
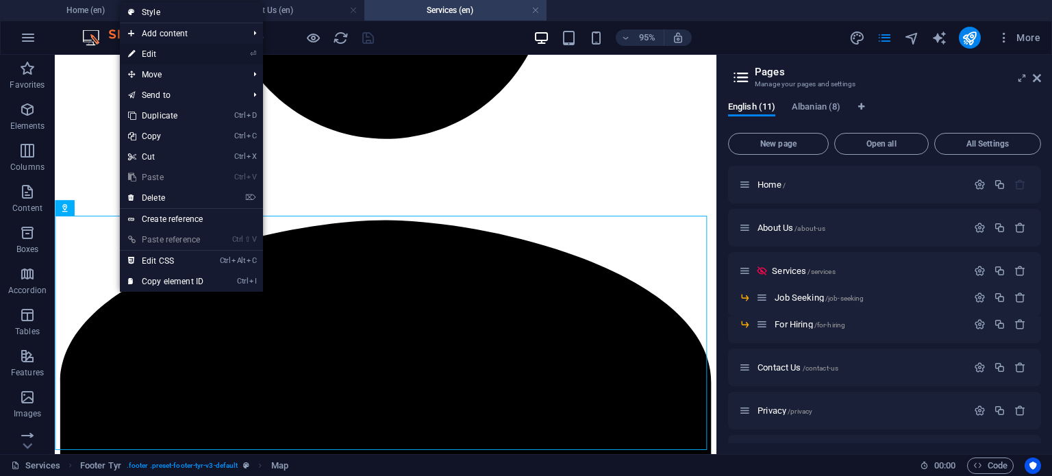
click at [196, 57] on link "⏎ Edit" at bounding box center [166, 54] width 92 height 21
select select "1"
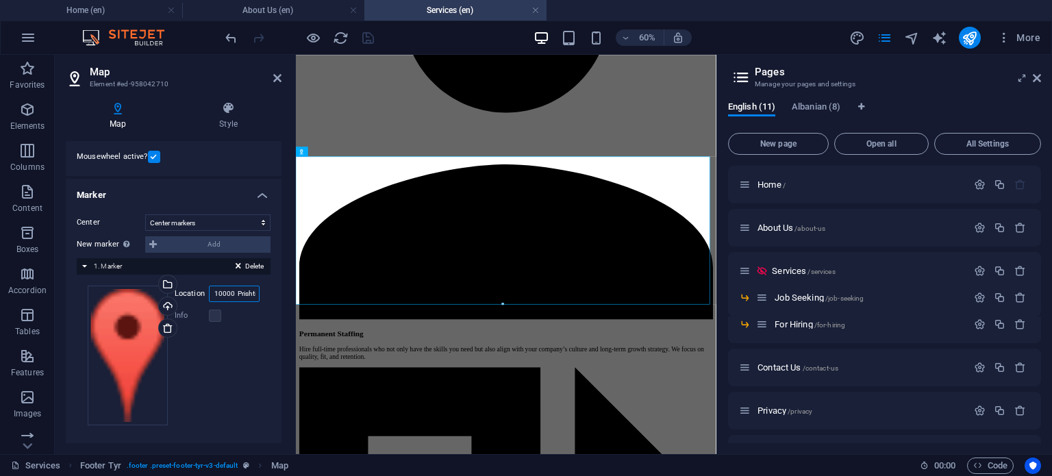
scroll to position [0, 27]
drag, startPoint x: 209, startPoint y: 290, endPoint x: 216, endPoint y: 298, distance: 10.2
click at [216, 298] on input "[PERSON_NAME], 10000 Prishtine" at bounding box center [234, 294] width 51 height 16
click at [229, 294] on input "[PERSON_NAME], 10000 Prishtine" at bounding box center [234, 294] width 51 height 16
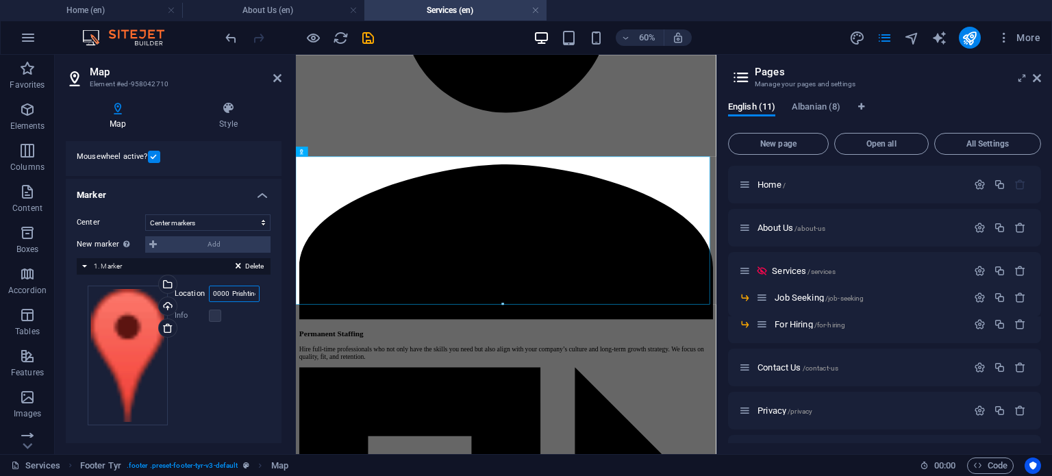
scroll to position [0, 0]
type input "Isa Kastrati, 10000 Prishtine"
click at [368, 37] on icon "save" at bounding box center [368, 38] width 16 height 16
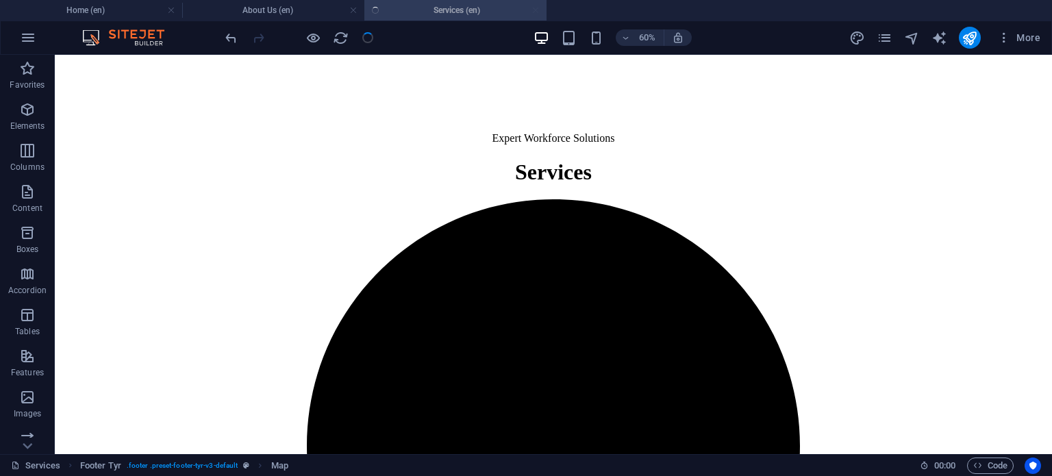
checkbox input "false"
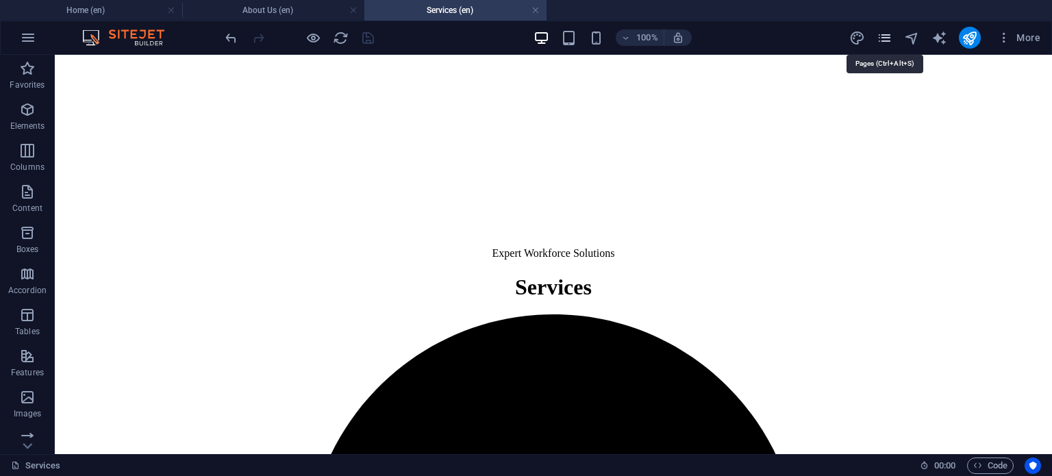
click at [885, 36] on icon "pages" at bounding box center [884, 38] width 16 height 16
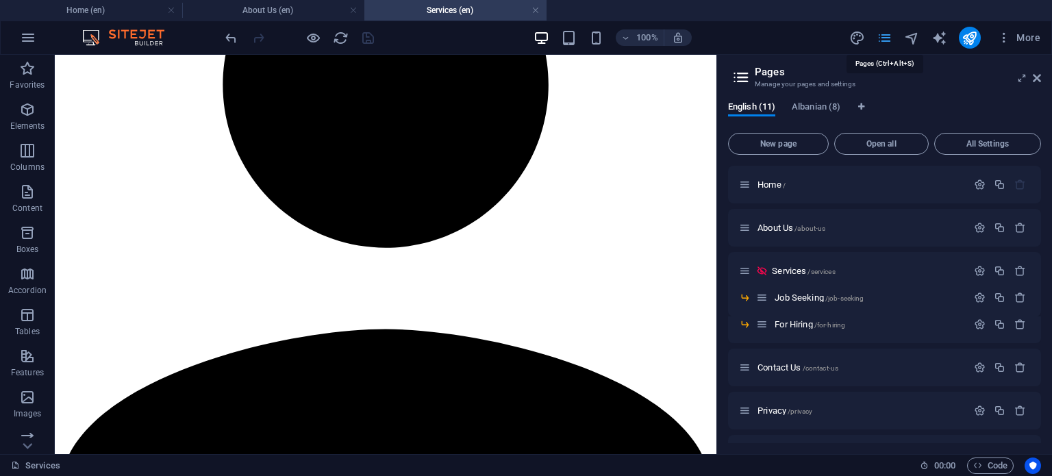
scroll to position [1594, 0]
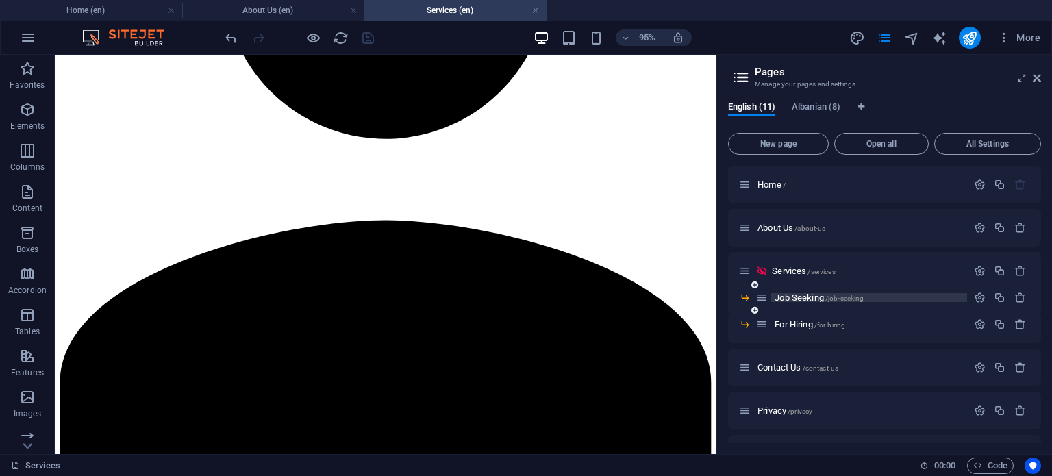
click at [812, 301] on span "Job Seeking /job-seeking" at bounding box center [818, 297] width 89 height 10
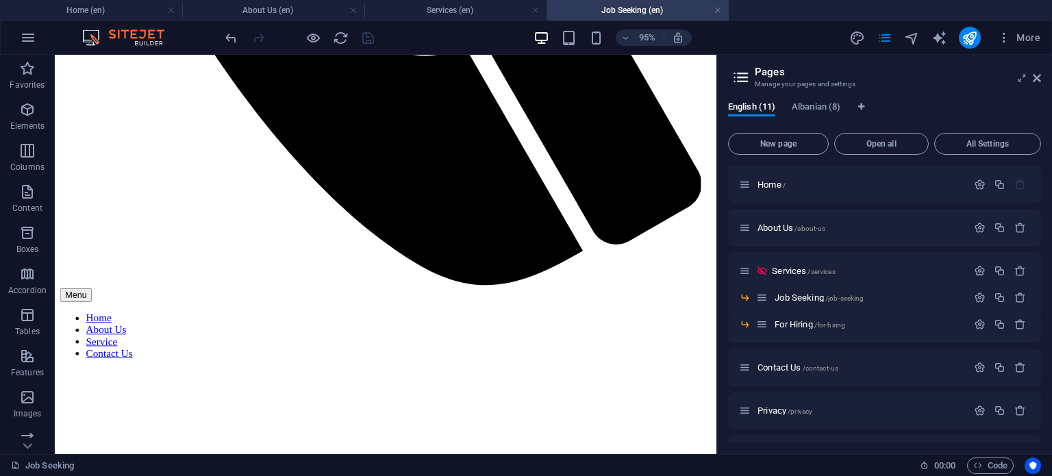
scroll to position [614, 0]
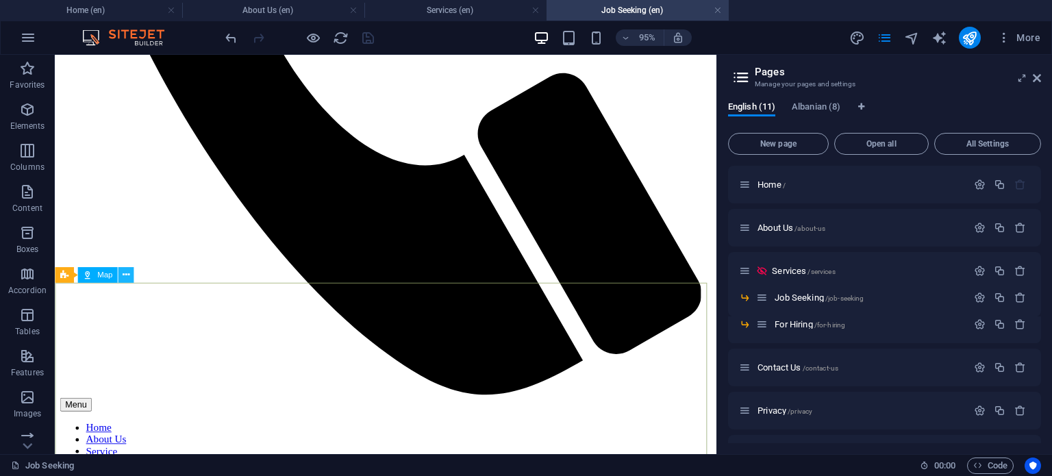
click at [123, 270] on icon at bounding box center [126, 275] width 7 height 14
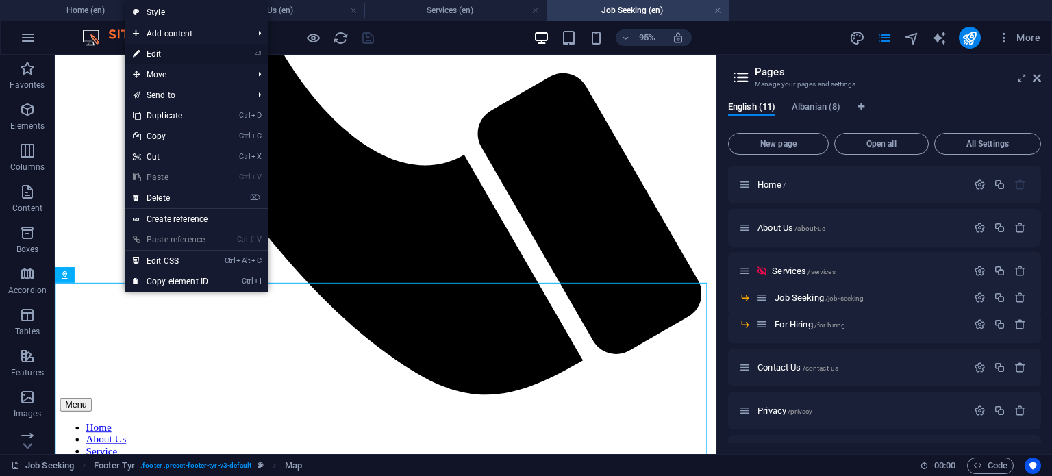
click at [215, 48] on link "⏎ Edit" at bounding box center [171, 54] width 92 height 21
select select "1"
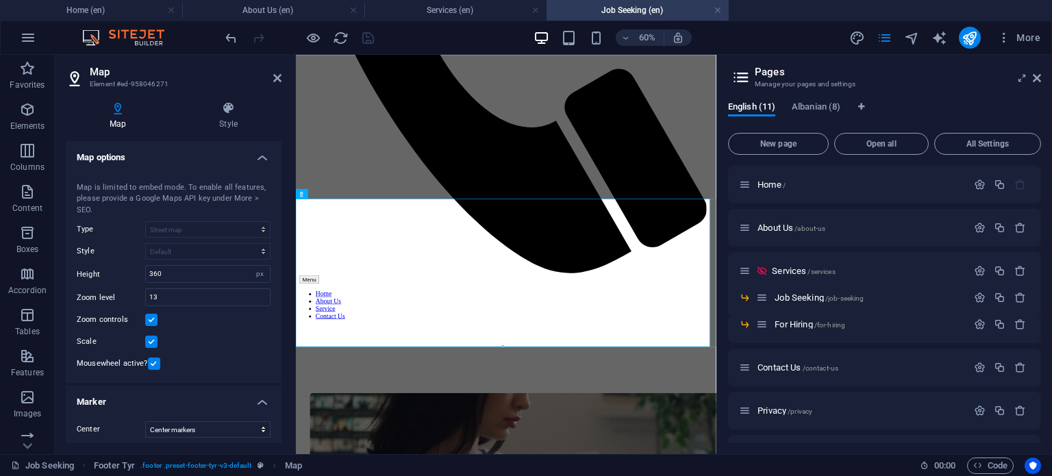
drag, startPoint x: 278, startPoint y: 259, endPoint x: 270, endPoint y: 436, distance: 177.5
click at [270, 436] on ul "Map options Map center Shaqir Igrishta, 10000 Prishtine Map is limited to embed…" at bounding box center [174, 398] width 216 height 514
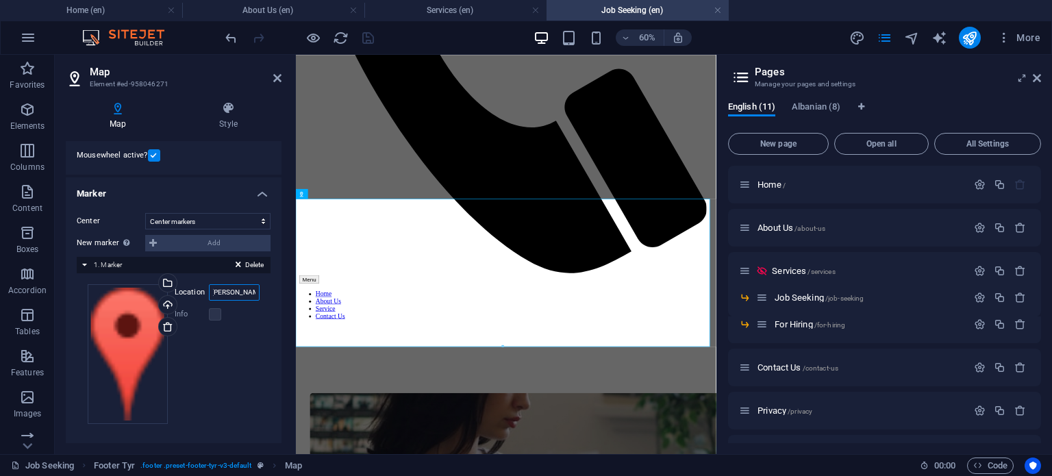
scroll to position [0, 0]
drag, startPoint x: 211, startPoint y: 291, endPoint x: 238, endPoint y: 294, distance: 27.5
click at [238, 294] on input "[PERSON_NAME], 10000 Prishtine" at bounding box center [234, 292] width 51 height 16
type input "Isa Kastrati, 10000 Prishtine"
click at [366, 35] on icon "save" at bounding box center [368, 38] width 16 height 16
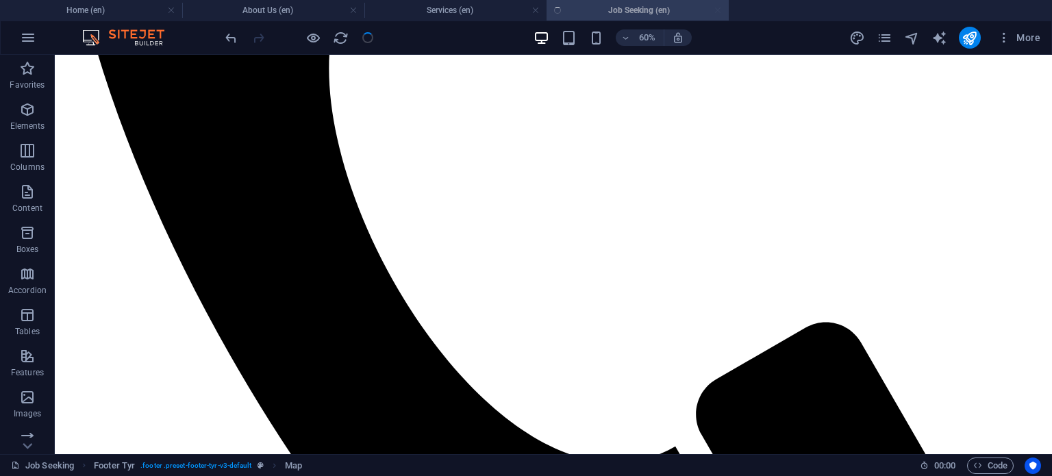
checkbox input "false"
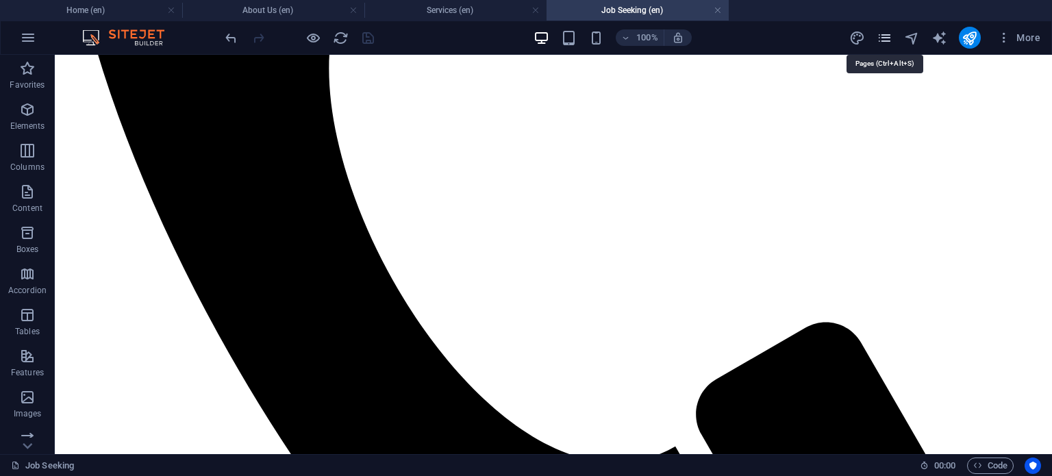
click at [889, 34] on icon "pages" at bounding box center [884, 38] width 16 height 16
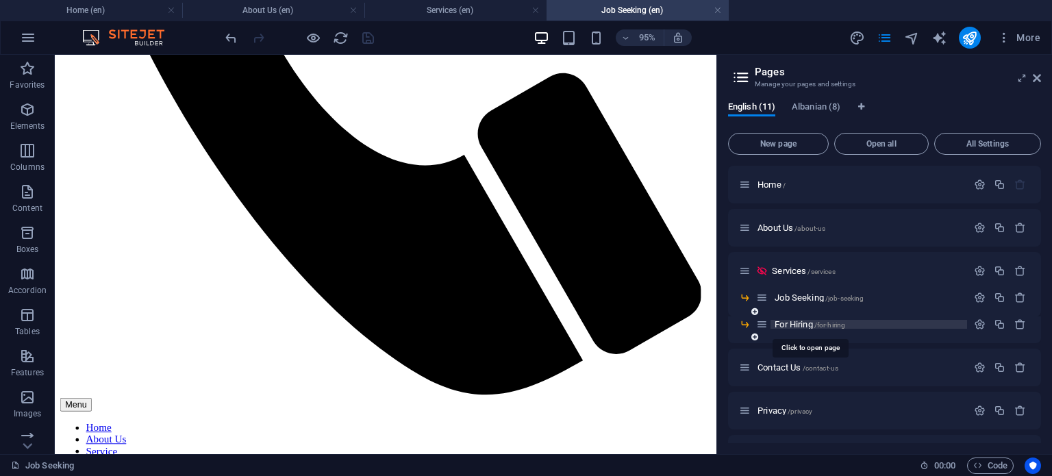
click at [816, 323] on span "/for-hiring" at bounding box center [829, 325] width 31 height 8
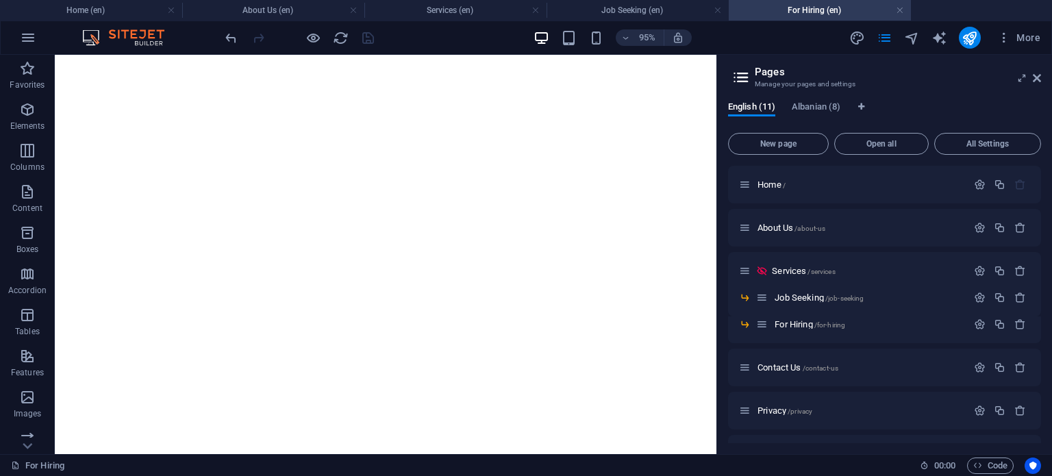
scroll to position [1423, 0]
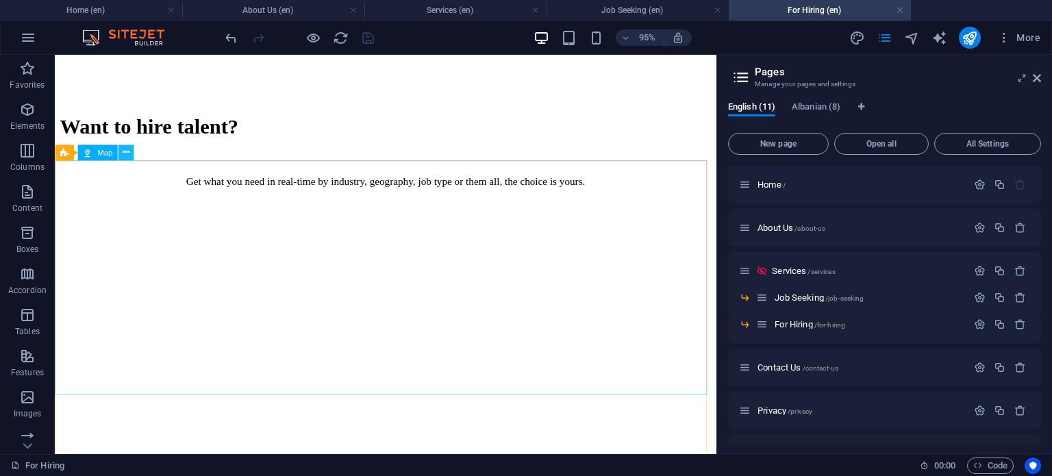
click at [127, 158] on icon at bounding box center [126, 152] width 7 height 14
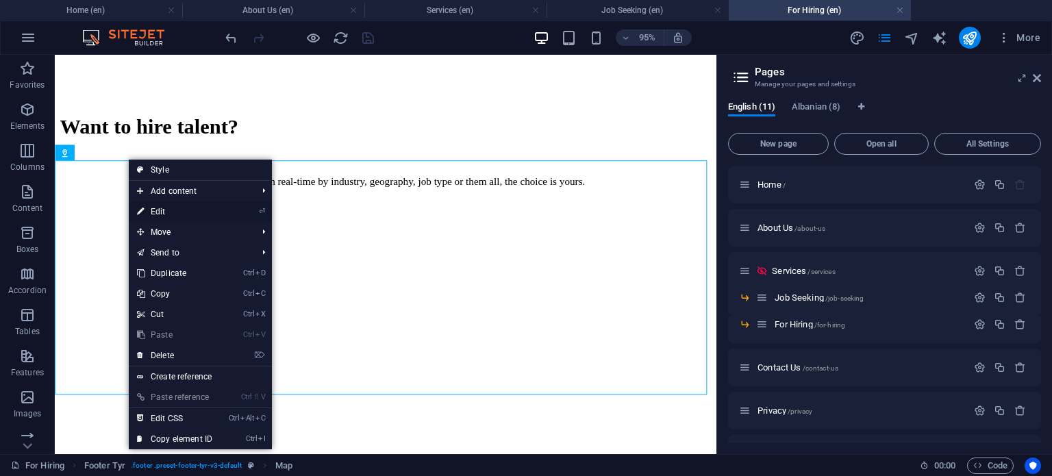
click at [150, 217] on link "⏎ Edit" at bounding box center [175, 211] width 92 height 21
select select "1"
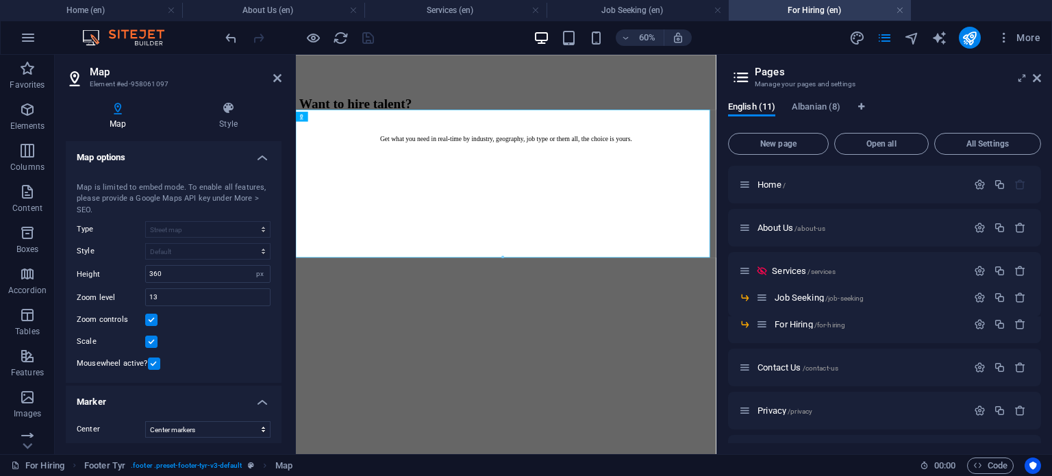
drag, startPoint x: 275, startPoint y: 230, endPoint x: 281, endPoint y: 249, distance: 20.1
click at [281, 249] on div "Map Style Map options Map center Shaqir Igrishta, 10000 Prishtine Map is limite…" at bounding box center [174, 272] width 238 height 364
drag, startPoint x: 281, startPoint y: 249, endPoint x: 283, endPoint y: 317, distance: 67.8
click at [283, 317] on div "Map Style Map options Map center Shaqir Igrishta, 10000 Prishtine Map is limite…" at bounding box center [174, 272] width 238 height 364
click at [279, 314] on div "Map Style Map options Map center Shaqir Igrishta, 10000 Prishtine Map is limite…" at bounding box center [174, 272] width 238 height 364
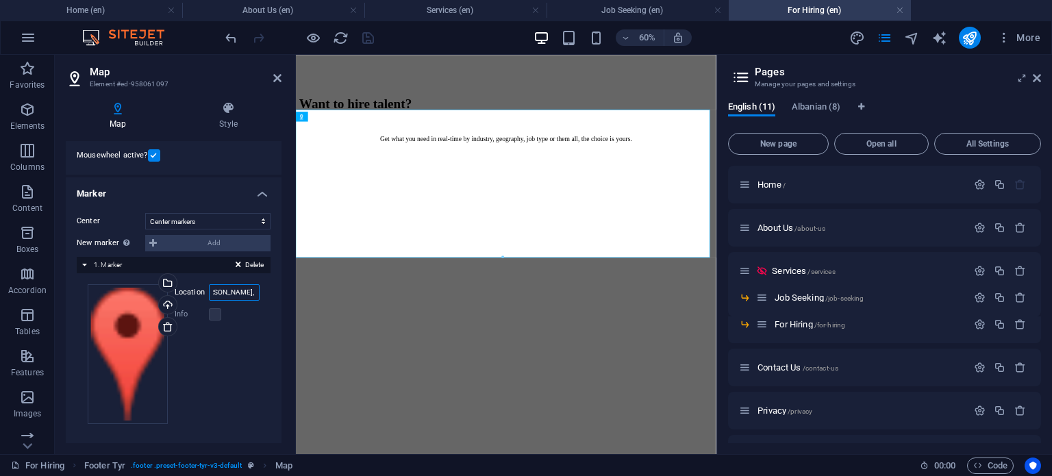
scroll to position [0, 0]
drag, startPoint x: 208, startPoint y: 294, endPoint x: 236, endPoint y: 295, distance: 28.1
click at [236, 295] on input "[PERSON_NAME], 10000 Prishtine" at bounding box center [234, 292] width 51 height 16
type input "Isa Kastrati, 10000 Prishtine"
click at [366, 37] on icon "save" at bounding box center [368, 38] width 16 height 16
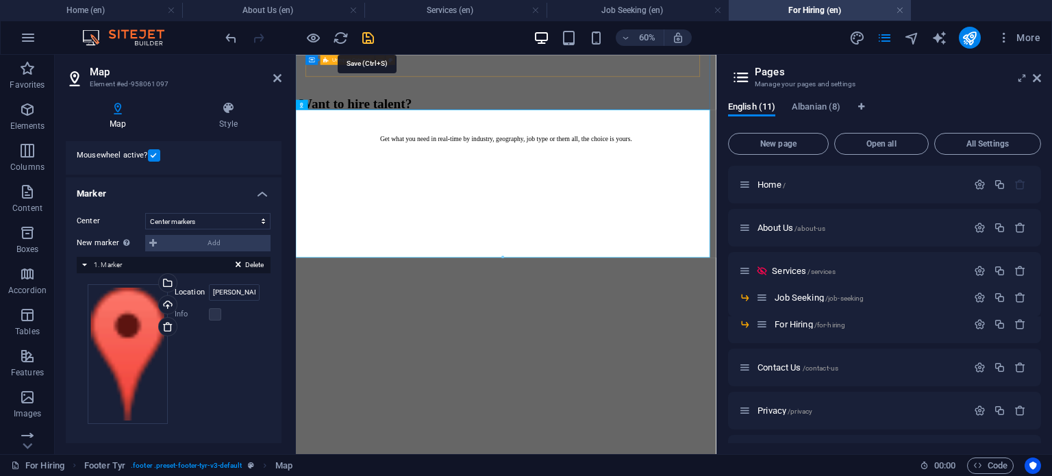
scroll to position [1383, 0]
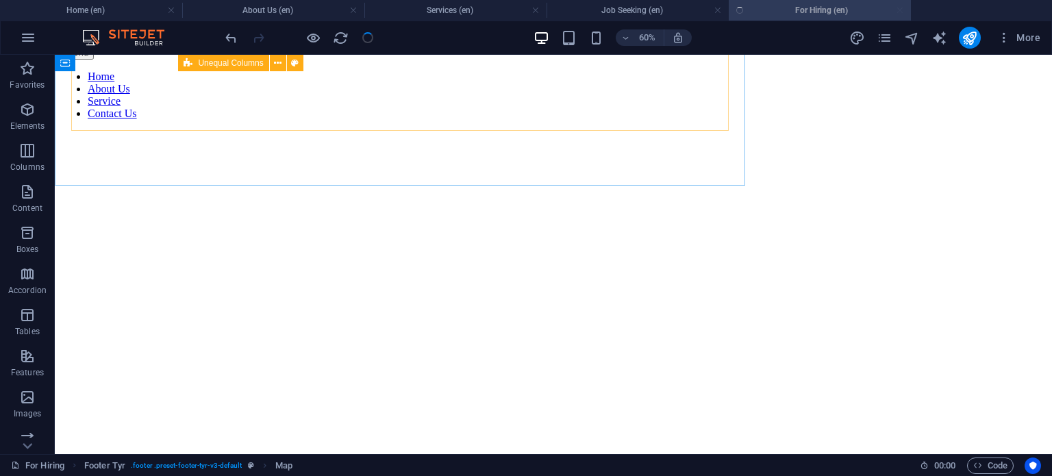
checkbox input "false"
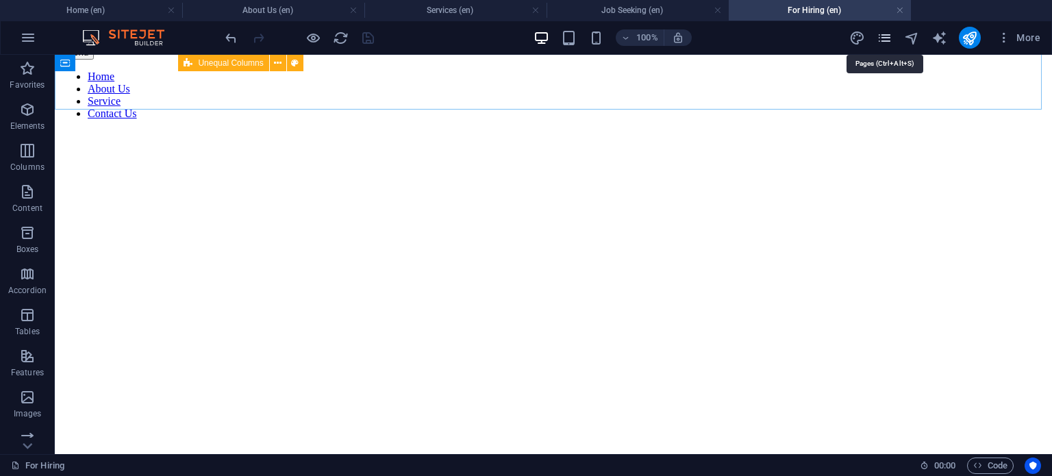
click at [889, 42] on icon "pages" at bounding box center [884, 38] width 16 height 16
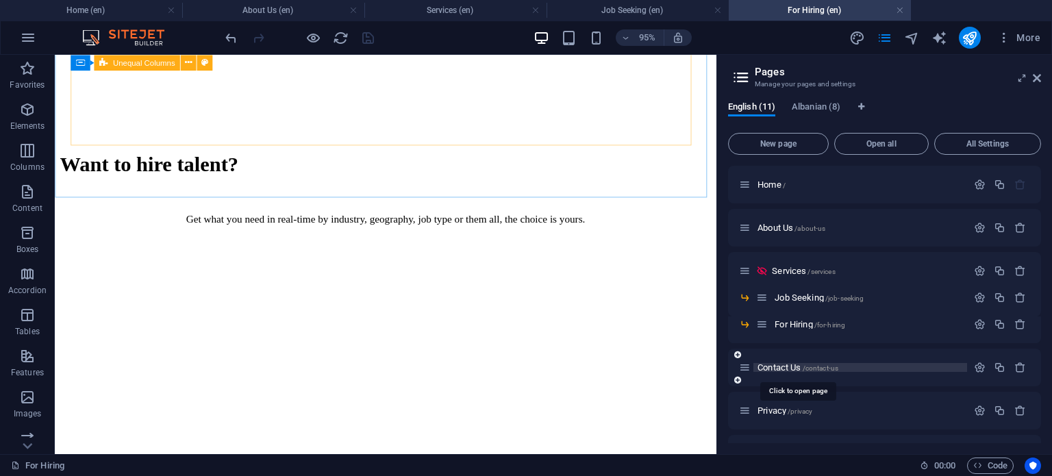
click at [796, 369] on span "Contact Us /contact-us" at bounding box center [797, 367] width 81 height 10
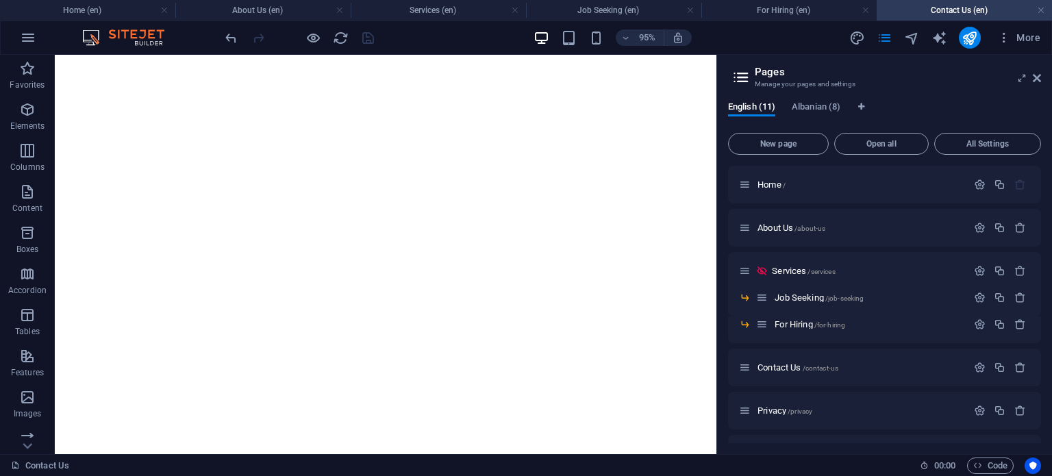
scroll to position [1356, 0]
click at [802, 409] on span "/privacy" at bounding box center [799, 411] width 25 height 8
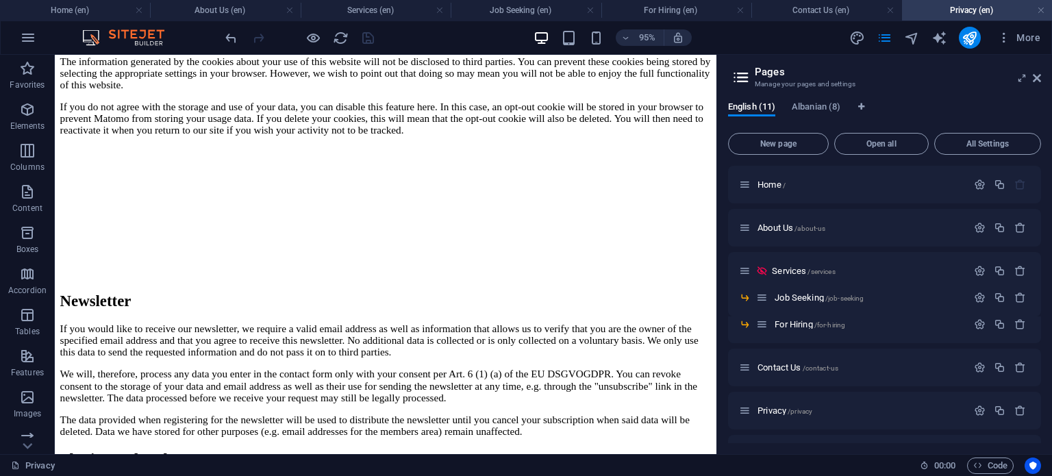
scroll to position [4722, 0]
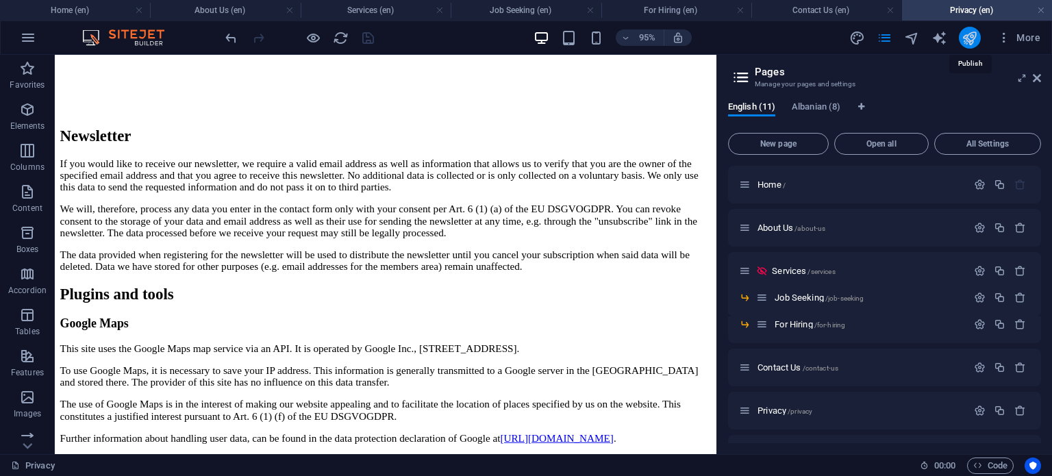
click at [977, 42] on icon "publish" at bounding box center [969, 38] width 16 height 16
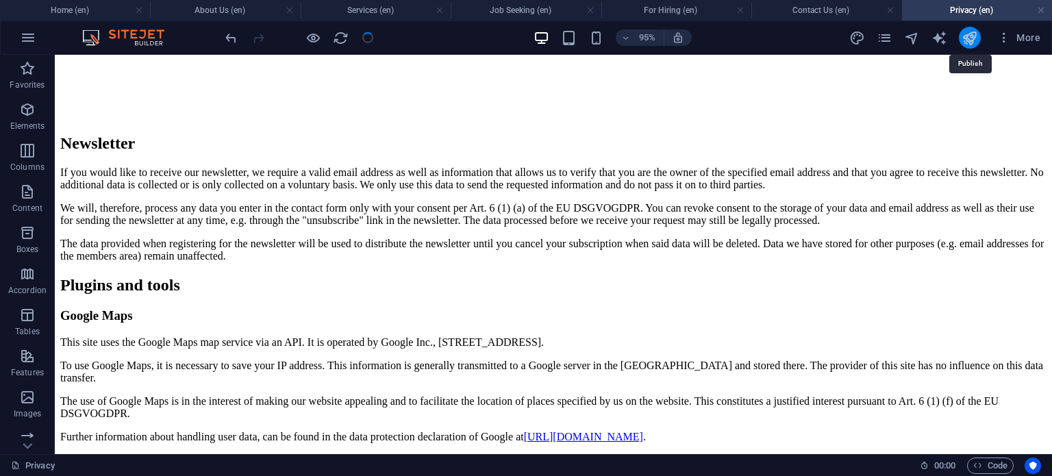
scroll to position [4292, 0]
click at [977, 42] on icon "publish" at bounding box center [969, 38] width 16 height 16
